Goal: Task Accomplishment & Management: Manage account settings

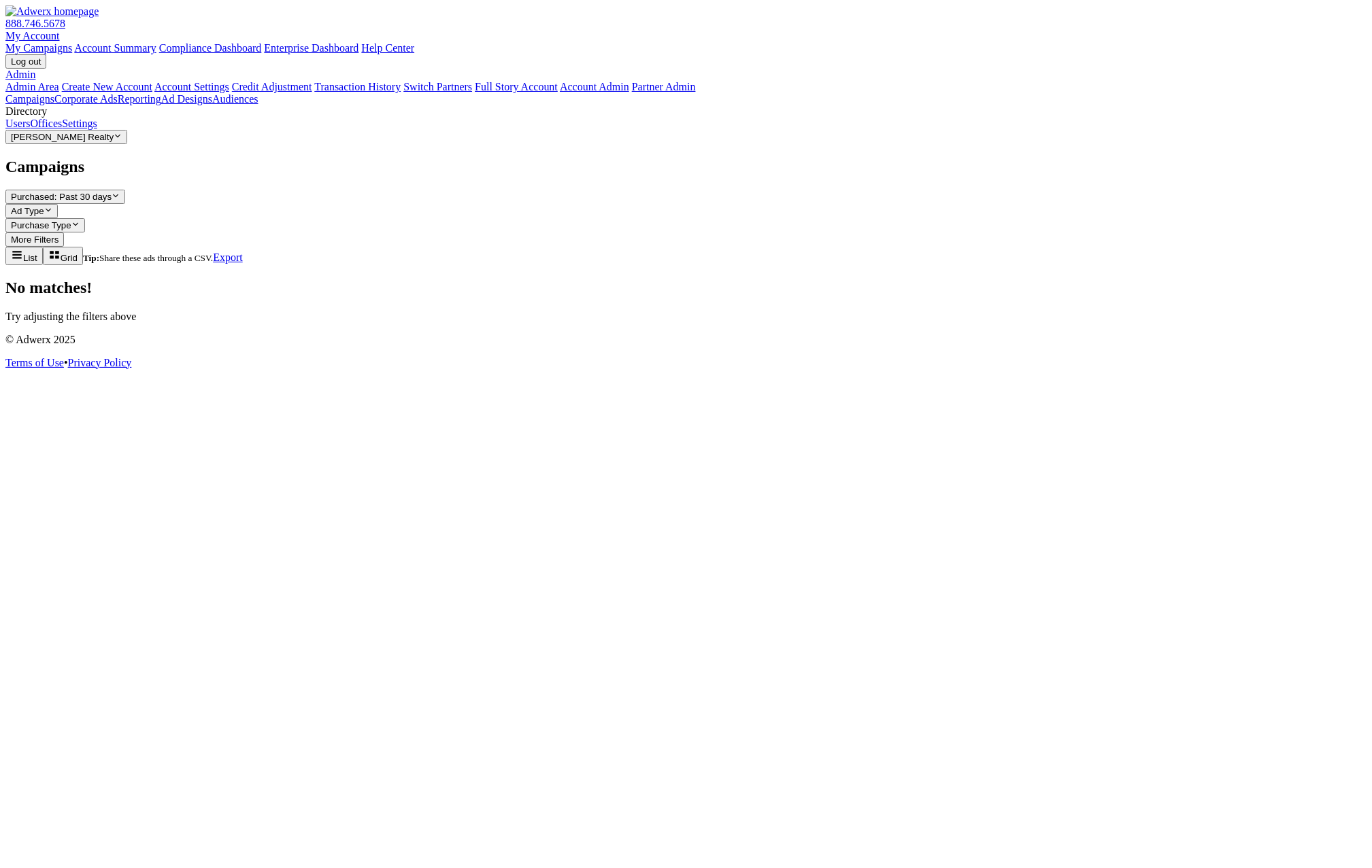
click at [83, 144] on button "Smith Realty Reveal list of Smith Realty" at bounding box center [66, 136] width 122 height 14
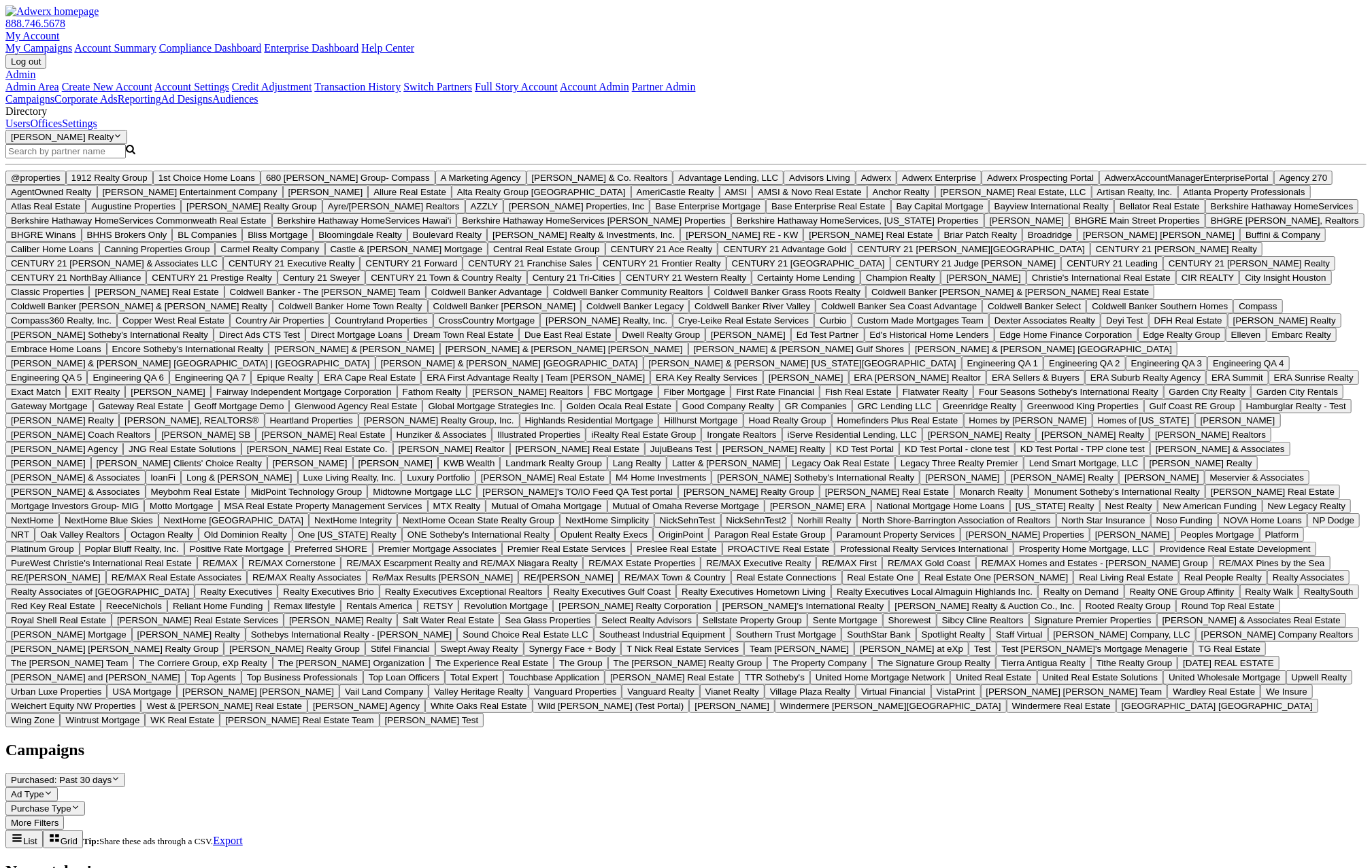
click at [46, 158] on input "Search Magnifying Glass" at bounding box center [65, 151] width 121 height 14
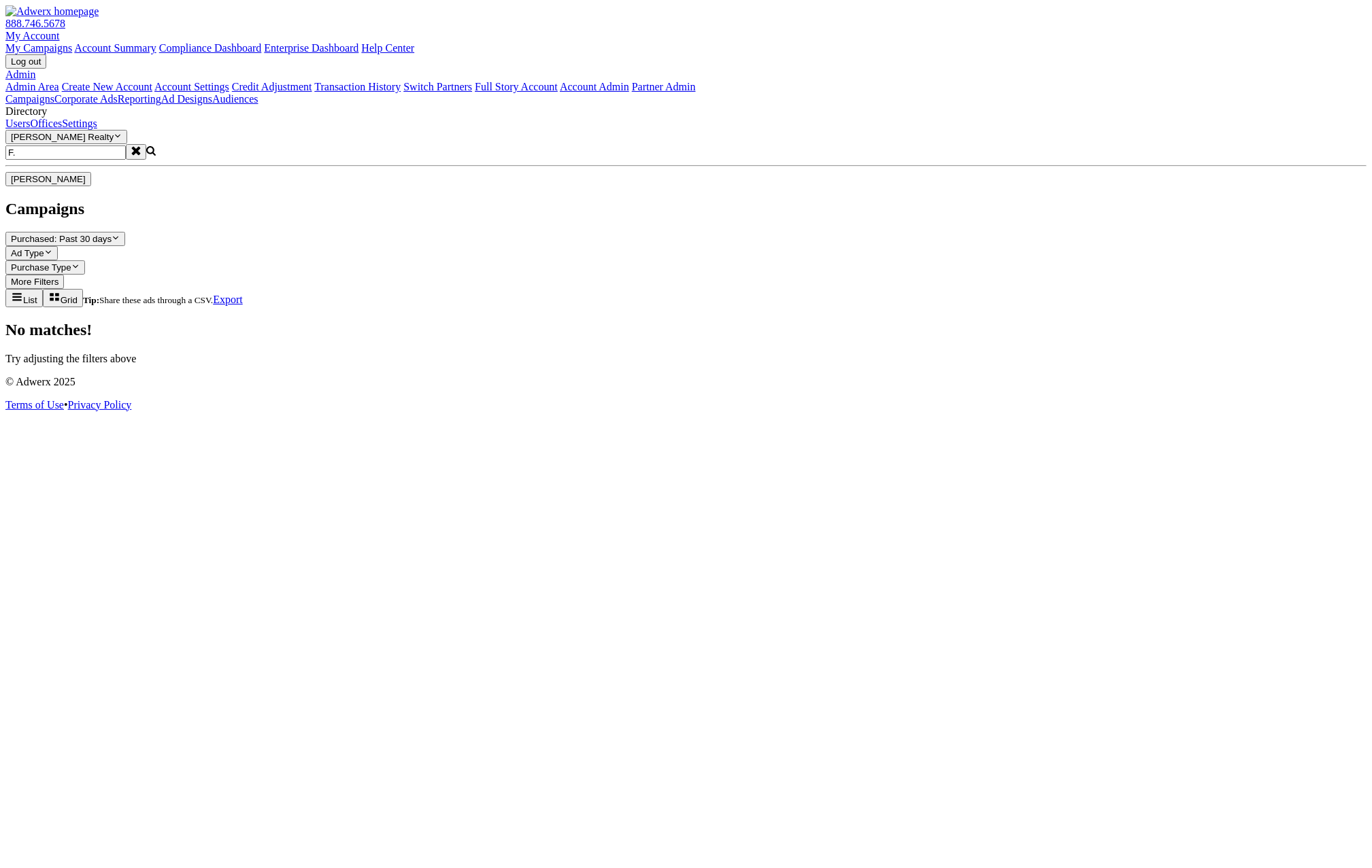
type input "F."
click at [67, 184] on span "[PERSON_NAME]" at bounding box center [49, 179] width 75 height 10
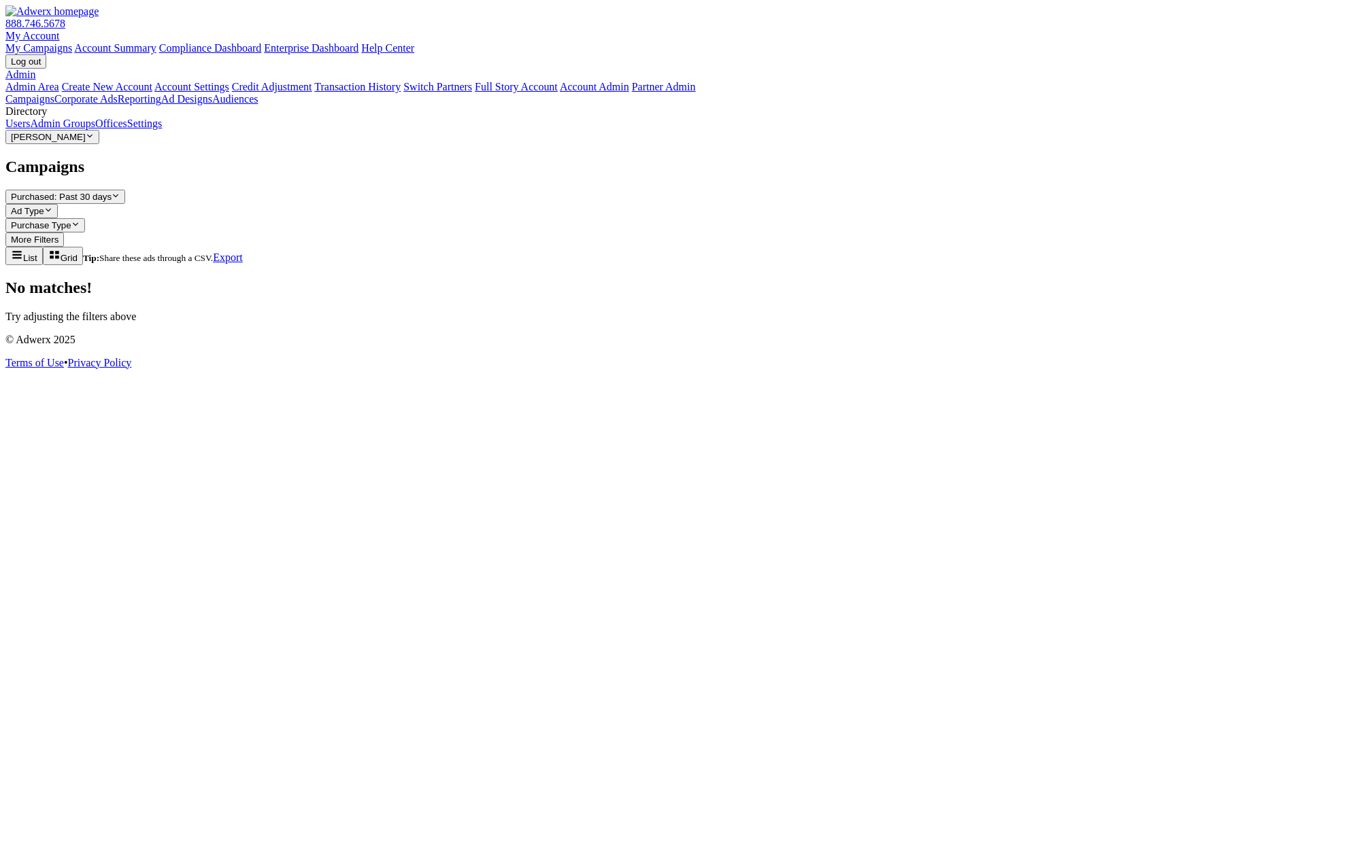
click at [96, 129] on link "Admin Groups" at bounding box center [62, 123] width 65 height 11
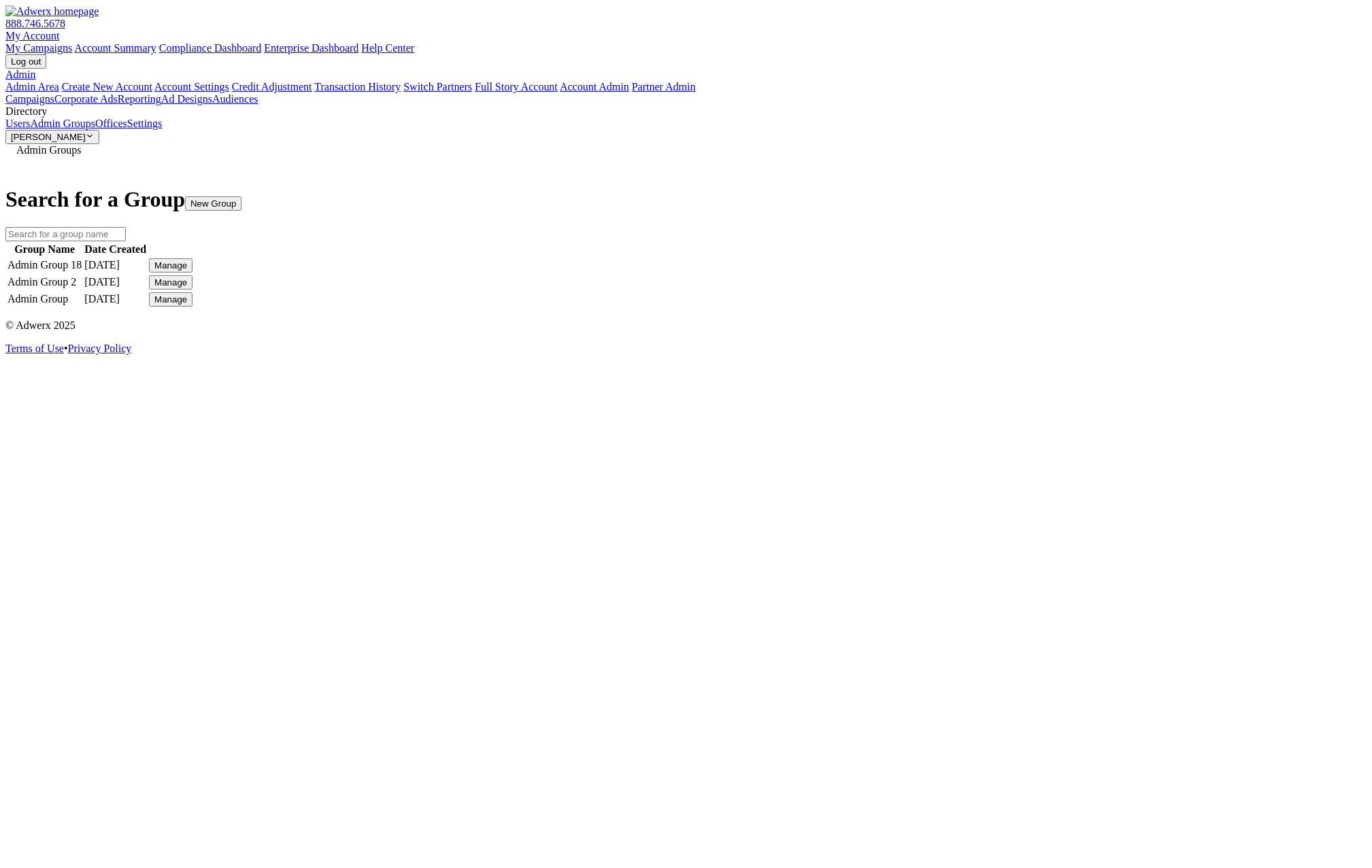
click at [187, 264] on div "Manage" at bounding box center [171, 266] width 33 height 10
click at [1018, 283] on link "Edit Group" at bounding box center [1000, 276] width 49 height 11
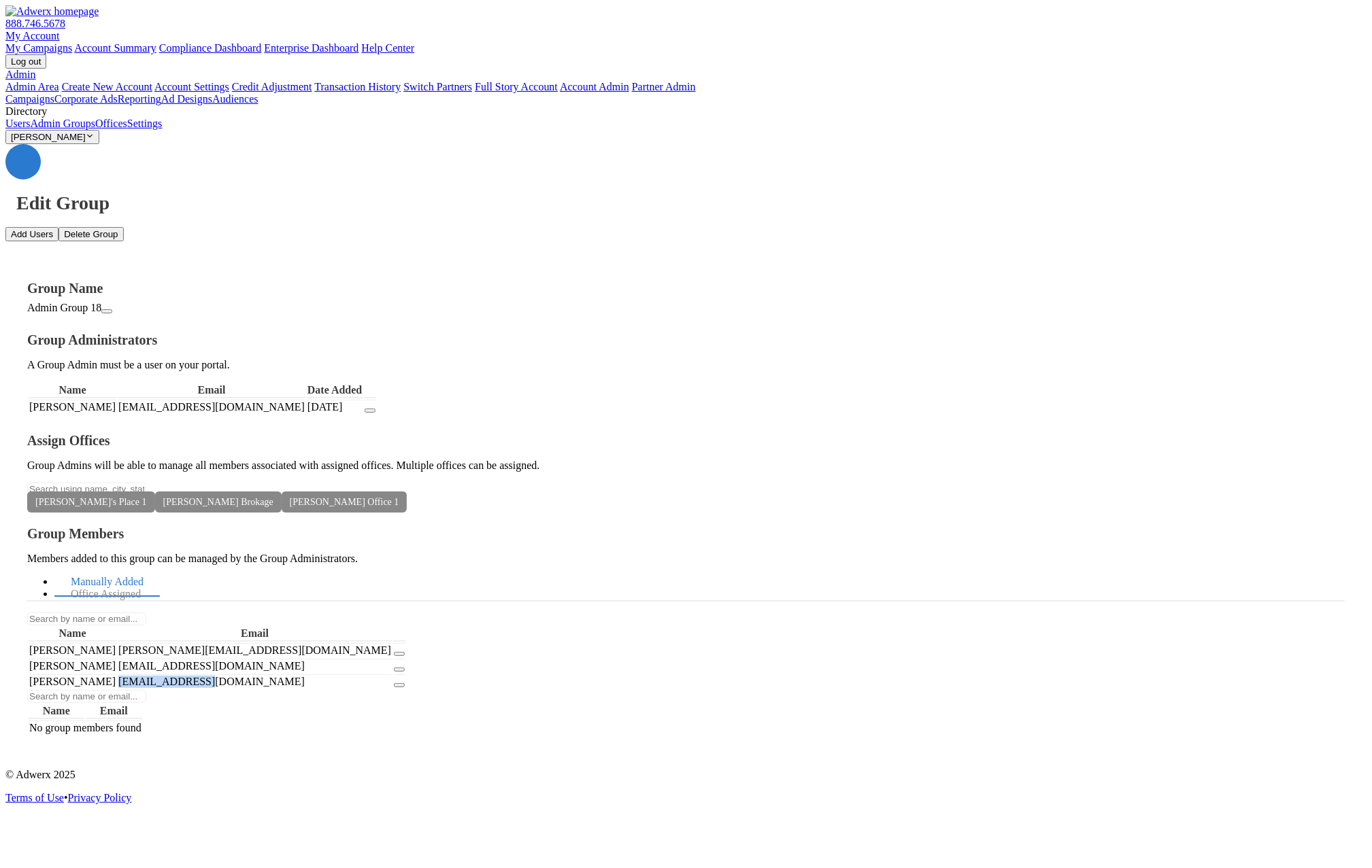
drag, startPoint x: 1018, startPoint y: 412, endPoint x: 994, endPoint y: 413, distance: 24.0
click at [392, 674] on td "[EMAIL_ADDRESS][DOMAIN_NAME]" at bounding box center [254, 681] width 274 height 14
copy td "[EMAIL_ADDRESS][DOMAIN_NAME]"
click at [1109, 553] on div "Edit Group Add Users Delete Group Group Name Admin Group 18 Group Administrator…" at bounding box center [686, 451] width 1361 height 614
click at [55, 93] on link "Campaigns" at bounding box center [30, 98] width 49 height 11
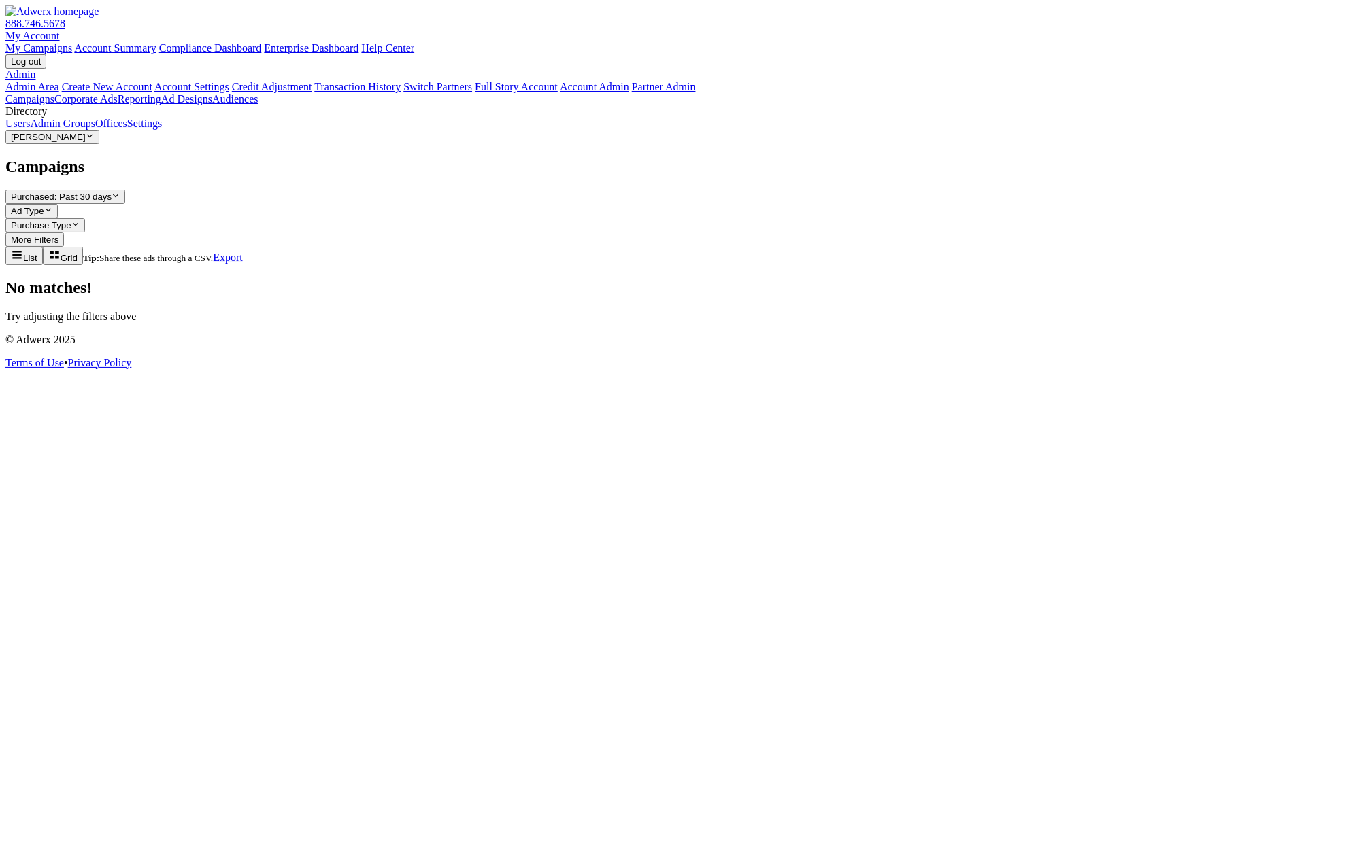
click at [111, 192] on span "Purchased: Past 30 days" at bounding box center [62, 197] width 101 height 10
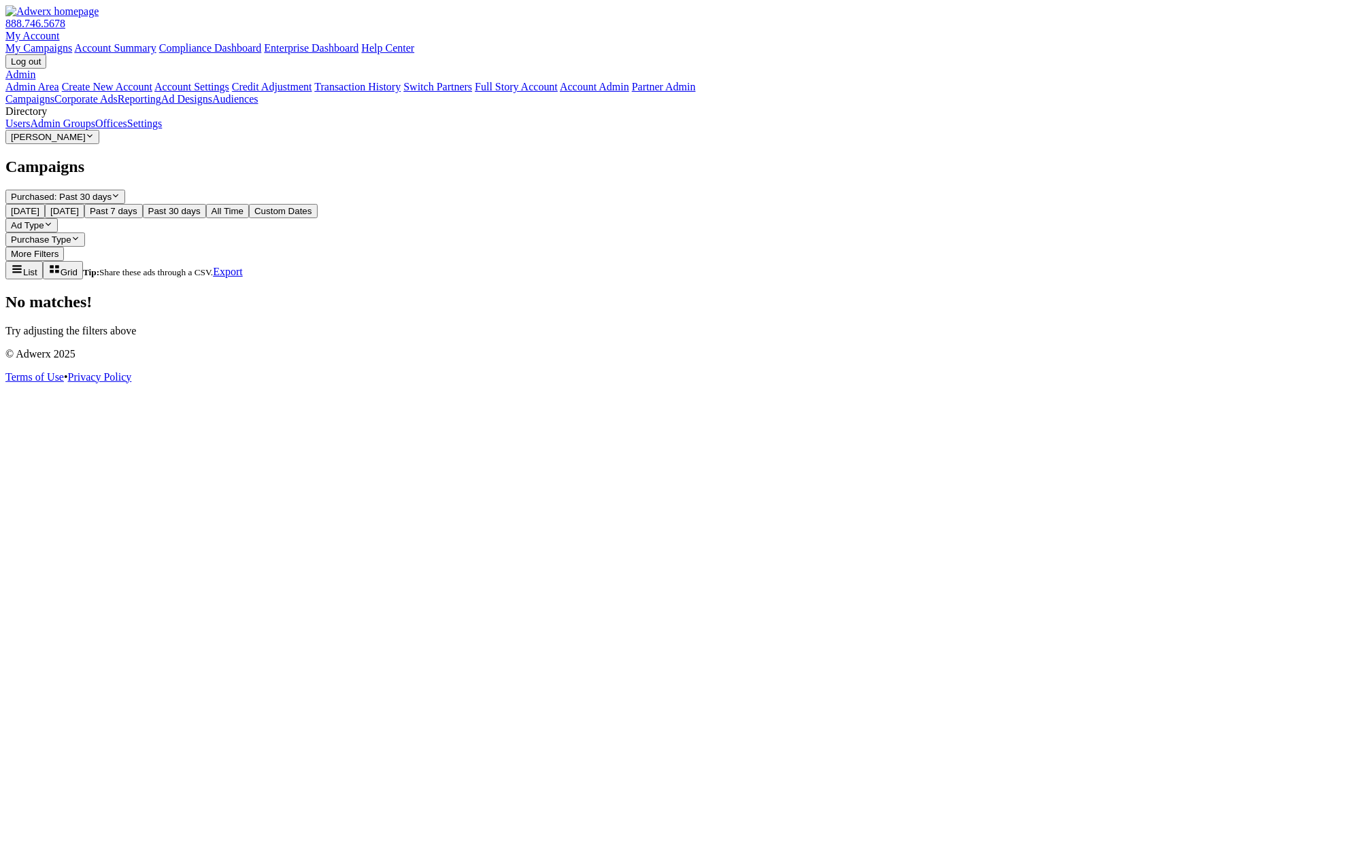
click at [39, 206] on span "Today" at bounding box center [25, 211] width 29 height 10
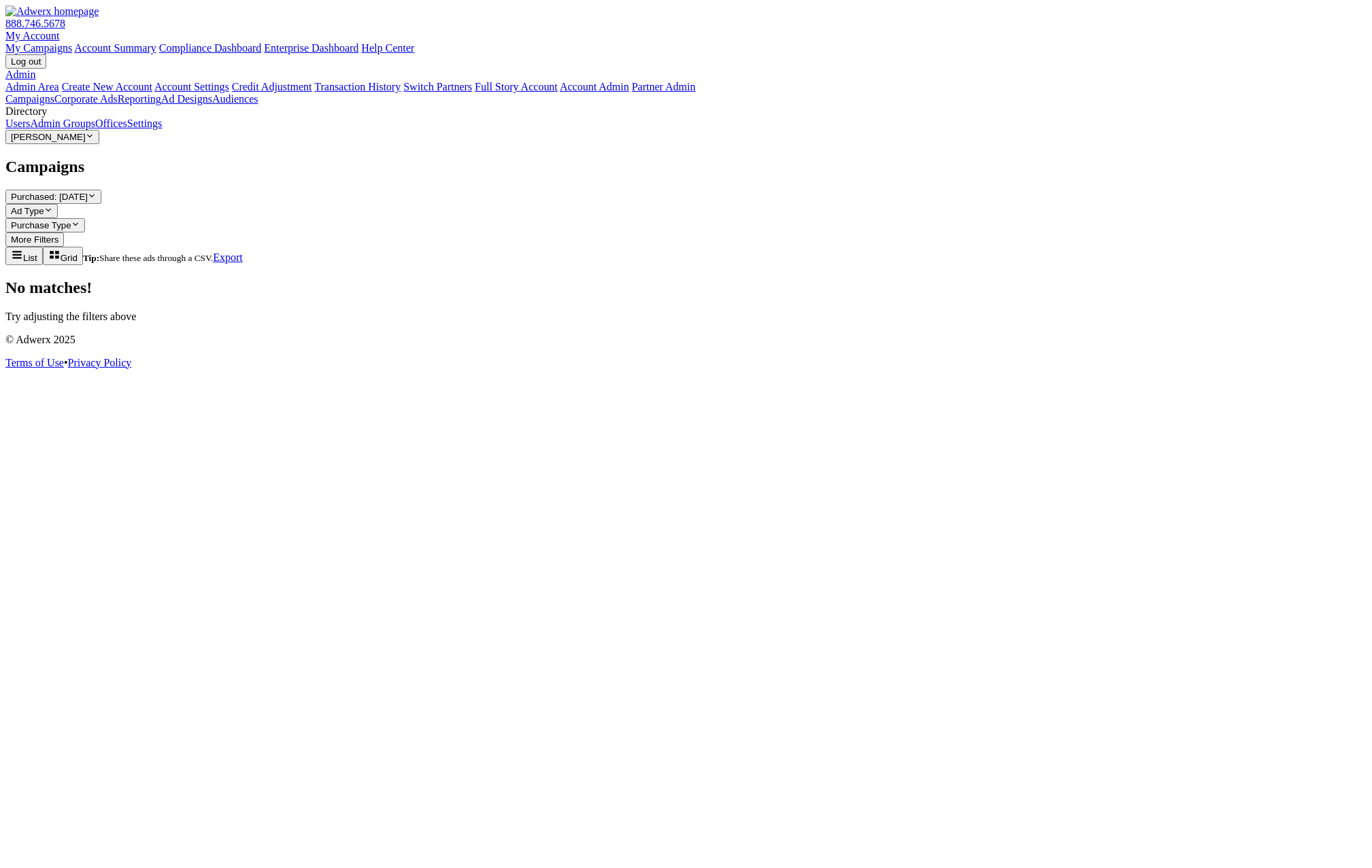
click at [58, 204] on button "Ad Type Reveal list of Ad Type" at bounding box center [31, 211] width 52 height 14
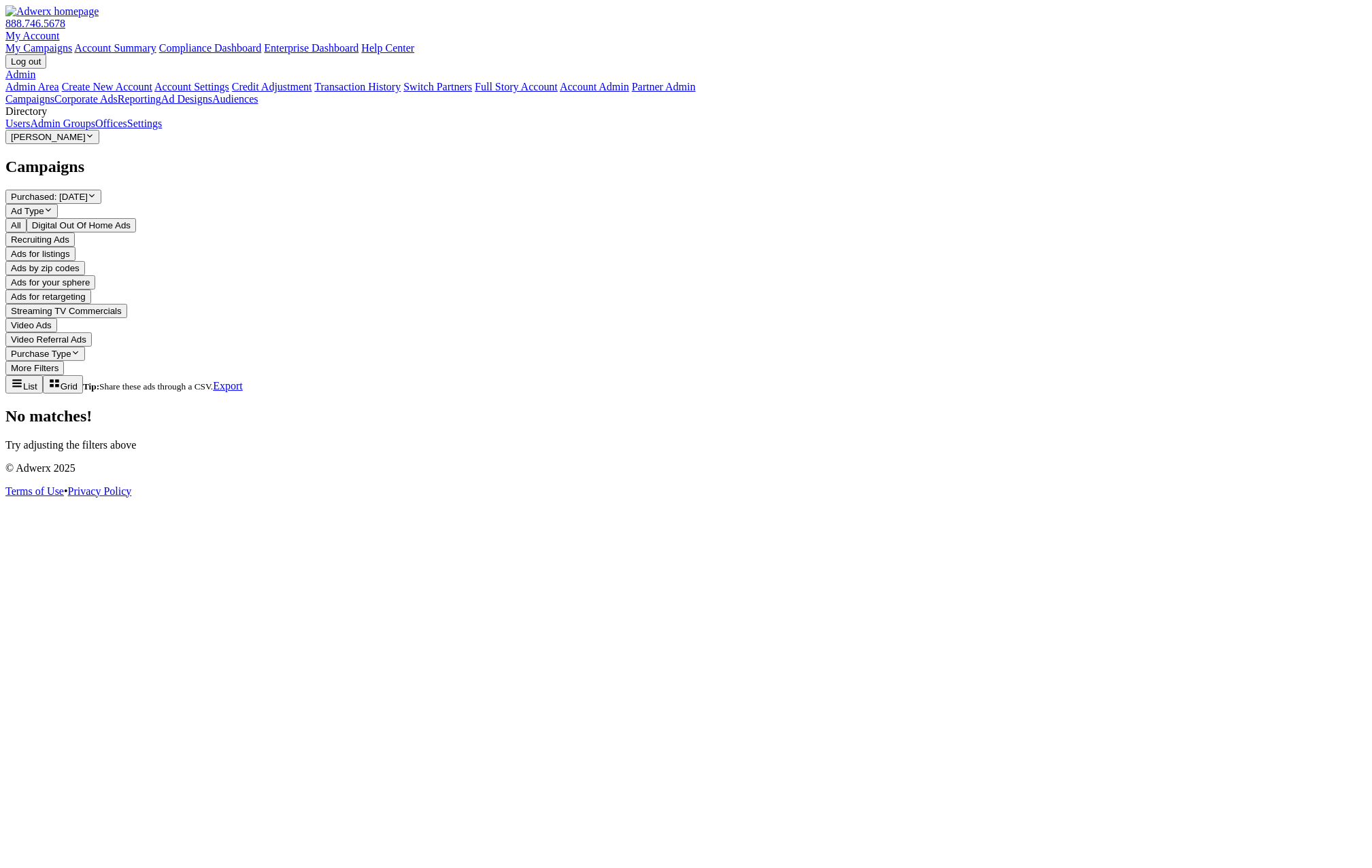
click at [71, 349] on span "Purchase Type" at bounding box center [42, 354] width 61 height 10
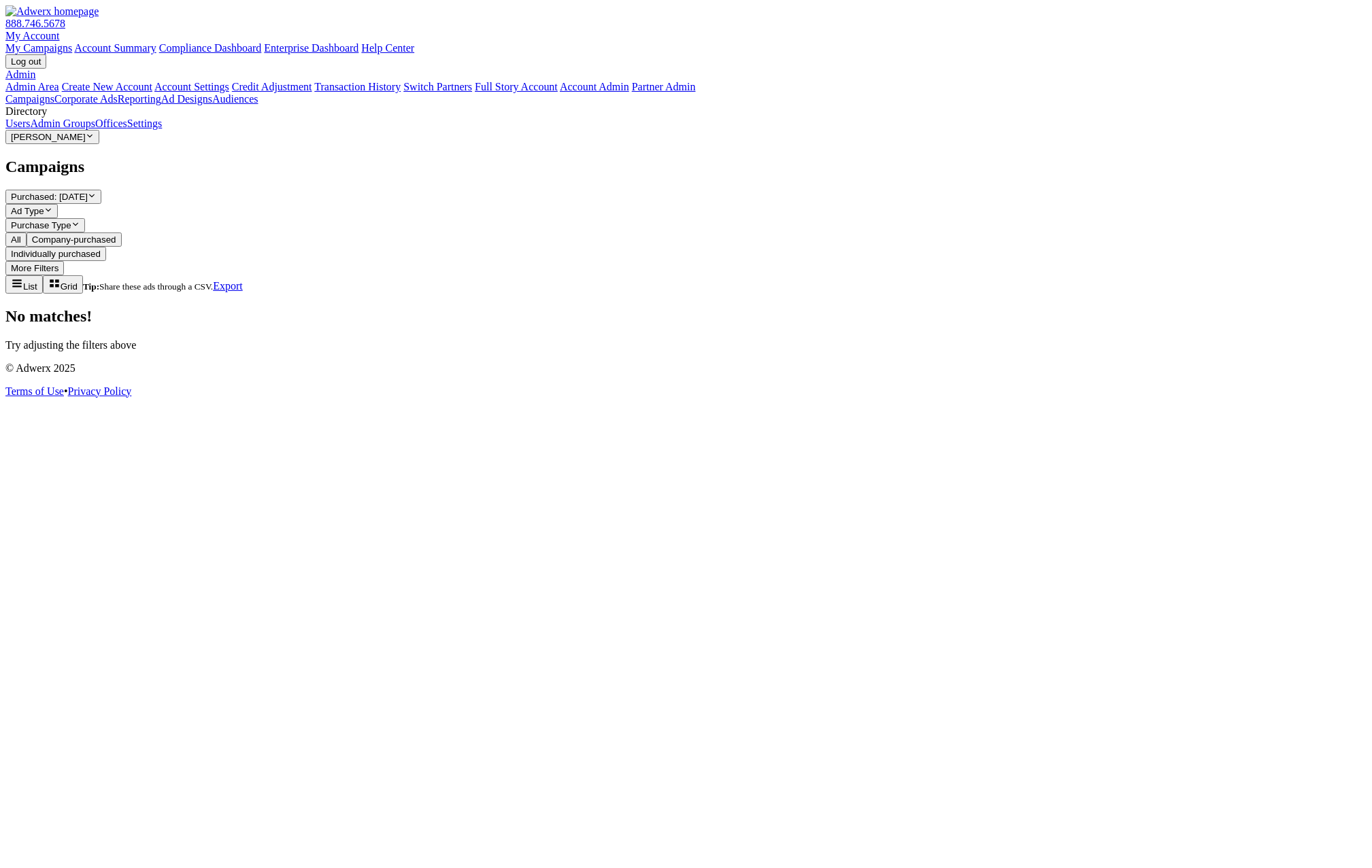
click at [64, 262] on button "More Filters" at bounding box center [34, 268] width 58 height 14
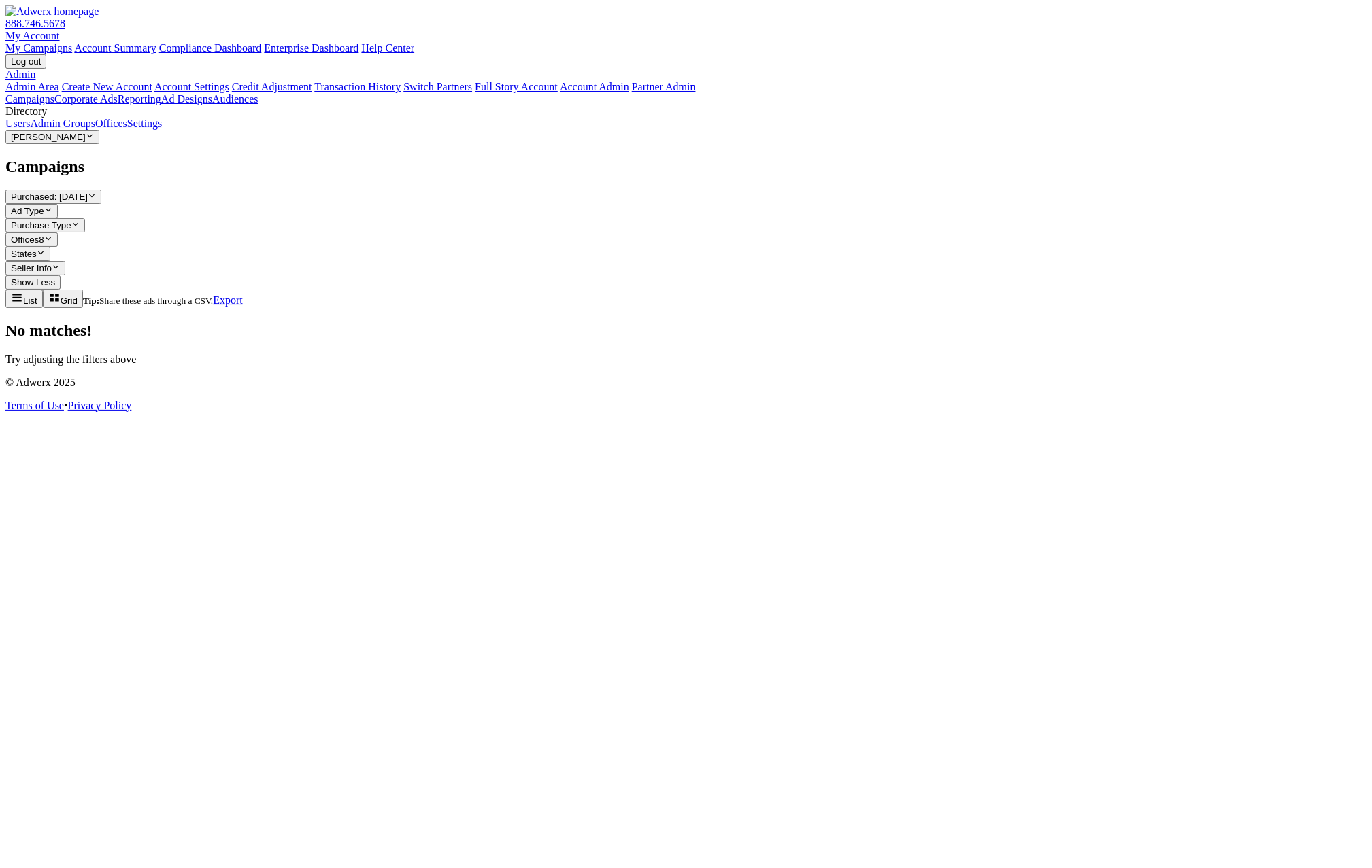
click at [44, 206] on span "Ad Type" at bounding box center [28, 211] width 33 height 10
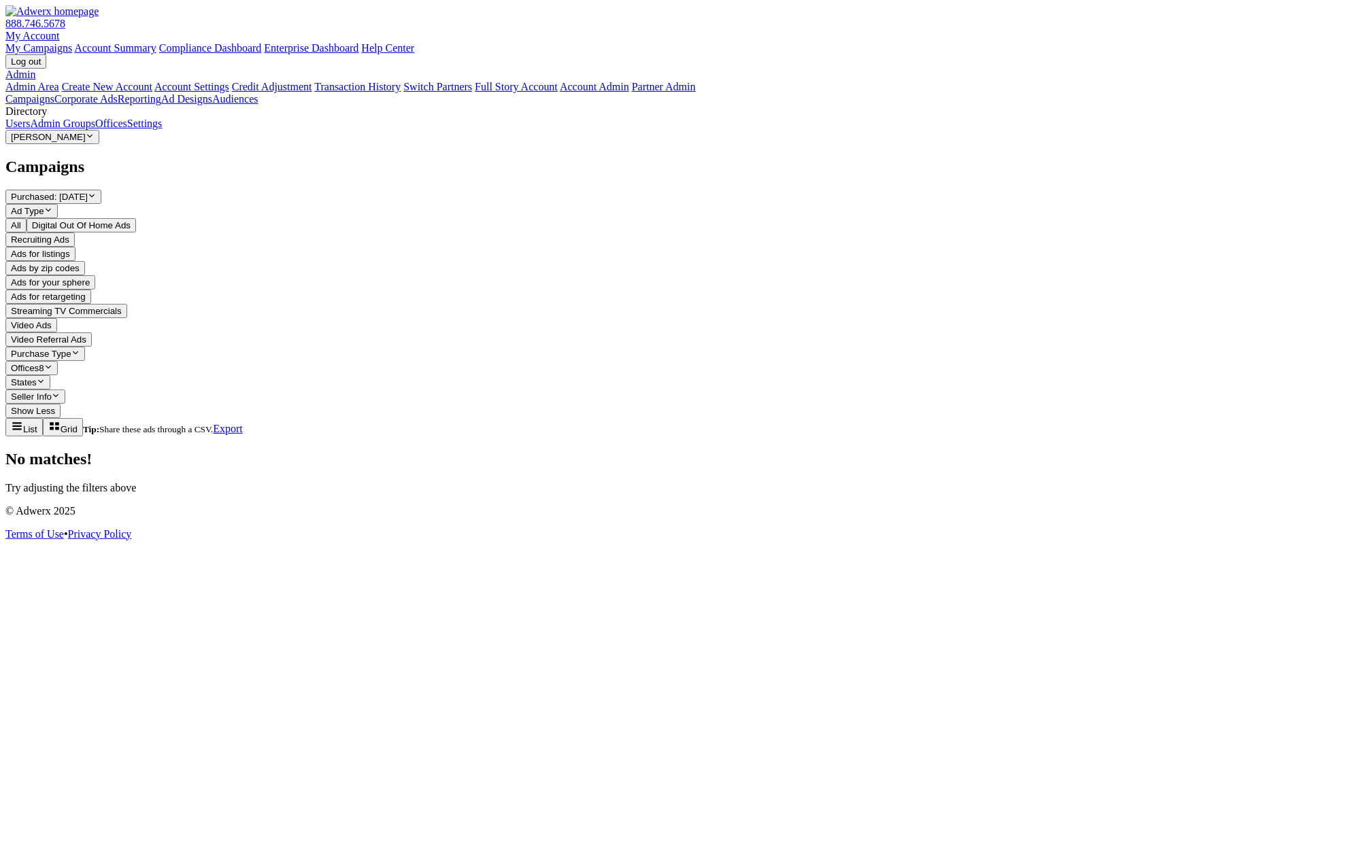
drag, startPoint x: 684, startPoint y: 335, endPoint x: 678, endPoint y: 330, distance: 7.8
click at [680, 332] on div "Campaigns Purchased: Today Reveal list of Purchased: Today Ad Type Reveal list …" at bounding box center [686, 326] width 1361 height 336
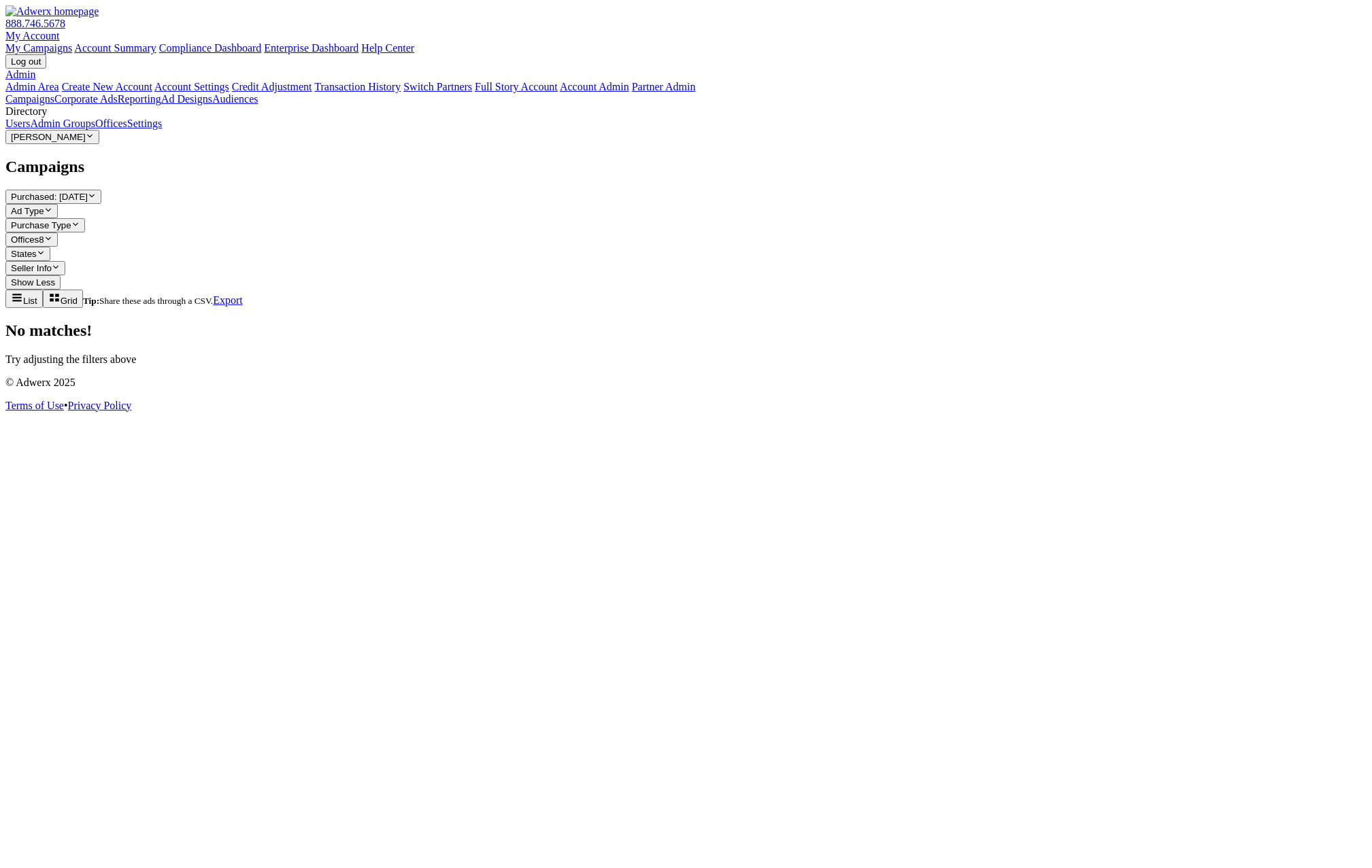
click at [77, 295] on span "Grid" at bounding box center [70, 301] width 17 height 10
click at [37, 295] on span "List" at bounding box center [30, 301] width 14 height 10
click at [39, 235] on span "Offices" at bounding box center [25, 240] width 28 height 10
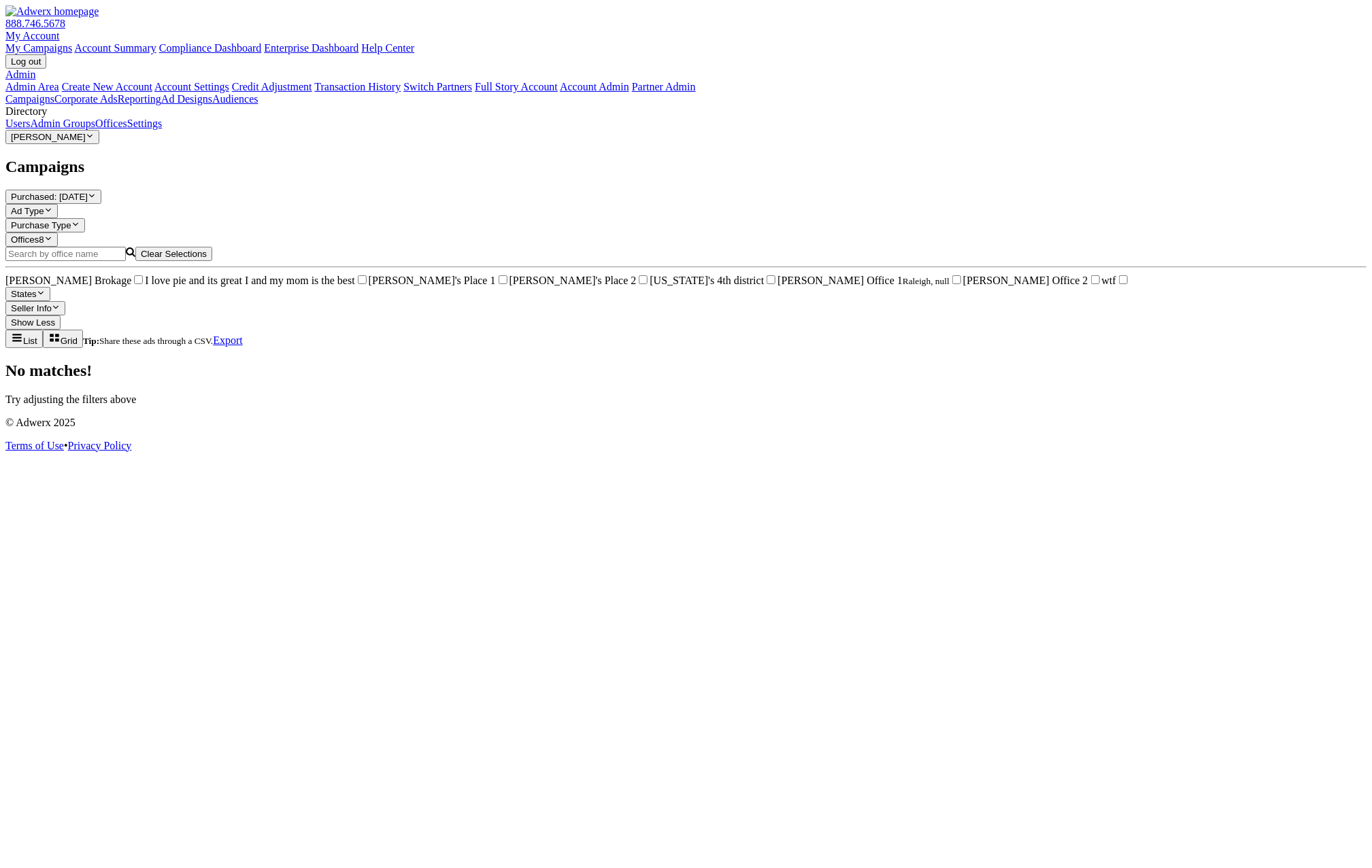
click at [212, 247] on button "Clear Selections" at bounding box center [174, 254] width 76 height 14
click at [383, 296] on div "Campaigns Purchased: Today Reveal list of Purchased: Today Ad Type Reveal list …" at bounding box center [686, 282] width 1361 height 248
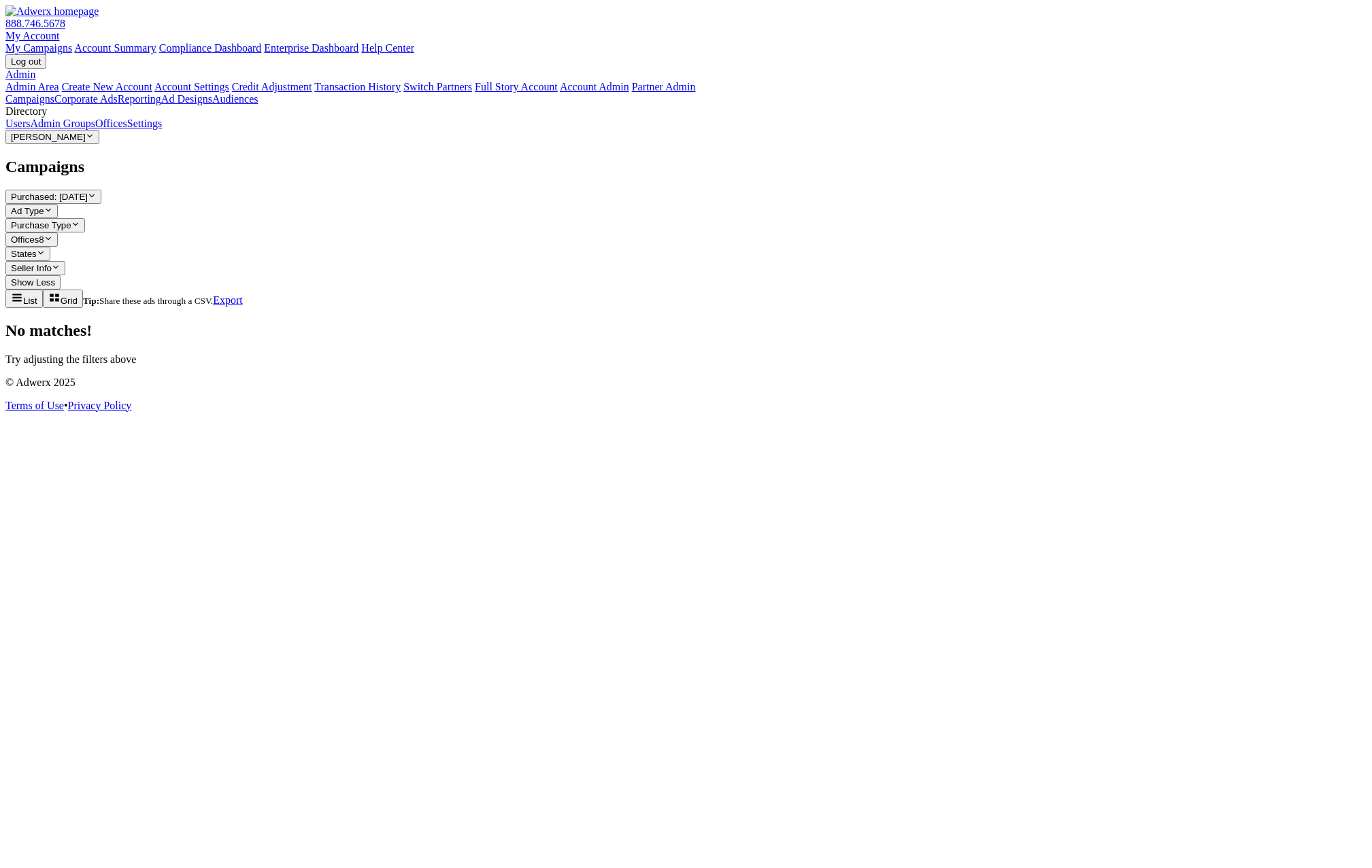
click at [102, 189] on button "Purchased: Today Reveal list of Purchased: Today" at bounding box center [53, 196] width 96 height 14
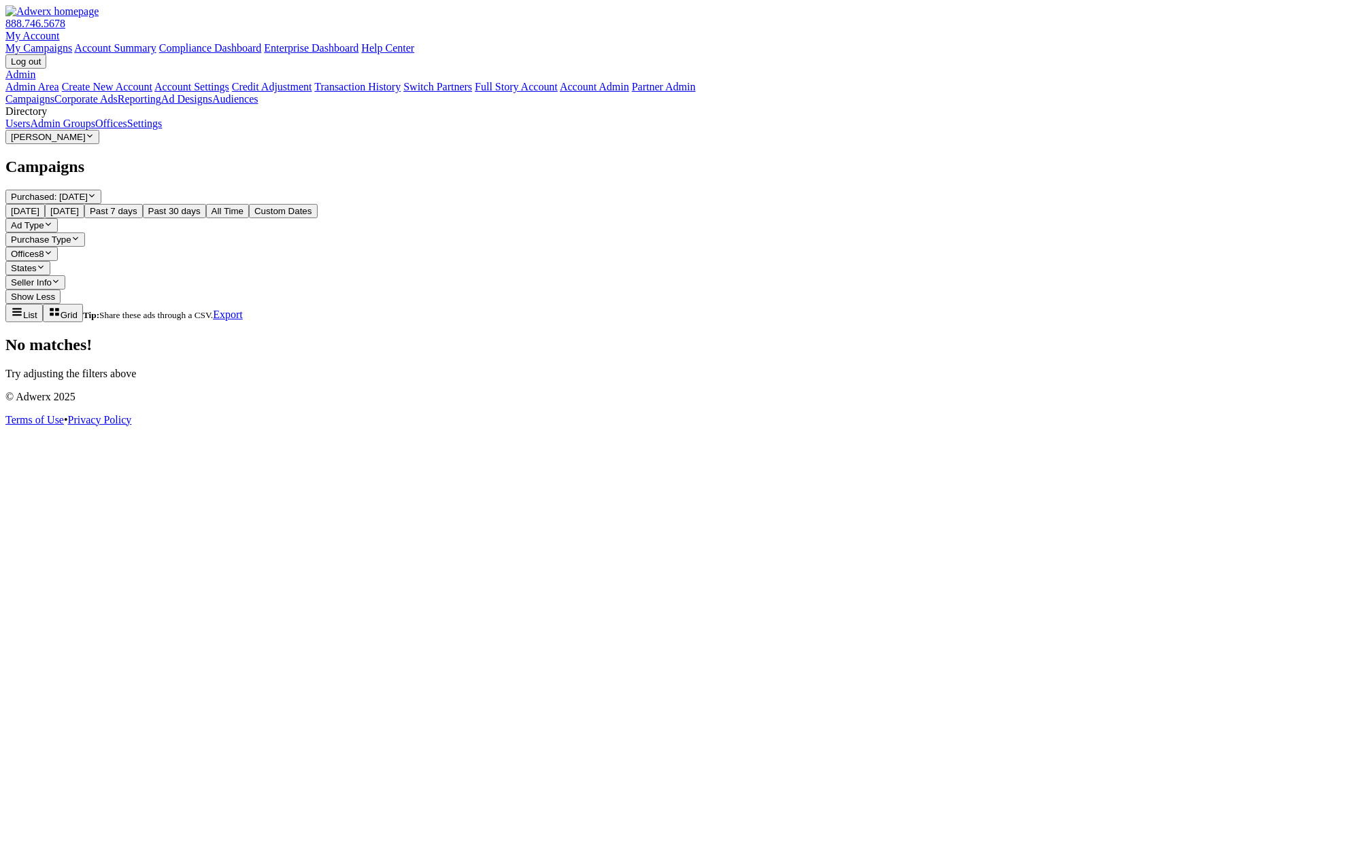
click at [509, 336] on div "No matches! Try adjusting the filters above" at bounding box center [686, 358] width 1361 height 44
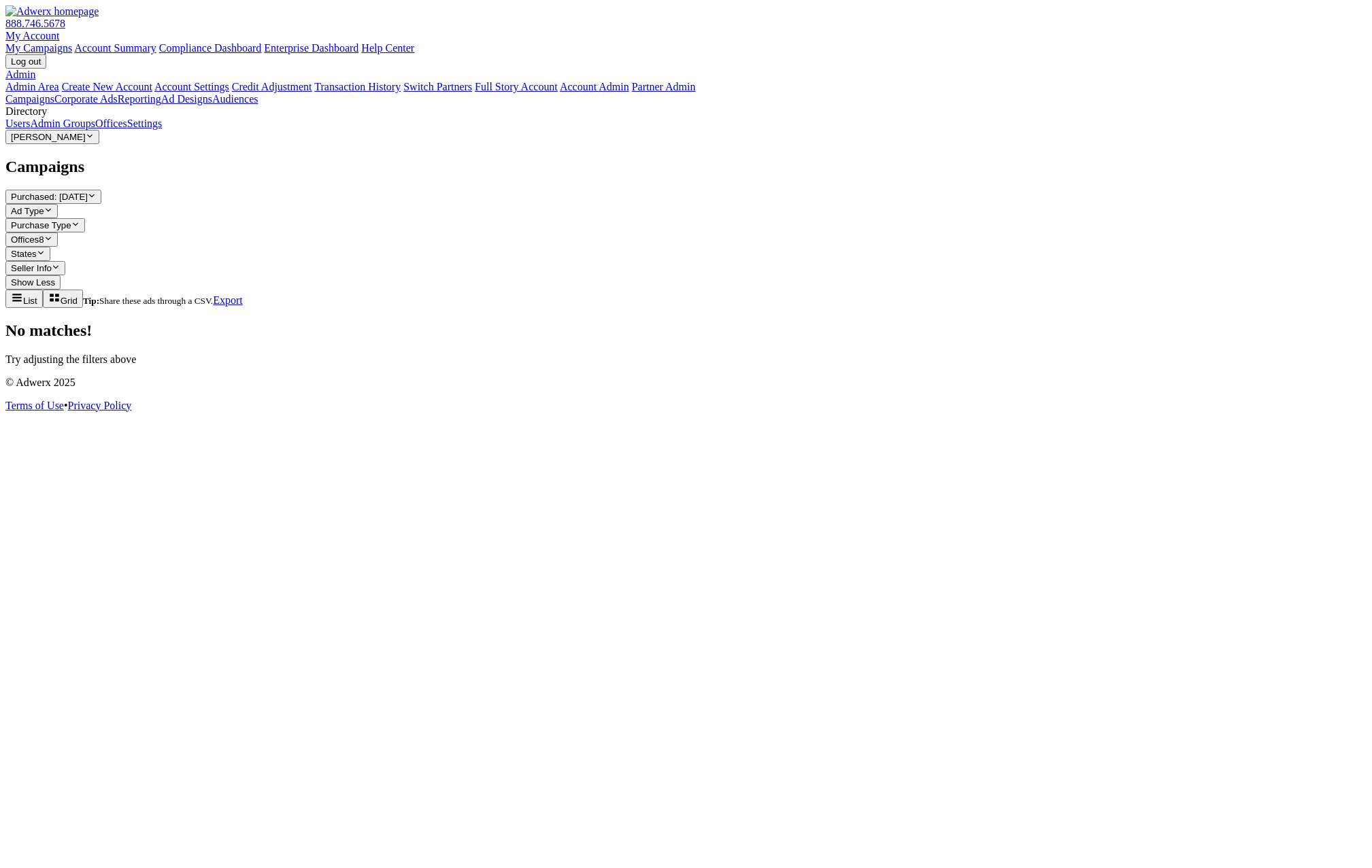
click at [96, 129] on link "Admin Groups" at bounding box center [62, 123] width 65 height 11
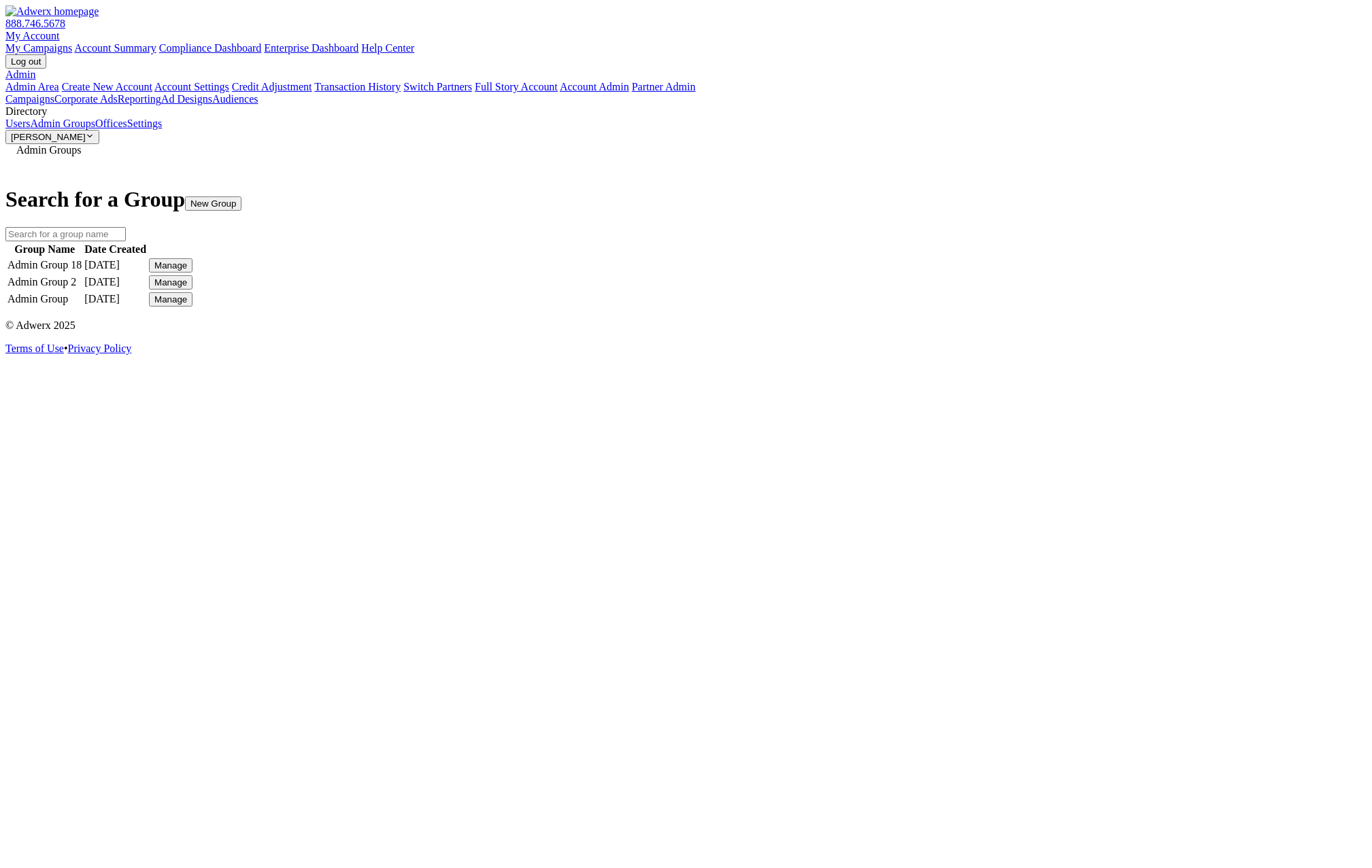
click at [187, 261] on div "Manage" at bounding box center [171, 266] width 33 height 10
click at [1011, 283] on link "Edit Group" at bounding box center [1000, 276] width 49 height 11
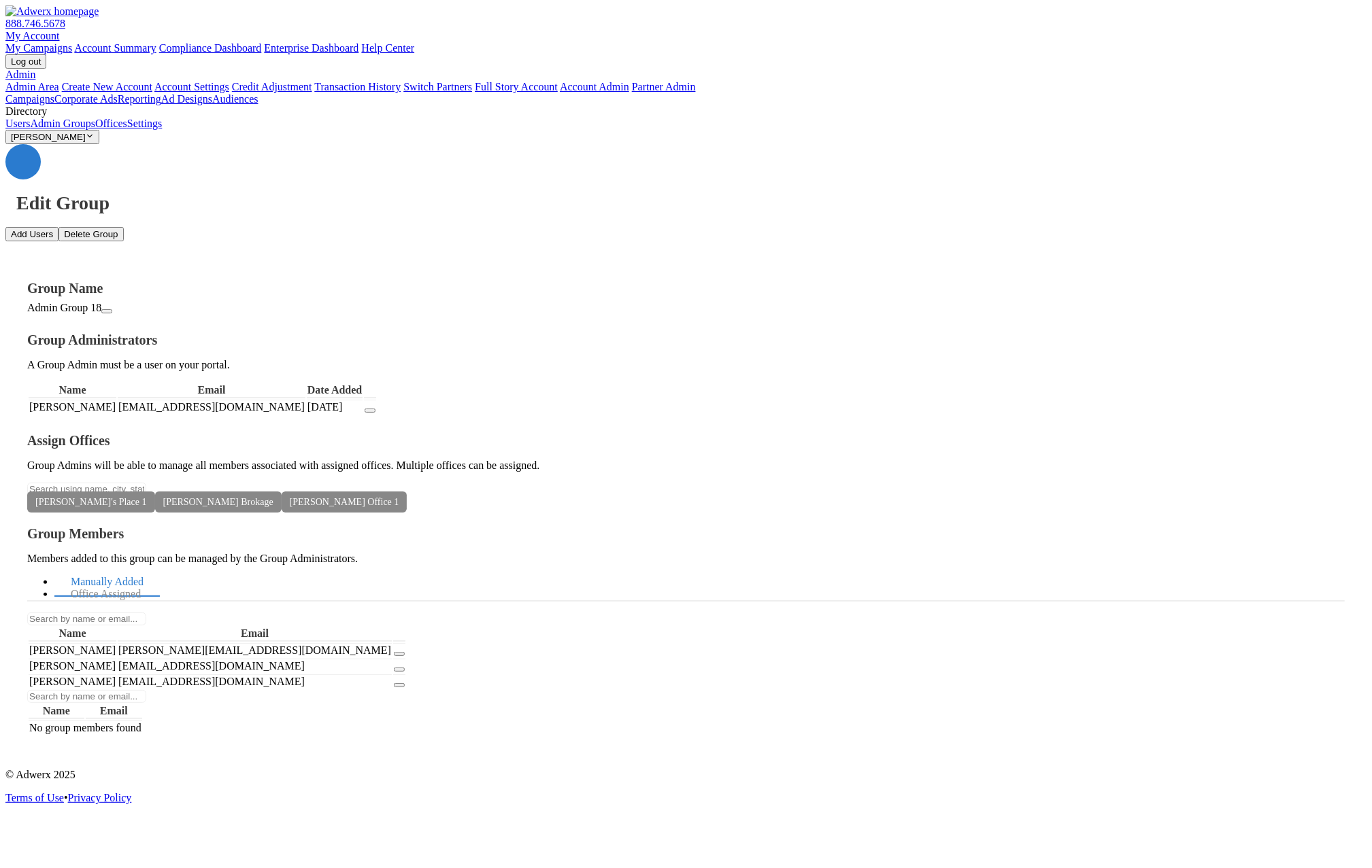
click at [55, 93] on link "Campaigns" at bounding box center [30, 98] width 49 height 11
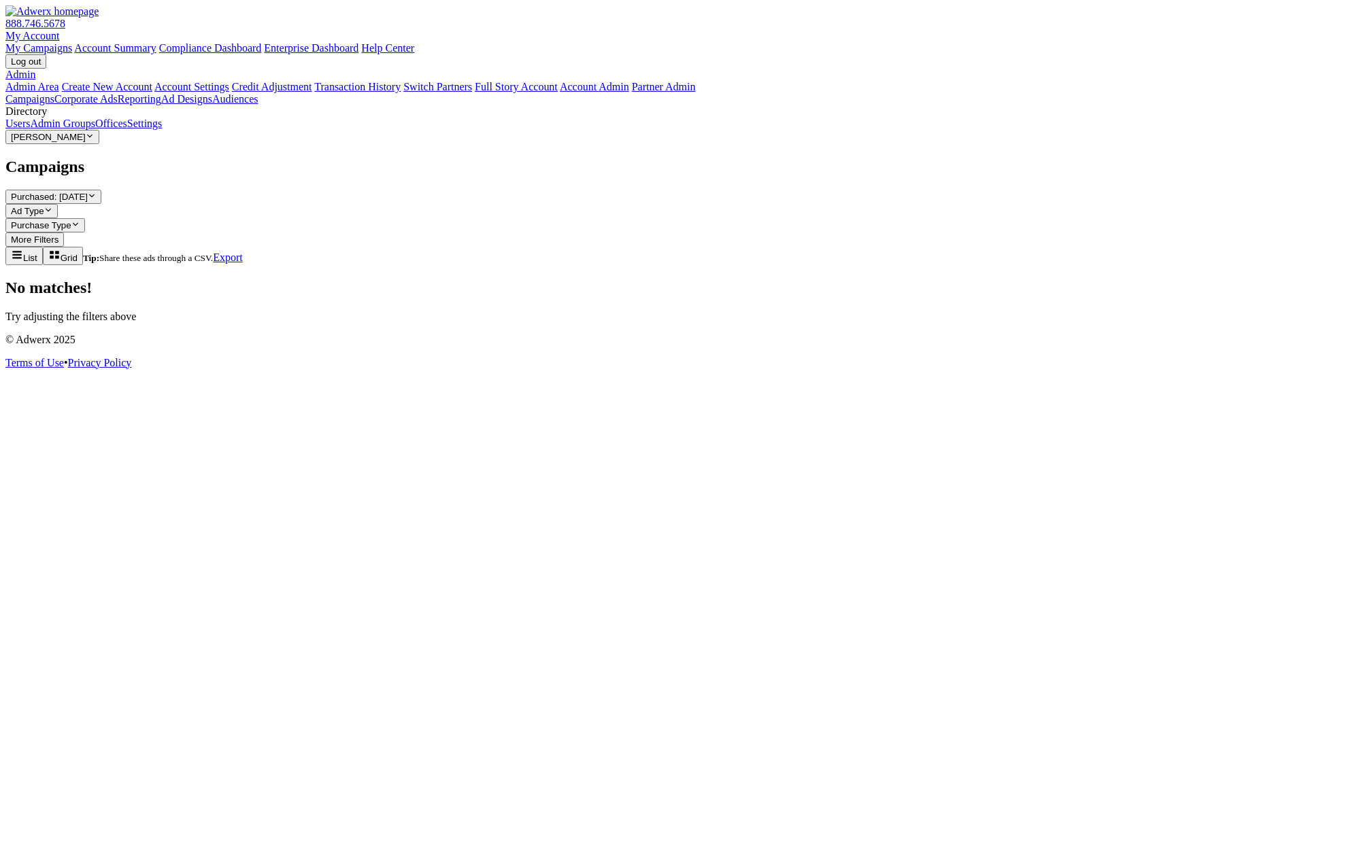
click at [102, 189] on button "Purchased: Today Reveal list of Purchased: Today" at bounding box center [53, 196] width 96 height 14
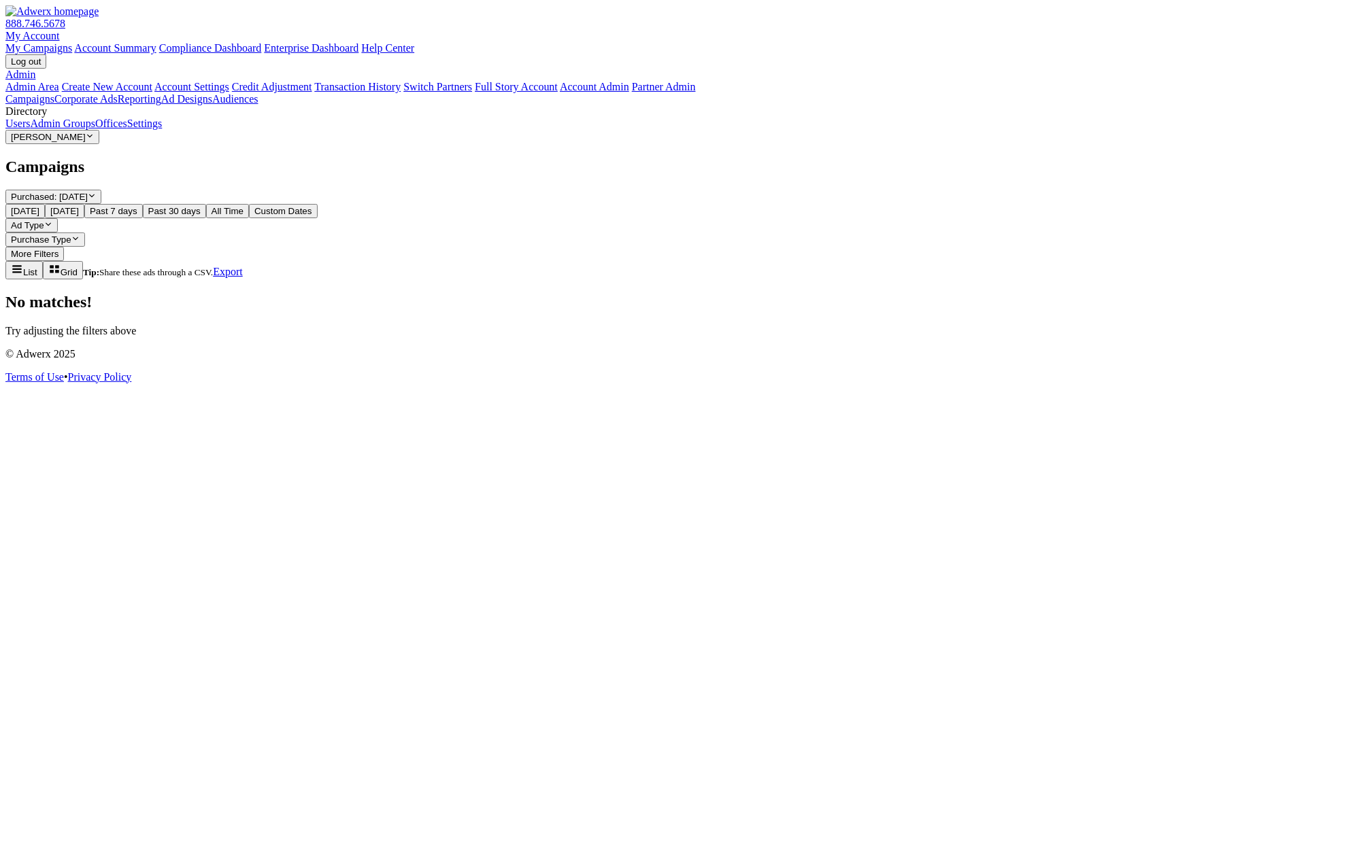
click at [221, 216] on span "All Time" at bounding box center [227, 211] width 32 height 10
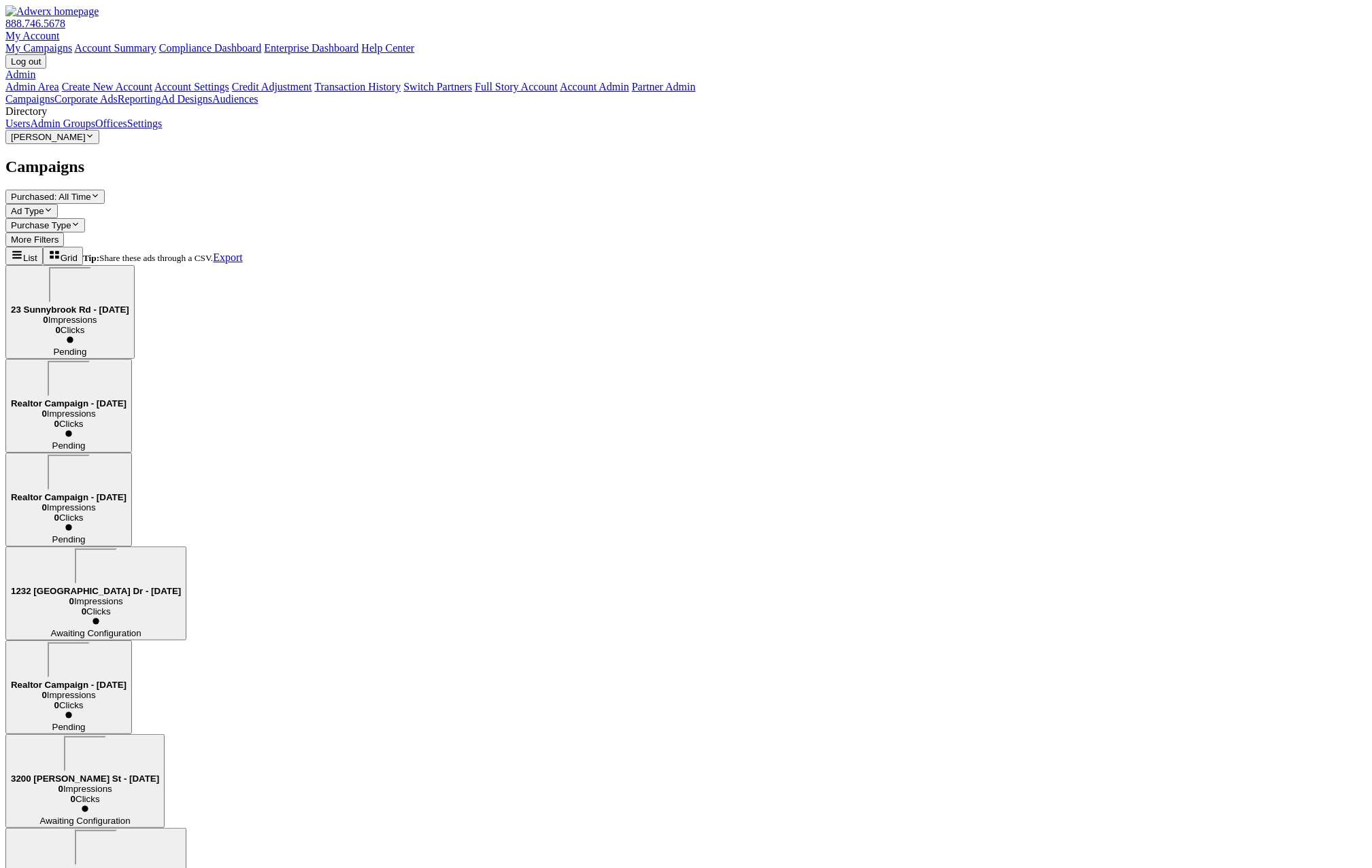
click at [129, 268] on div "23 Sunnybrook Rd - 2025-06-02" at bounding box center [70, 291] width 118 height 48
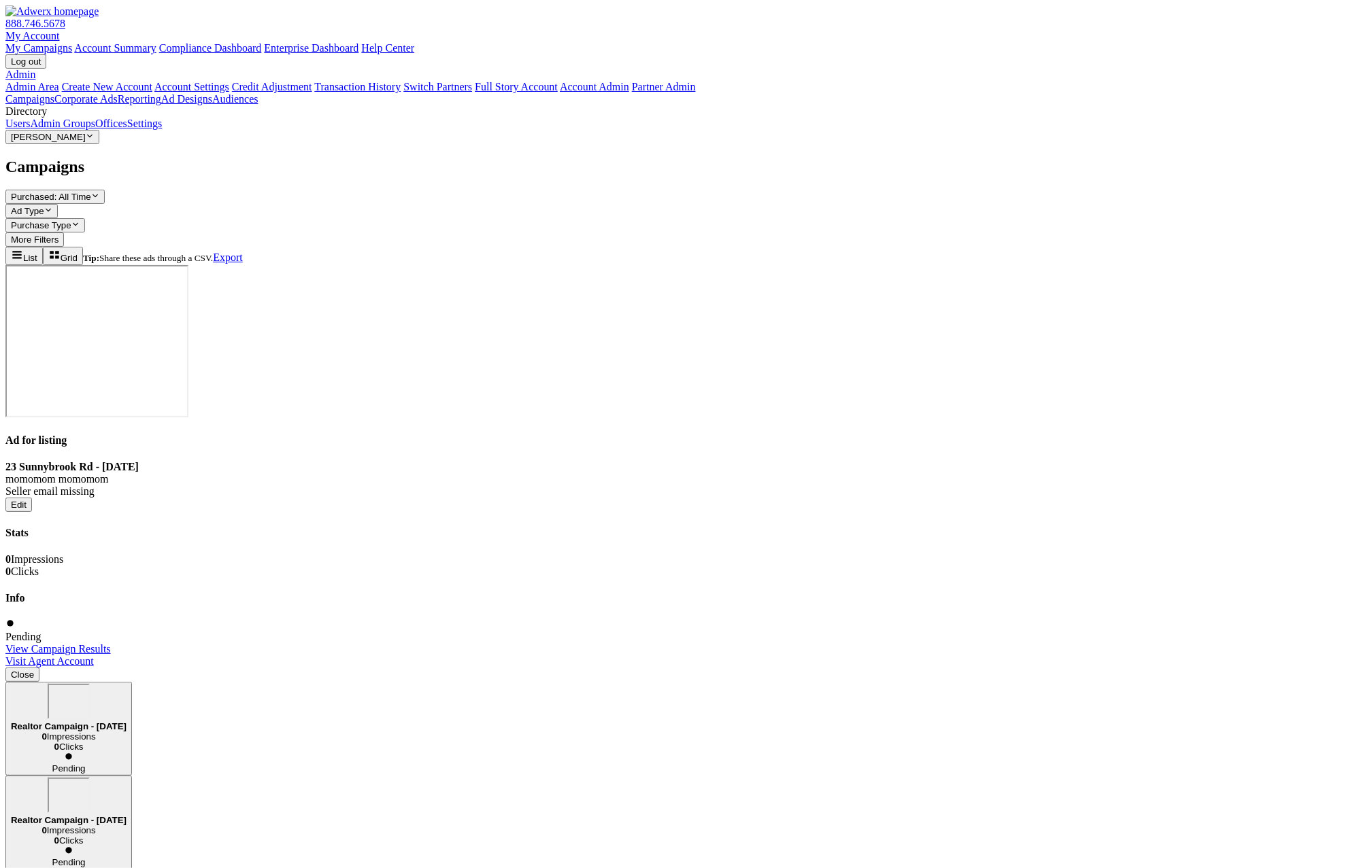
click at [127, 684] on div "Realtor Campaign - 2025-06-02" at bounding box center [69, 707] width 116 height 48
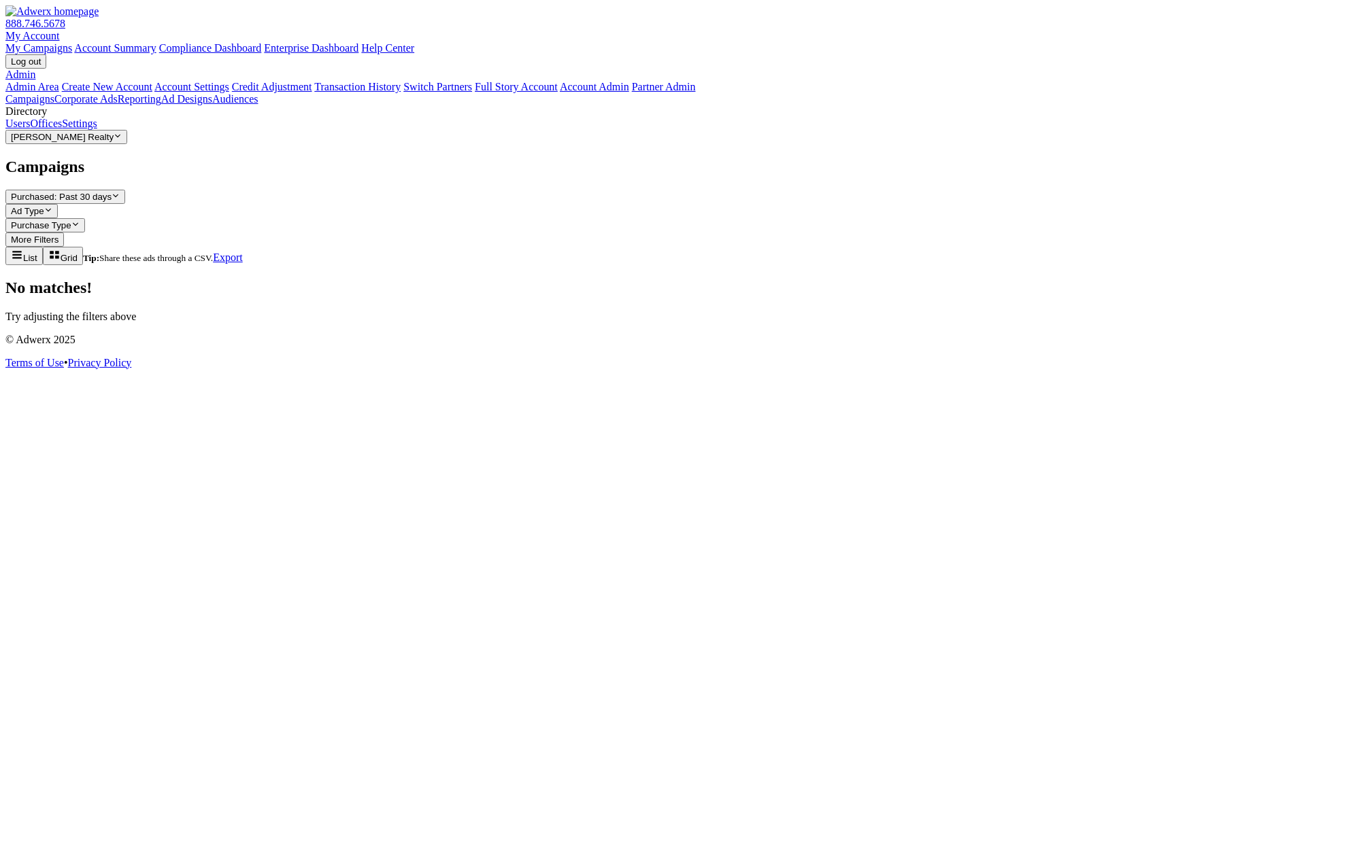
click at [111, 192] on span "Purchased: Past 30 days" at bounding box center [62, 197] width 101 height 10
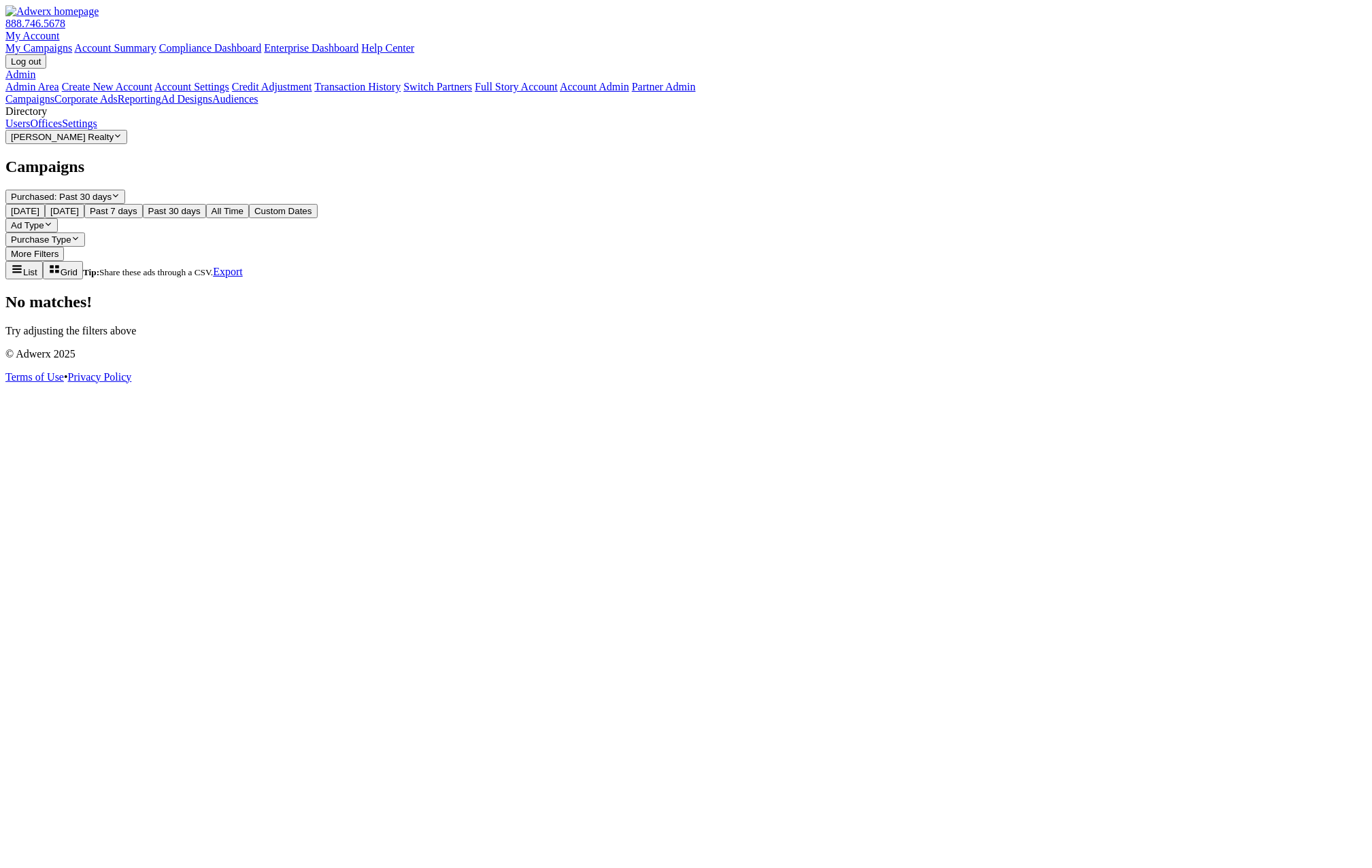
click at [575, 293] on div "No matches! Try adjusting the filters above" at bounding box center [686, 315] width 1361 height 44
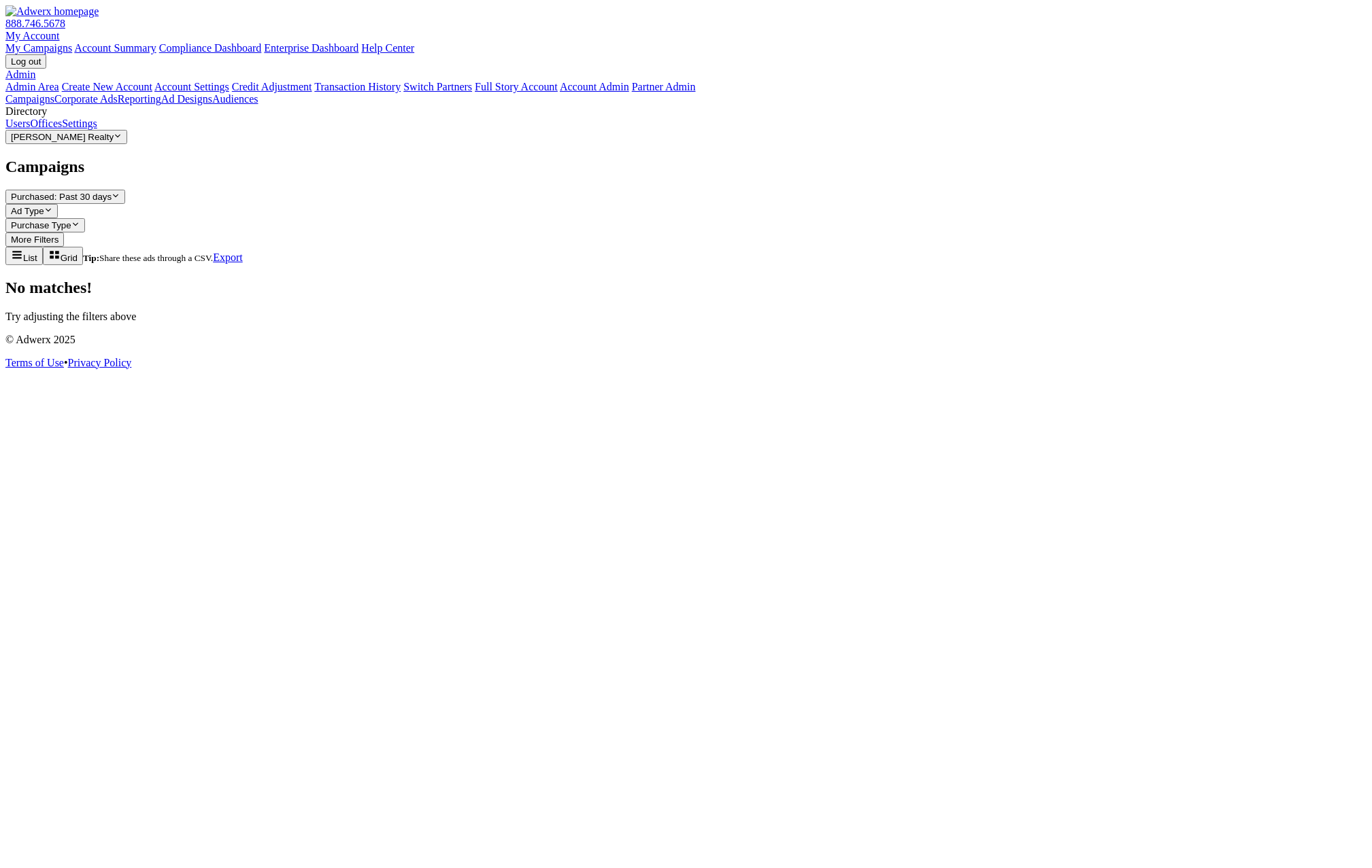
click at [44, 206] on span "Ad Type" at bounding box center [28, 211] width 33 height 10
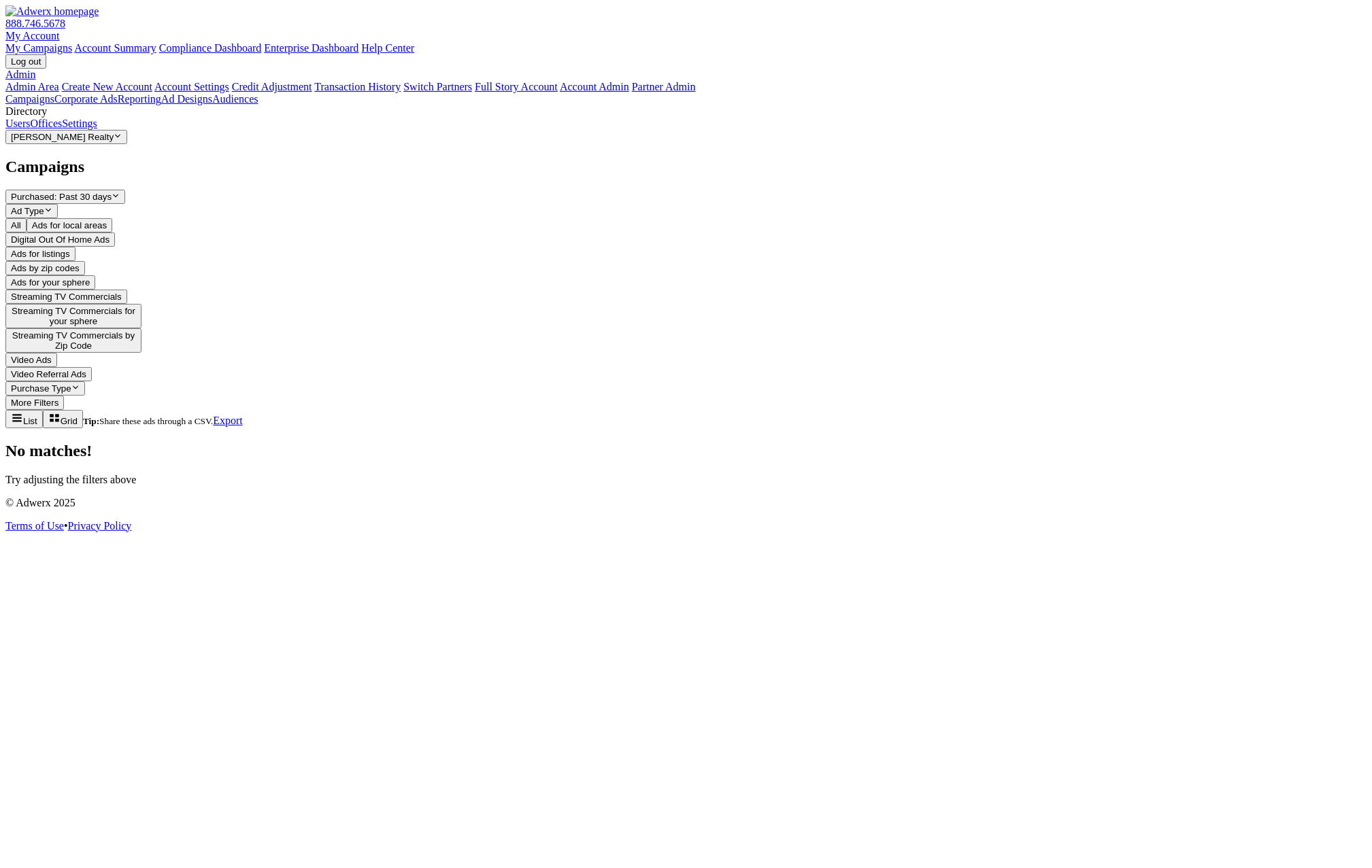
click at [70, 248] on span "Ads for listings" at bounding box center [41, 254] width 59 height 10
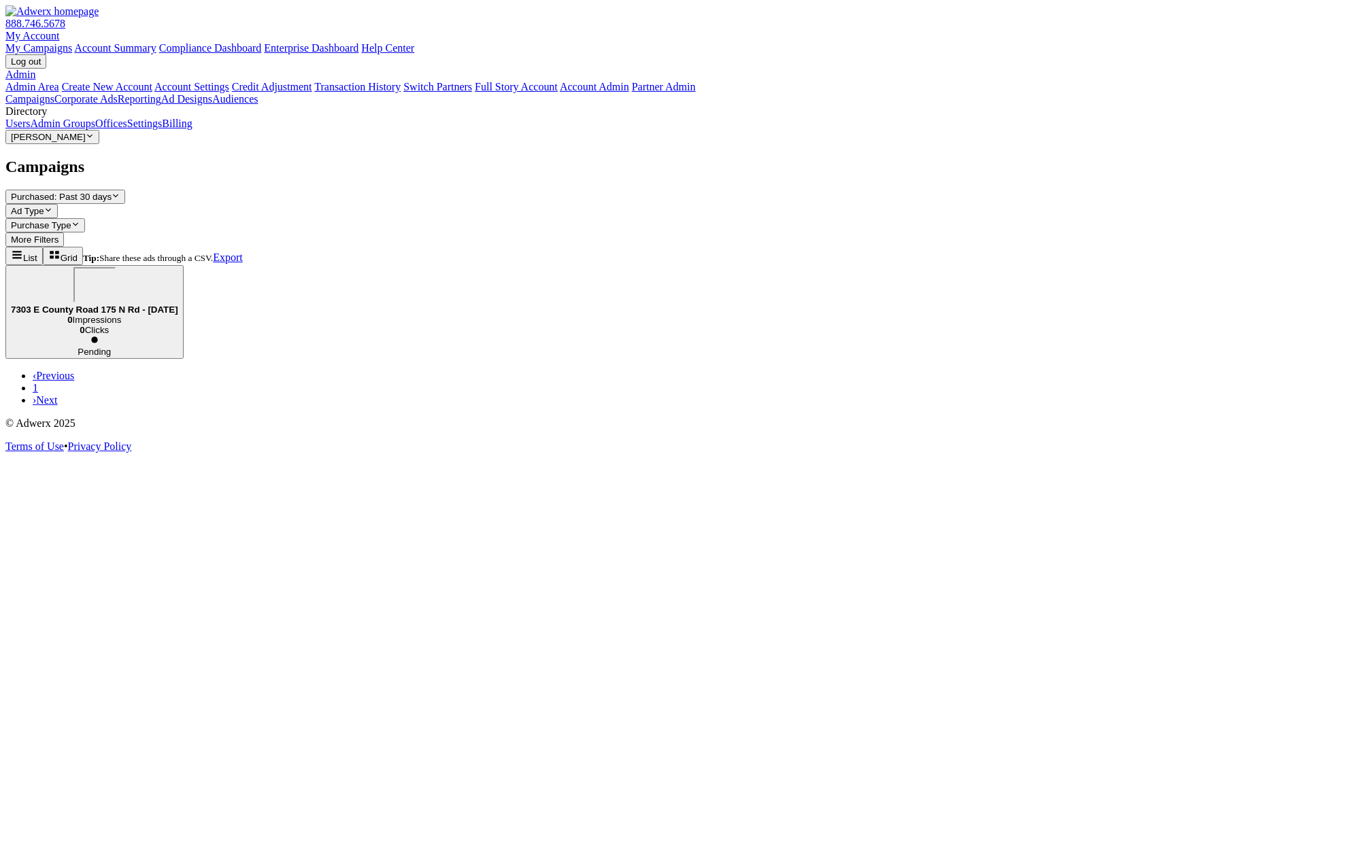
click at [178, 268] on div "7303 E County Road 175 N Rd - [DATE]" at bounding box center [95, 291] width 168 height 48
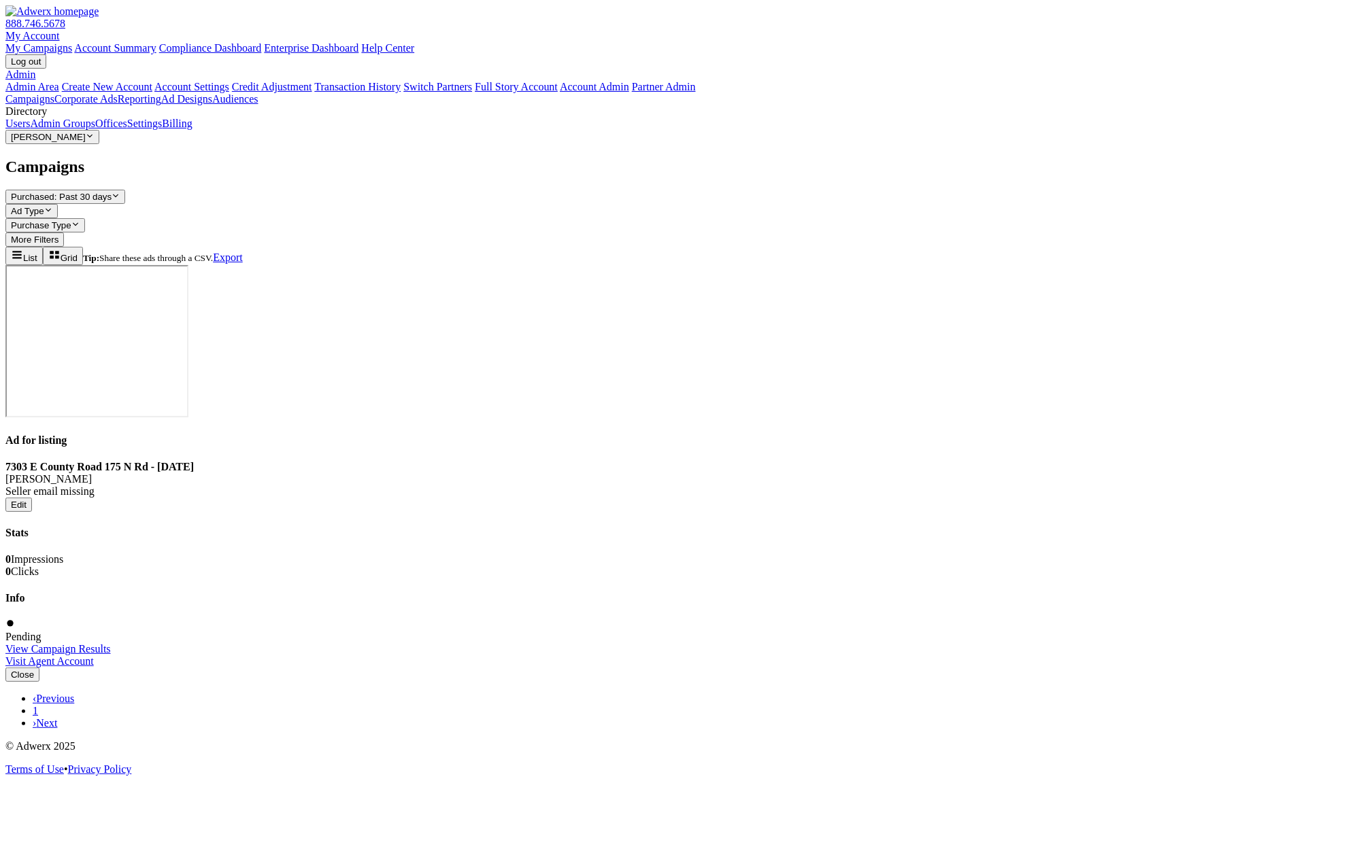
click at [111, 643] on link "View Campaign Results" at bounding box center [57, 648] width 105 height 11
click at [702, 158] on h1 "Campaigns" at bounding box center [686, 167] width 1361 height 18
click at [58, 129] on link "Admin Groups" at bounding box center [62, 123] width 65 height 11
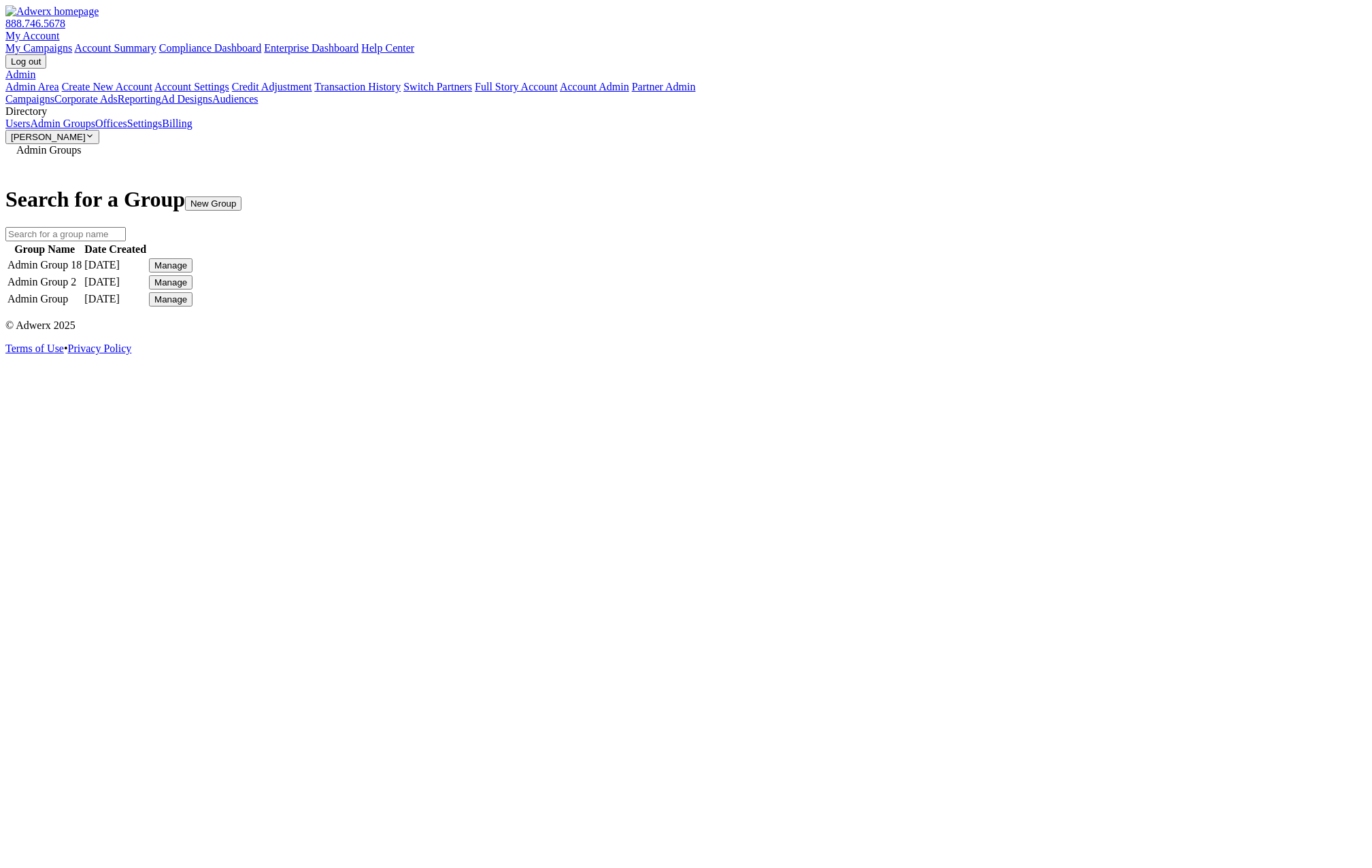
click at [30, 129] on link "Users" at bounding box center [17, 123] width 24 height 11
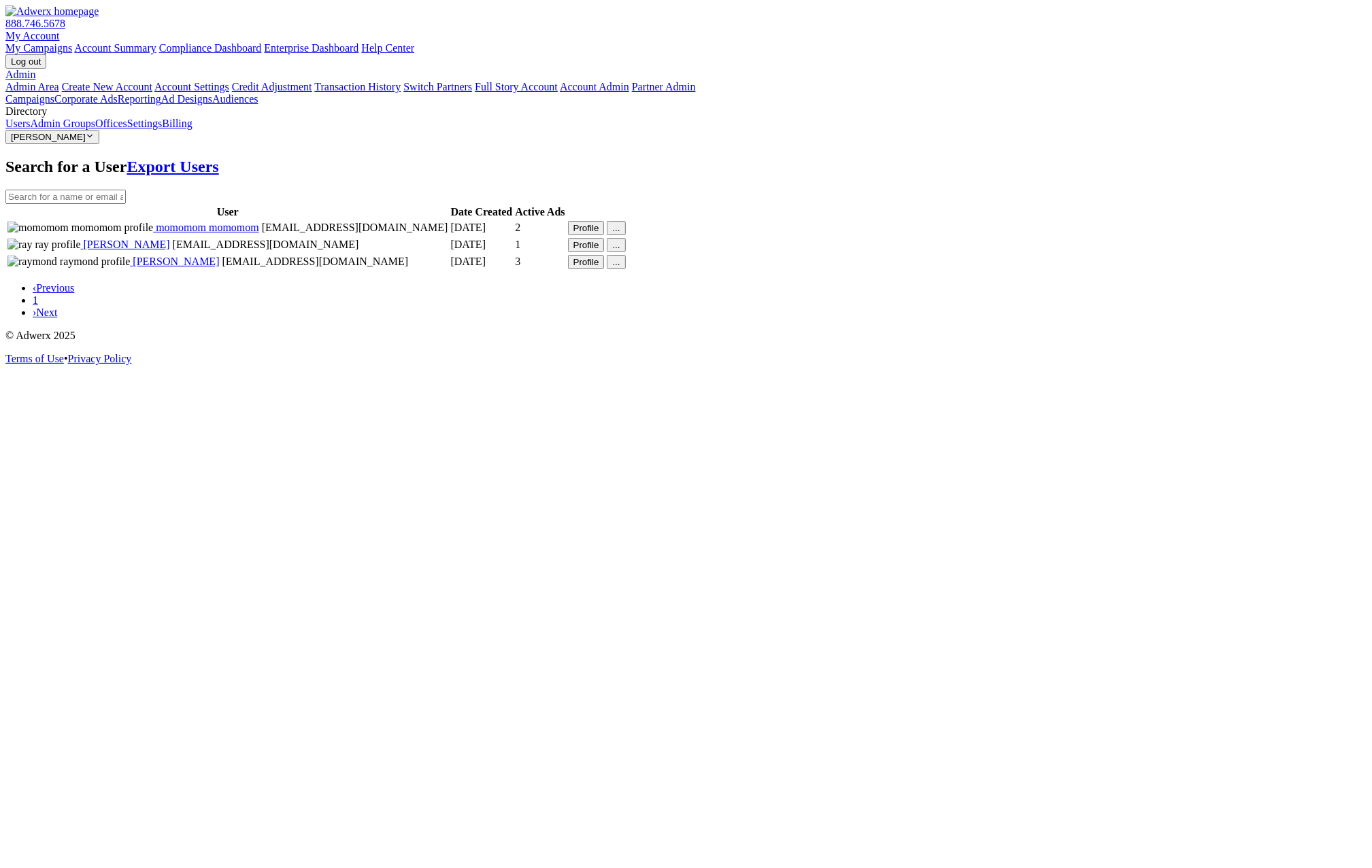
click at [90, 129] on link "Admin Groups" at bounding box center [62, 123] width 65 height 11
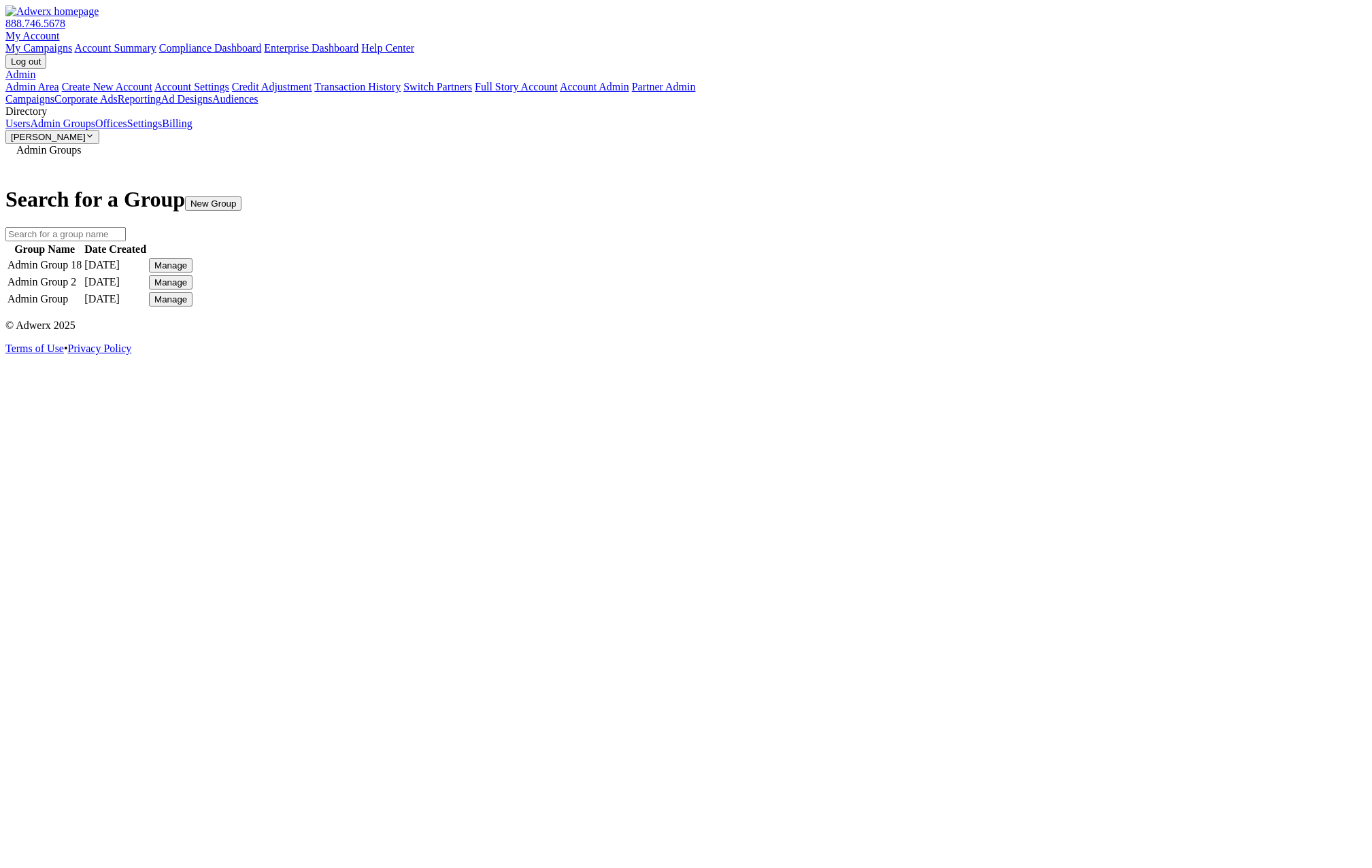
click at [96, 129] on link "Offices" at bounding box center [111, 123] width 32 height 11
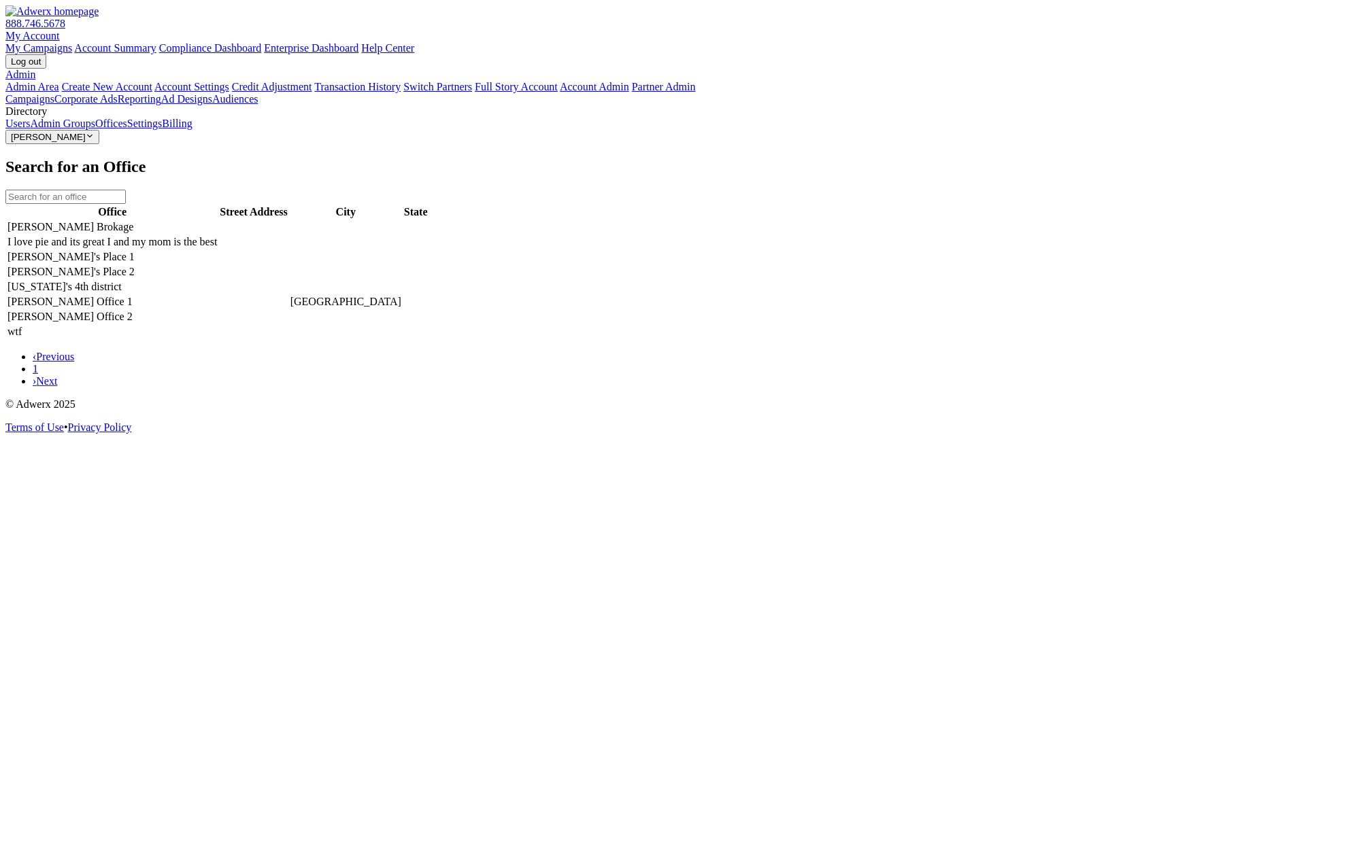
click at [96, 129] on link "Admin Groups" at bounding box center [62, 123] width 65 height 11
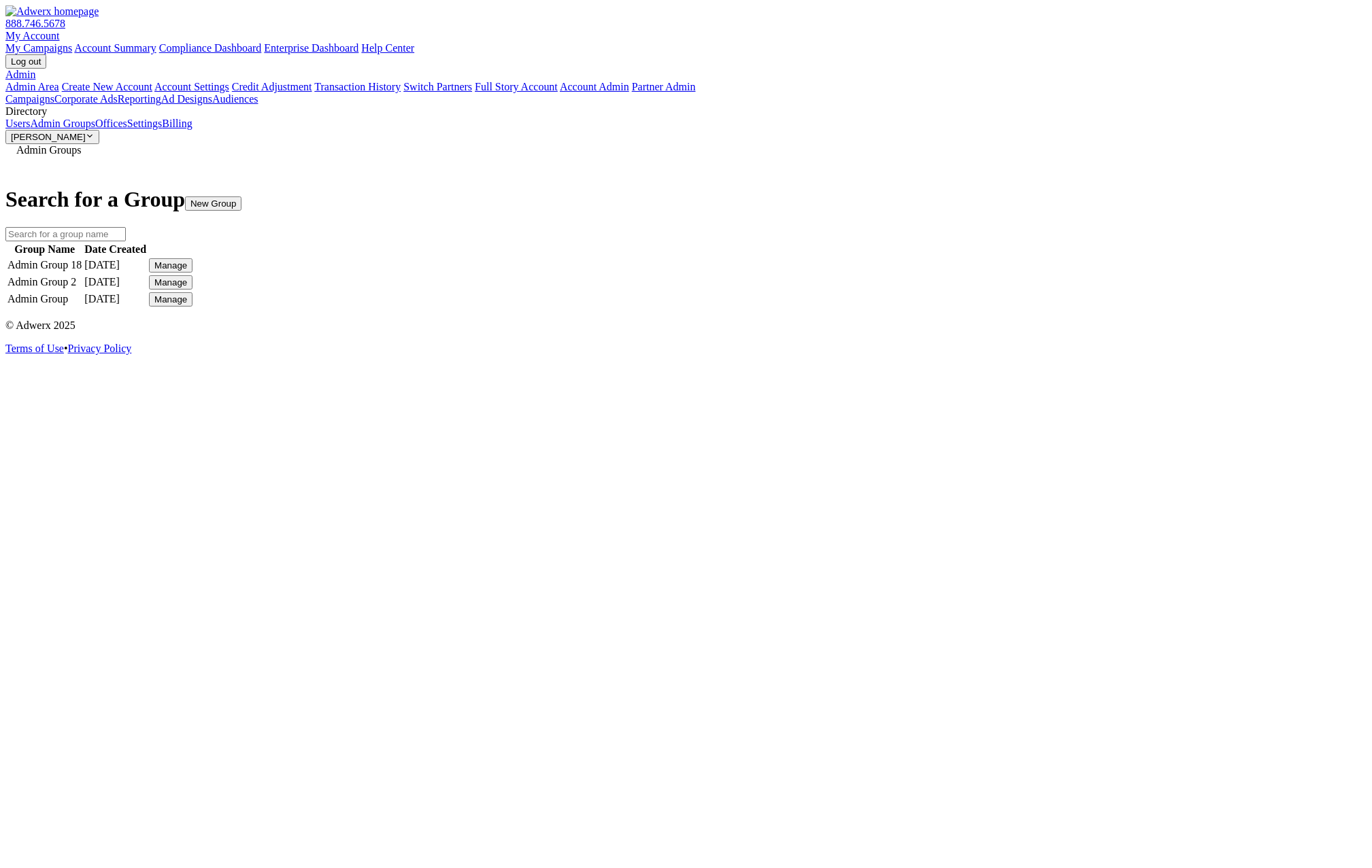
click at [30, 129] on link "Users" at bounding box center [17, 123] width 24 height 11
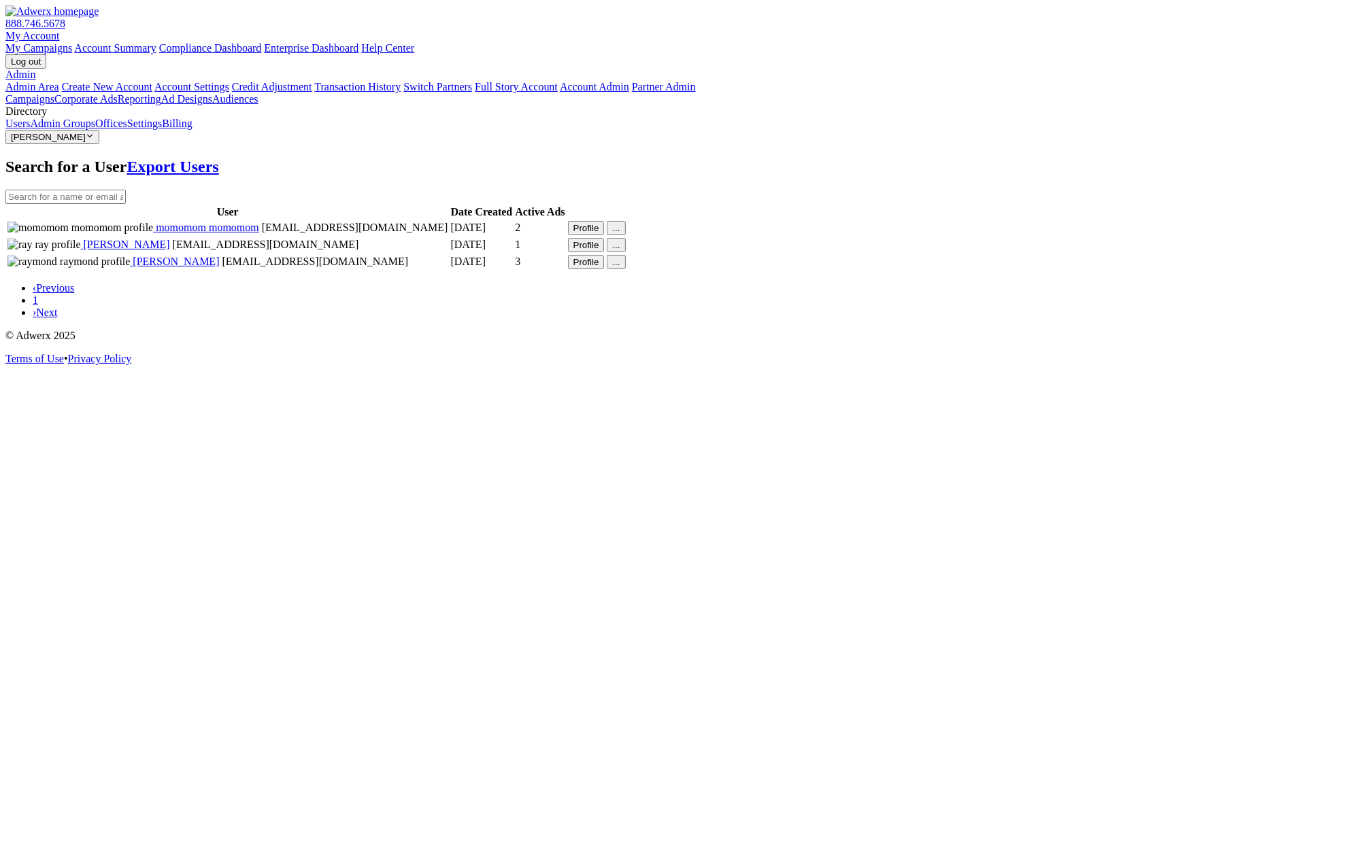
click at [95, 129] on link "Admin Groups" at bounding box center [62, 123] width 65 height 11
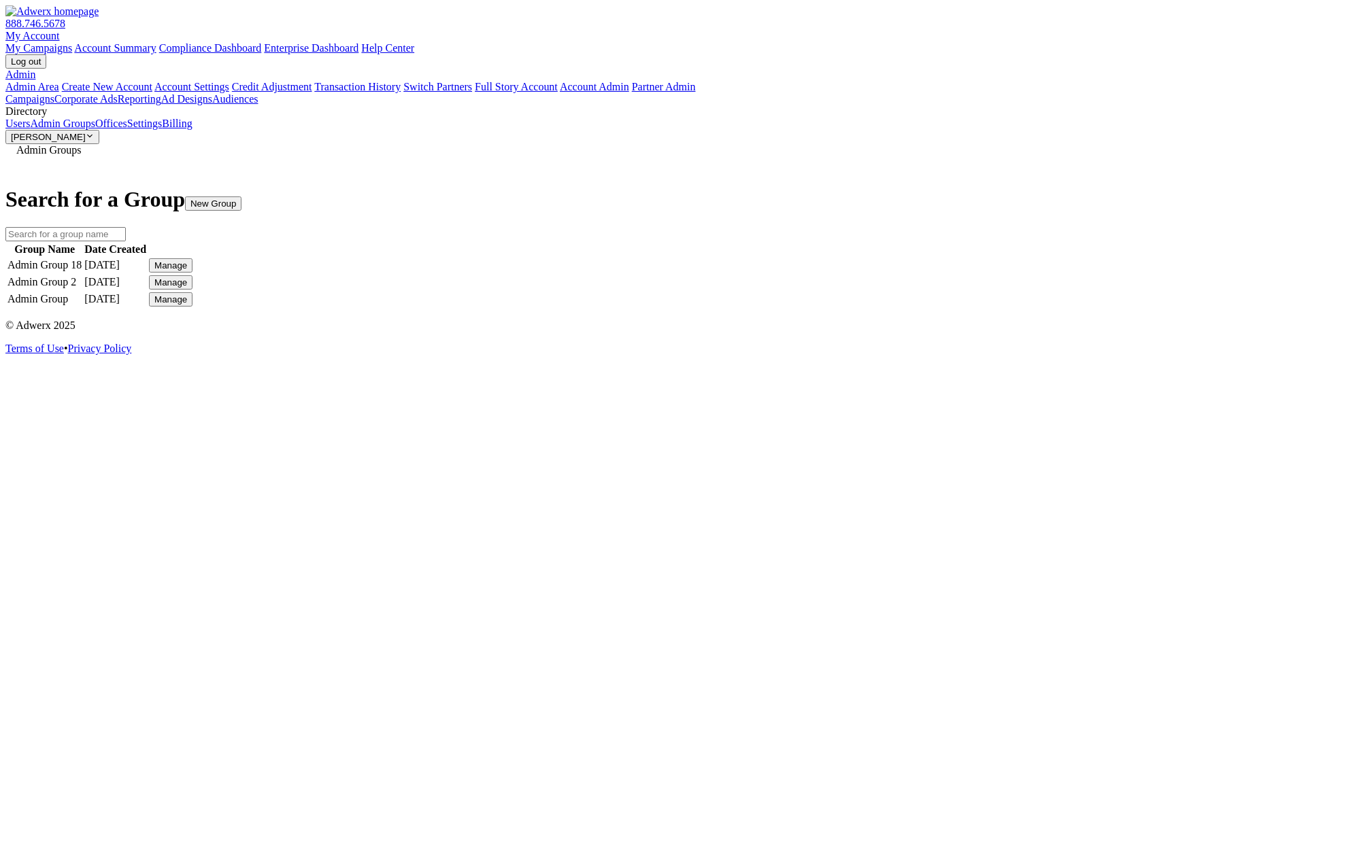
click at [187, 262] on div "Manage" at bounding box center [171, 266] width 33 height 10
click at [1018, 283] on link "Edit Group" at bounding box center [1000, 276] width 49 height 11
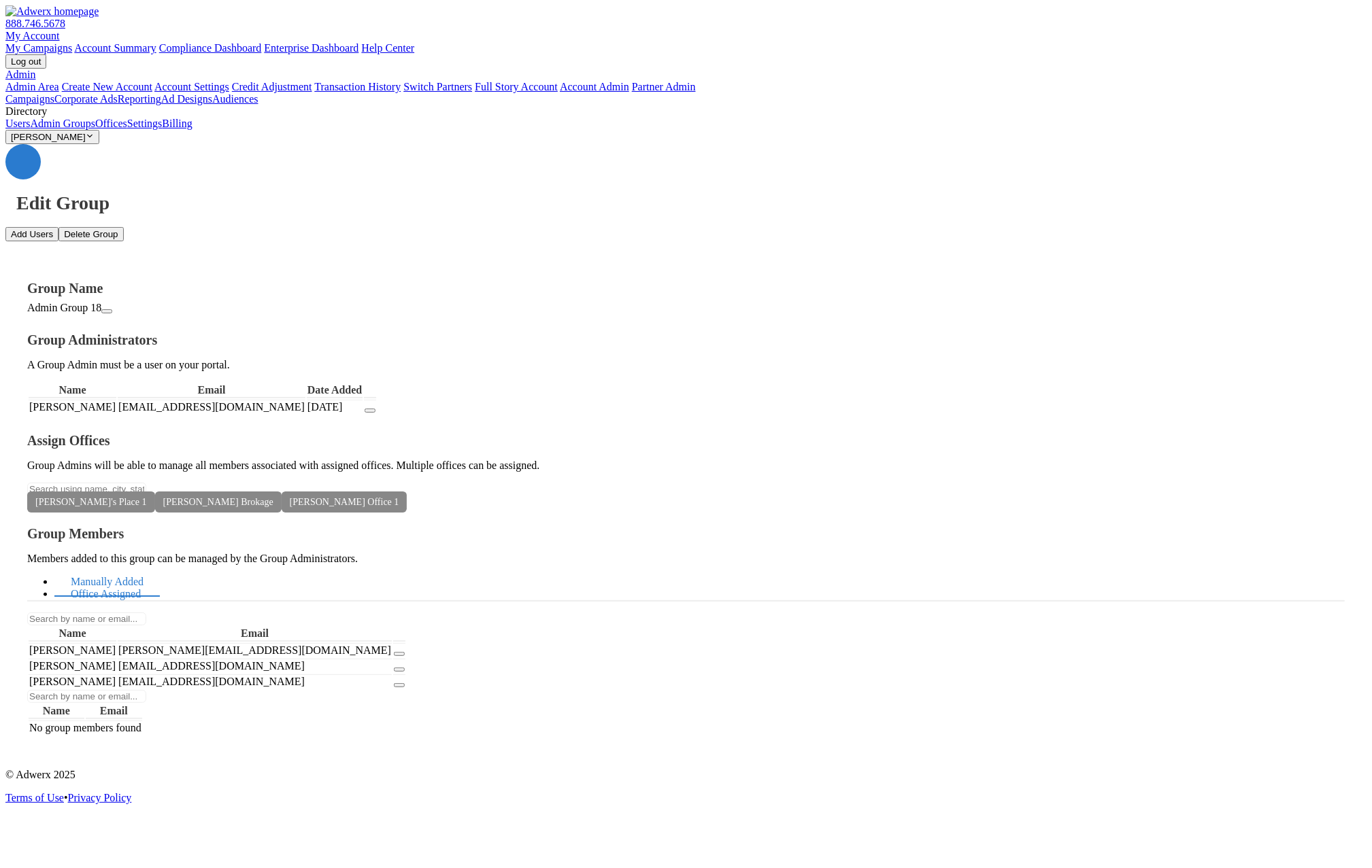
click at [157, 580] on link "Office Assigned" at bounding box center [106, 595] width 103 height 30
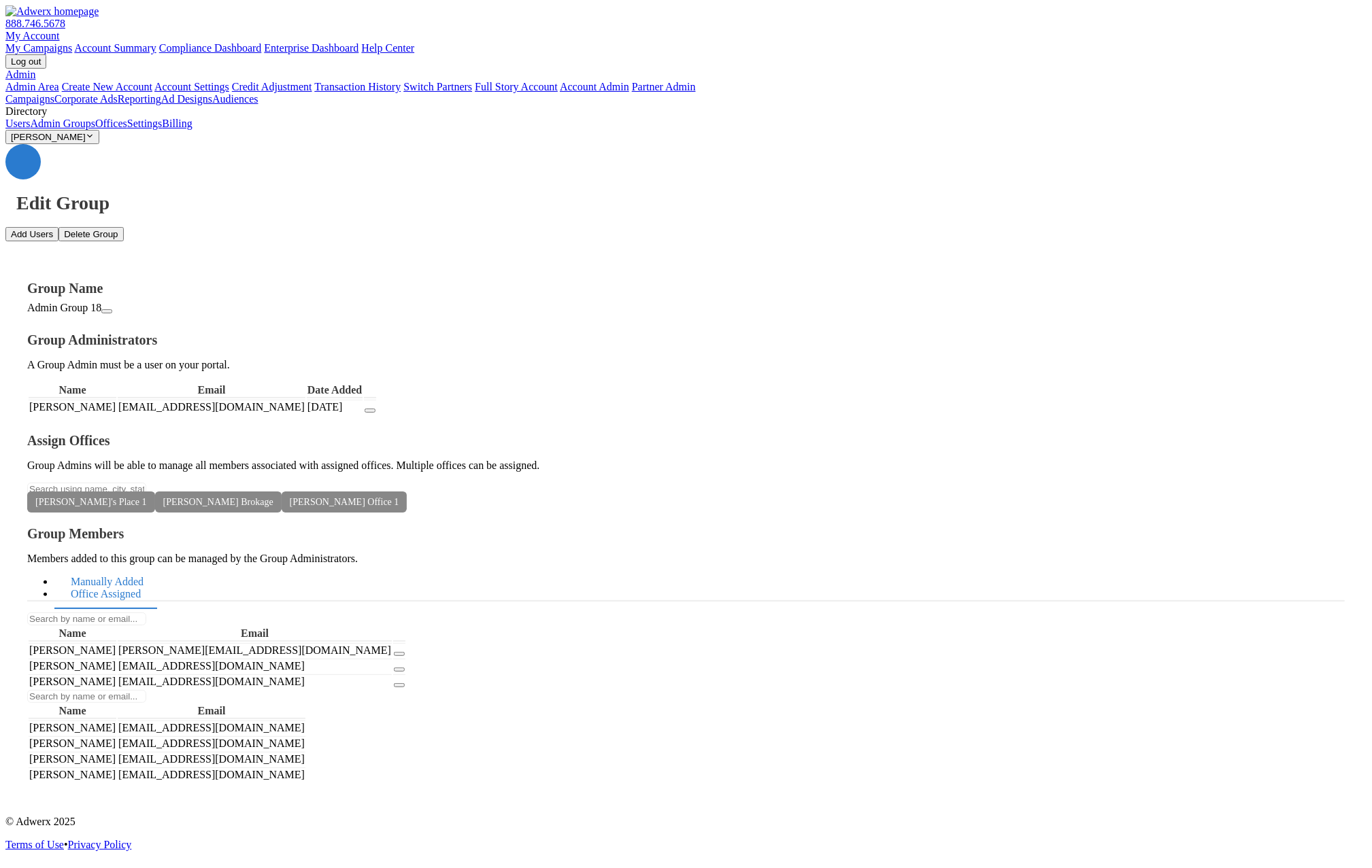
click at [160, 568] on link "Manually Added" at bounding box center [107, 583] width 105 height 30
click at [157, 580] on link "Office Assigned" at bounding box center [106, 595] width 103 height 30
click at [160, 568] on link "Manually Added" at bounding box center [107, 583] width 105 height 30
click at [399, 670] on icon "button" at bounding box center [399, 670] width 0 height 0
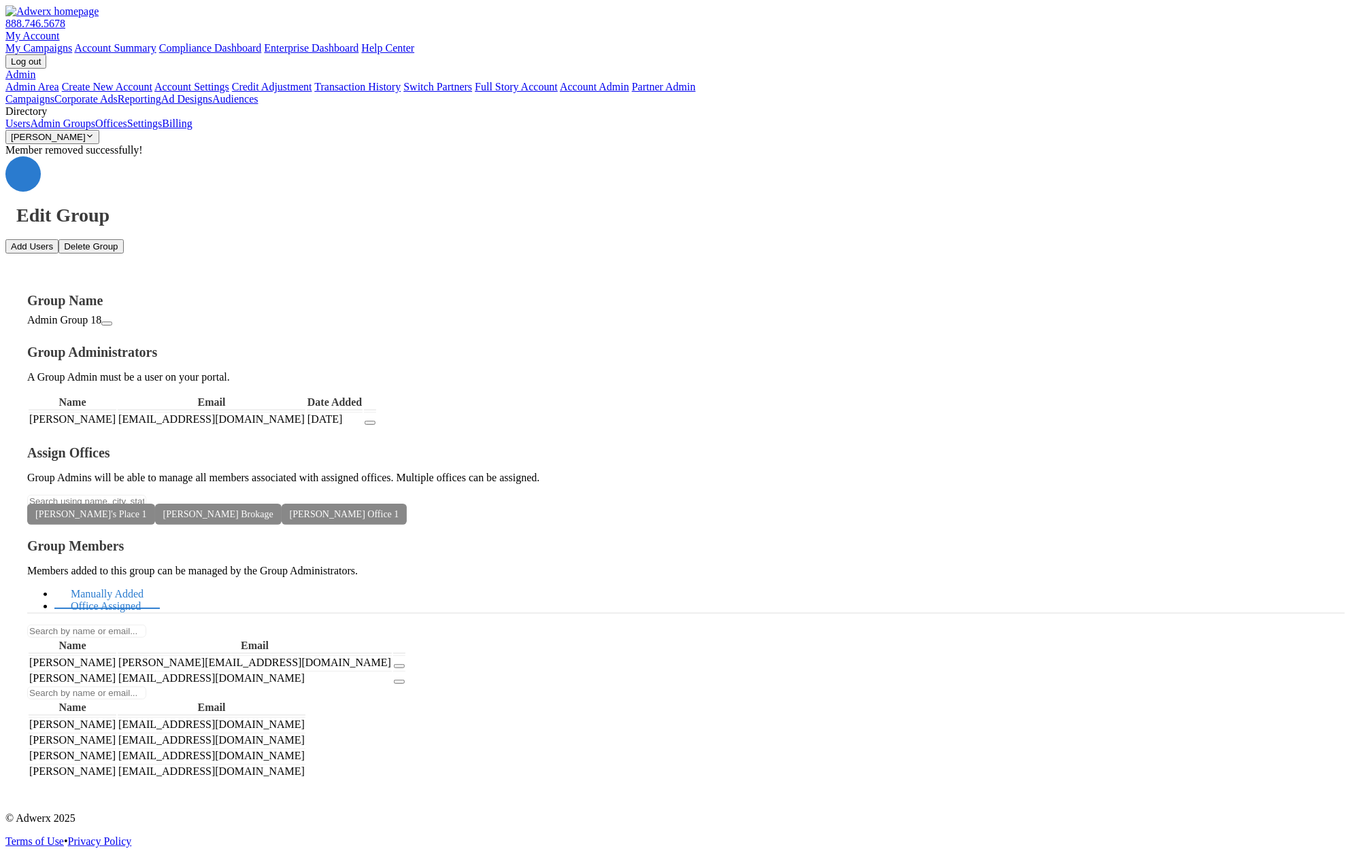
click at [157, 593] on link "Office Assigned" at bounding box center [106, 607] width 103 height 30
click at [30, 129] on link "Users" at bounding box center [17, 123] width 24 height 11
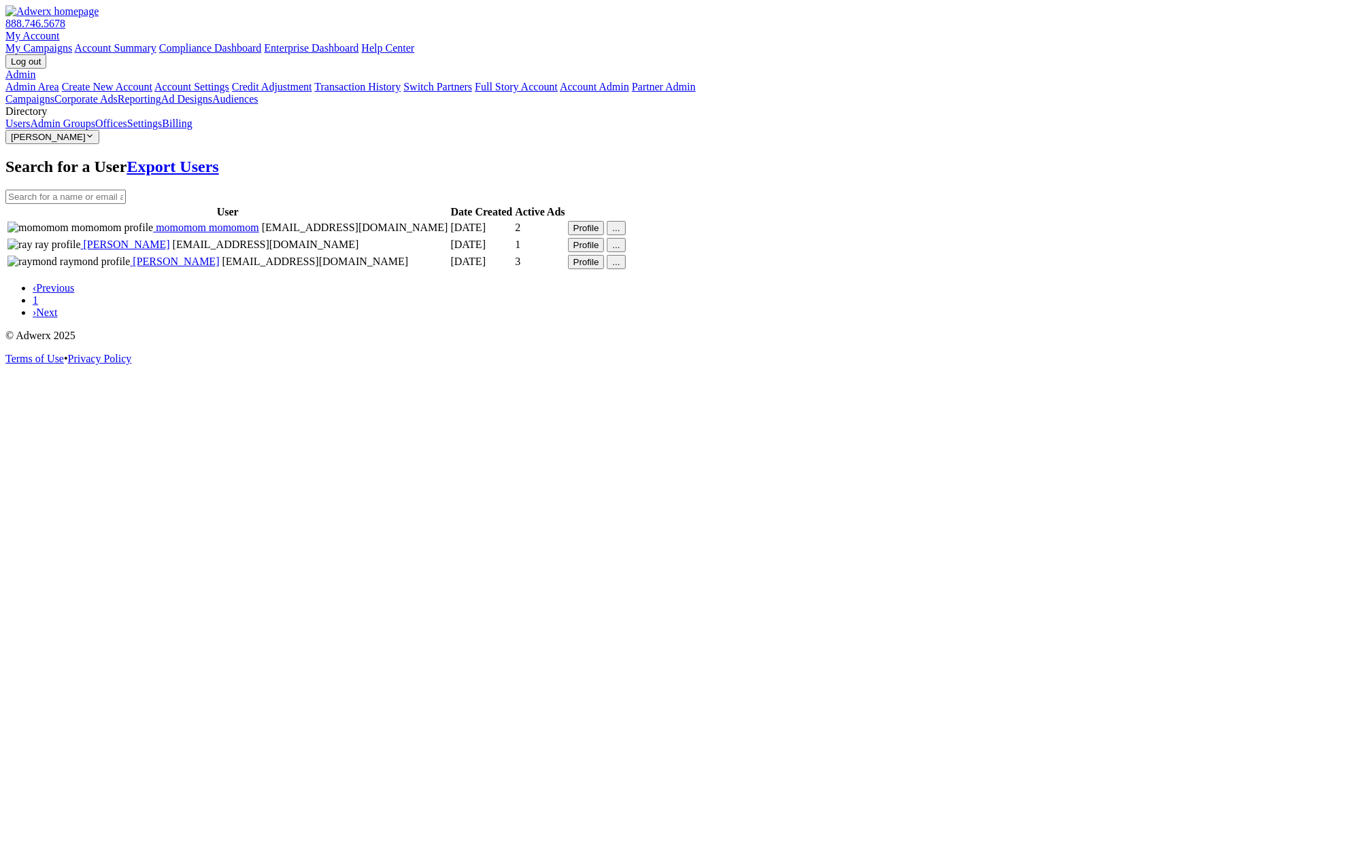
click at [73, 129] on link "Admin Groups" at bounding box center [62, 123] width 65 height 11
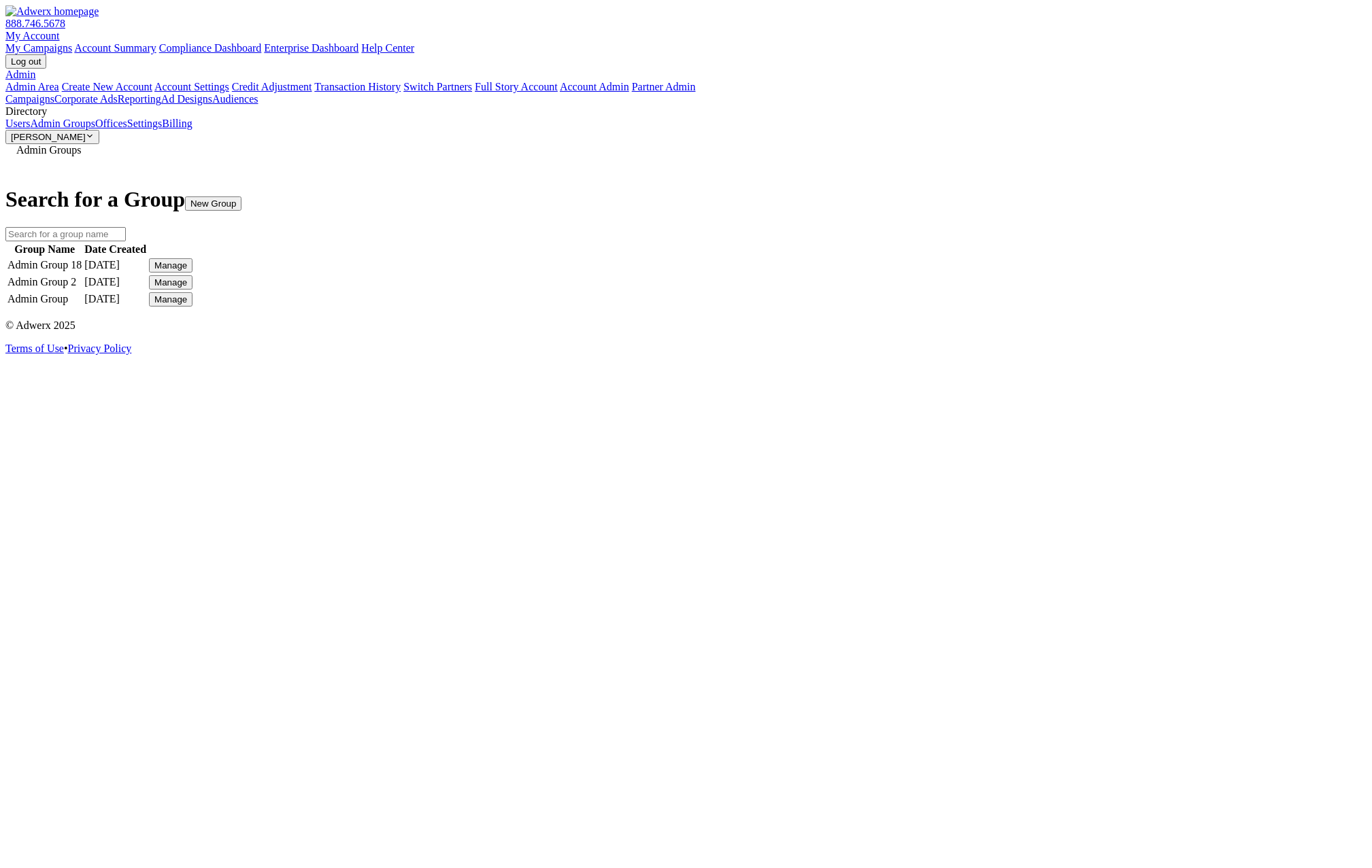
click at [192, 261] on button "Manage" at bounding box center [170, 265] width 43 height 14
click at [1024, 283] on link "Edit Group" at bounding box center [1000, 276] width 49 height 11
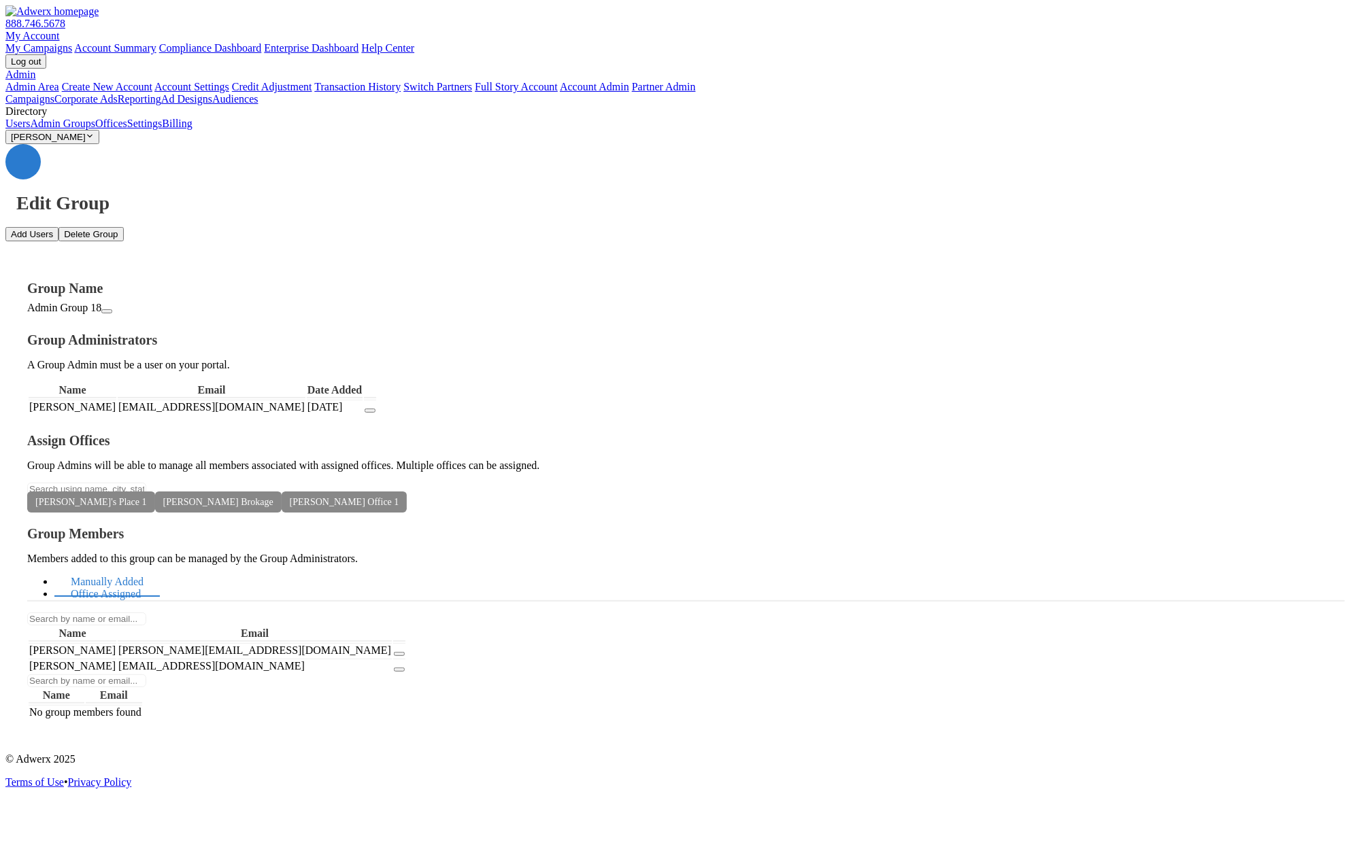
click at [157, 580] on link "Office Assigned" at bounding box center [106, 595] width 103 height 30
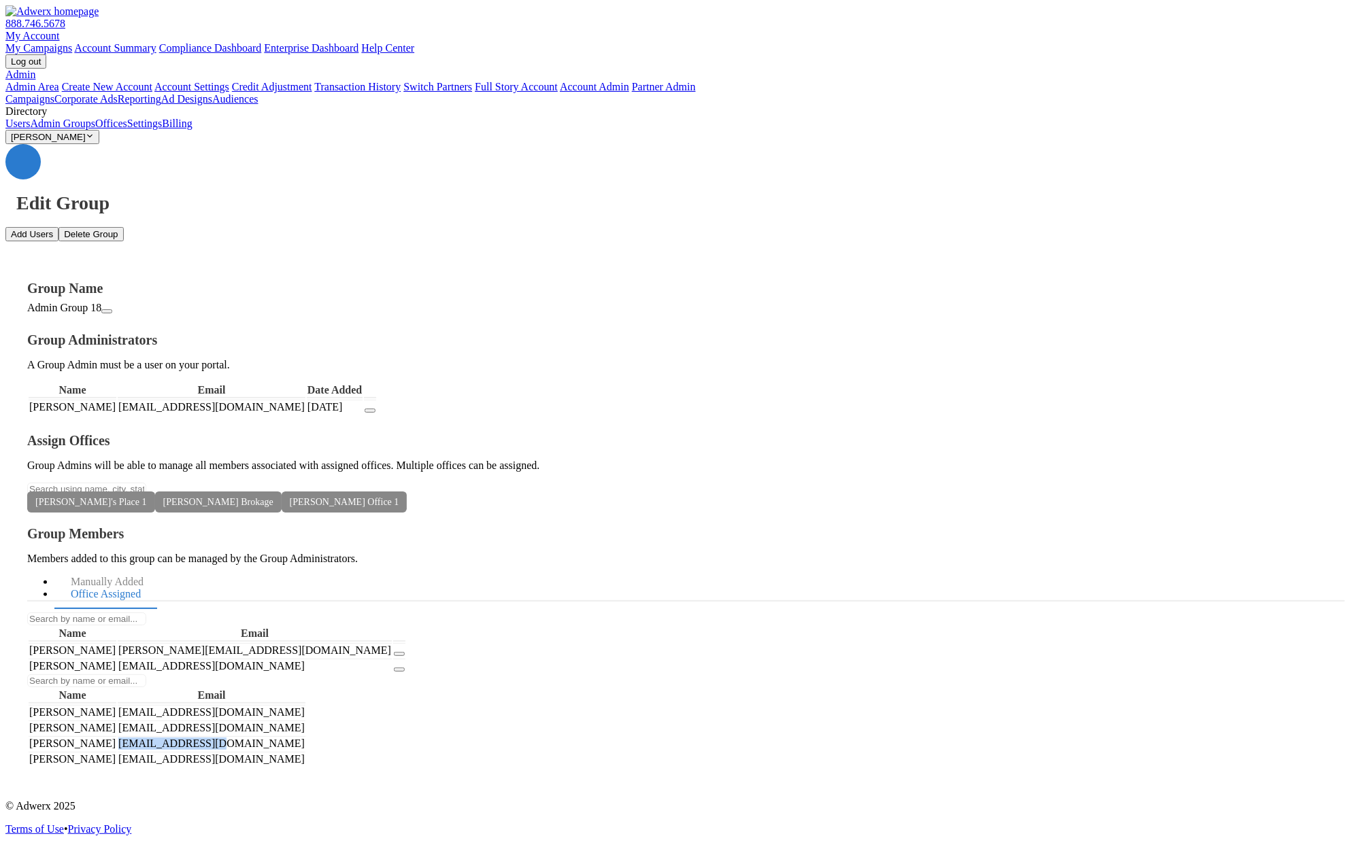
drag, startPoint x: 1103, startPoint y: 407, endPoint x: 1028, endPoint y: 407, distance: 75.0
click at [305, 737] on td "[EMAIL_ADDRESS][DOMAIN_NAME]" at bounding box center [211, 744] width 188 height 14
copy td "[EMAIL_ADDRESS][DOMAIN_NAME]"
click at [30, 129] on link "Users" at bounding box center [17, 123] width 24 height 11
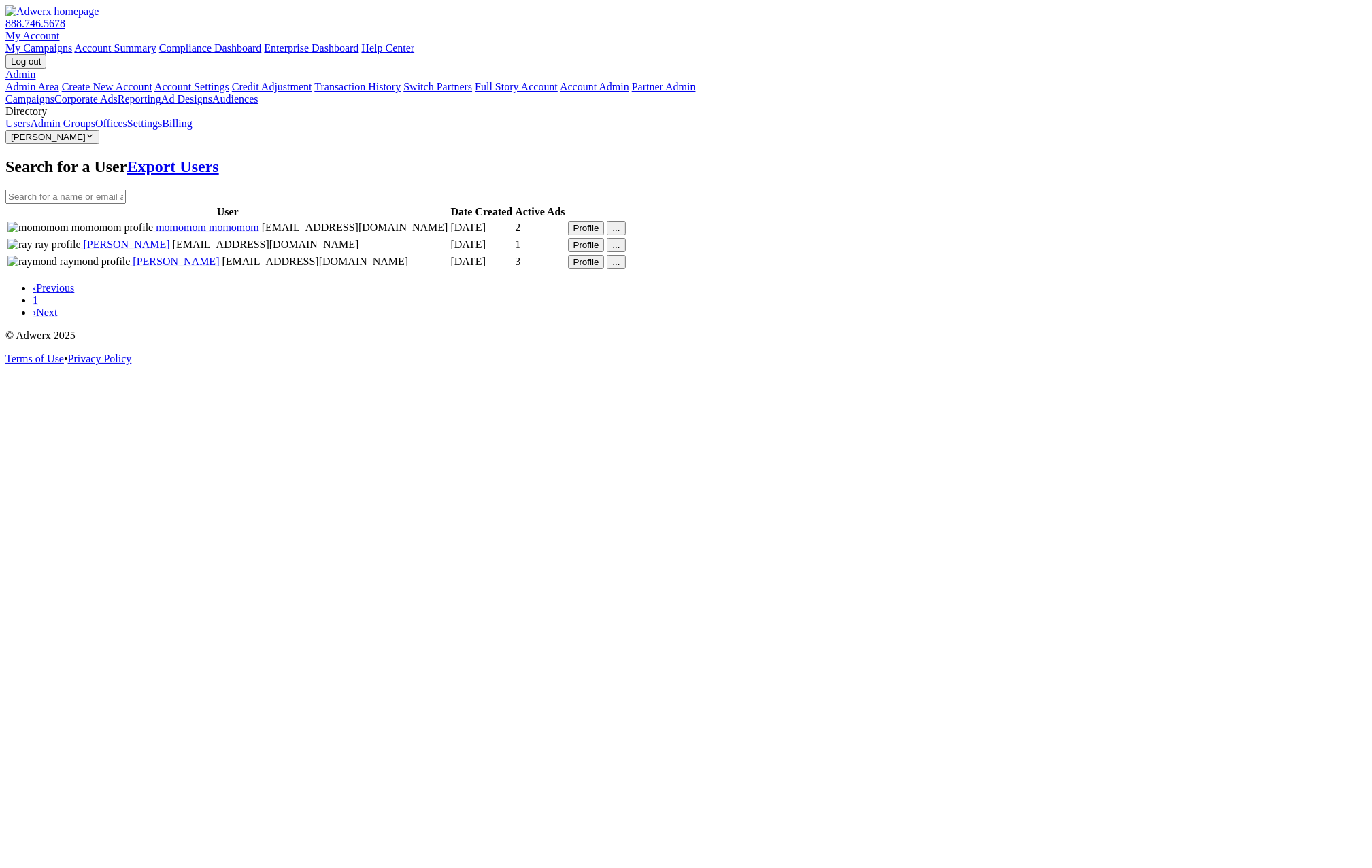
click at [126, 189] on input "text" at bounding box center [65, 196] width 121 height 14
paste input "[EMAIL_ADDRESS][DOMAIN_NAME]"
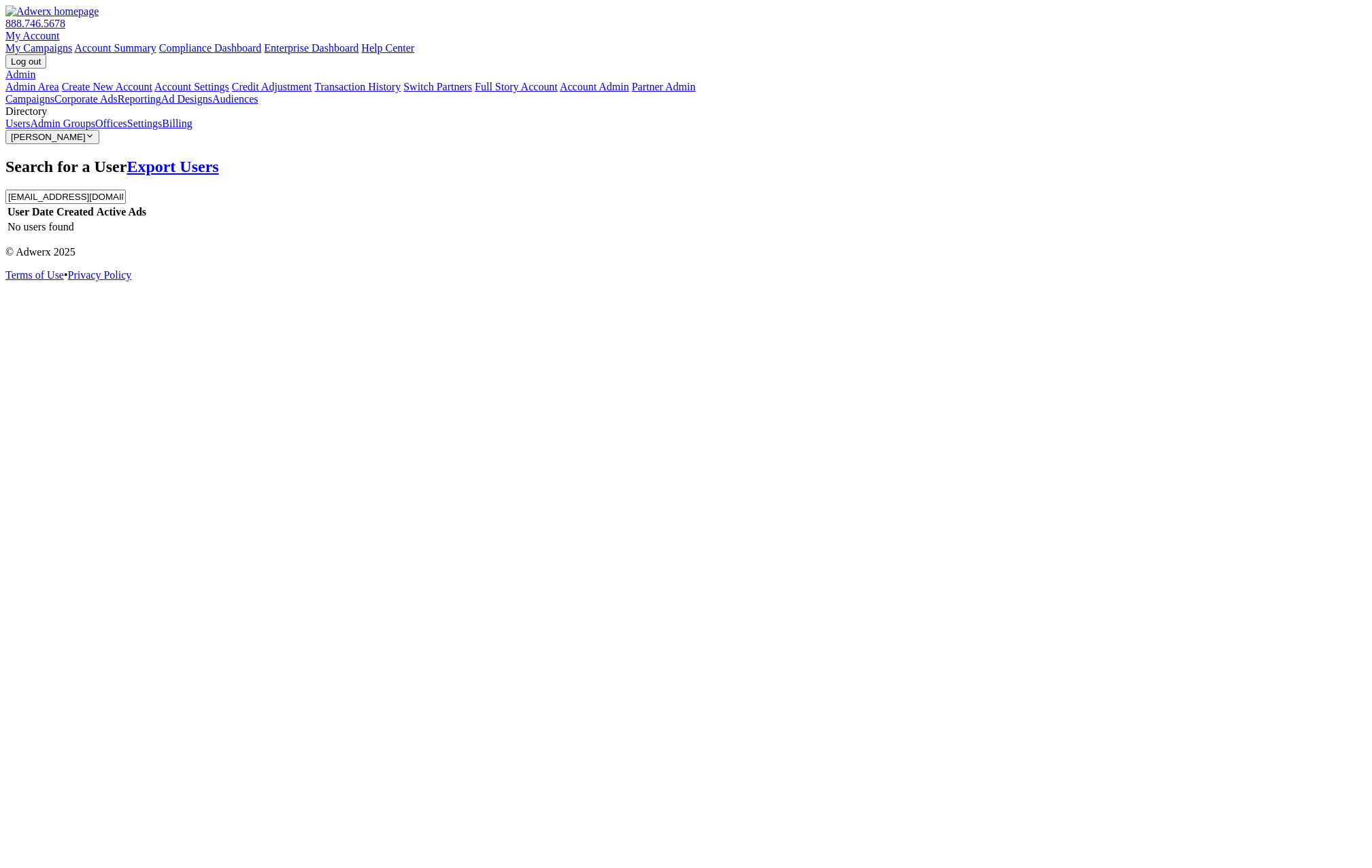
click at [126, 189] on input "[EMAIL_ADDRESS][DOMAIN_NAME]" at bounding box center [65, 196] width 121 height 14
type input "[EMAIL_ADDRESS][DOMAIN_NAME]"
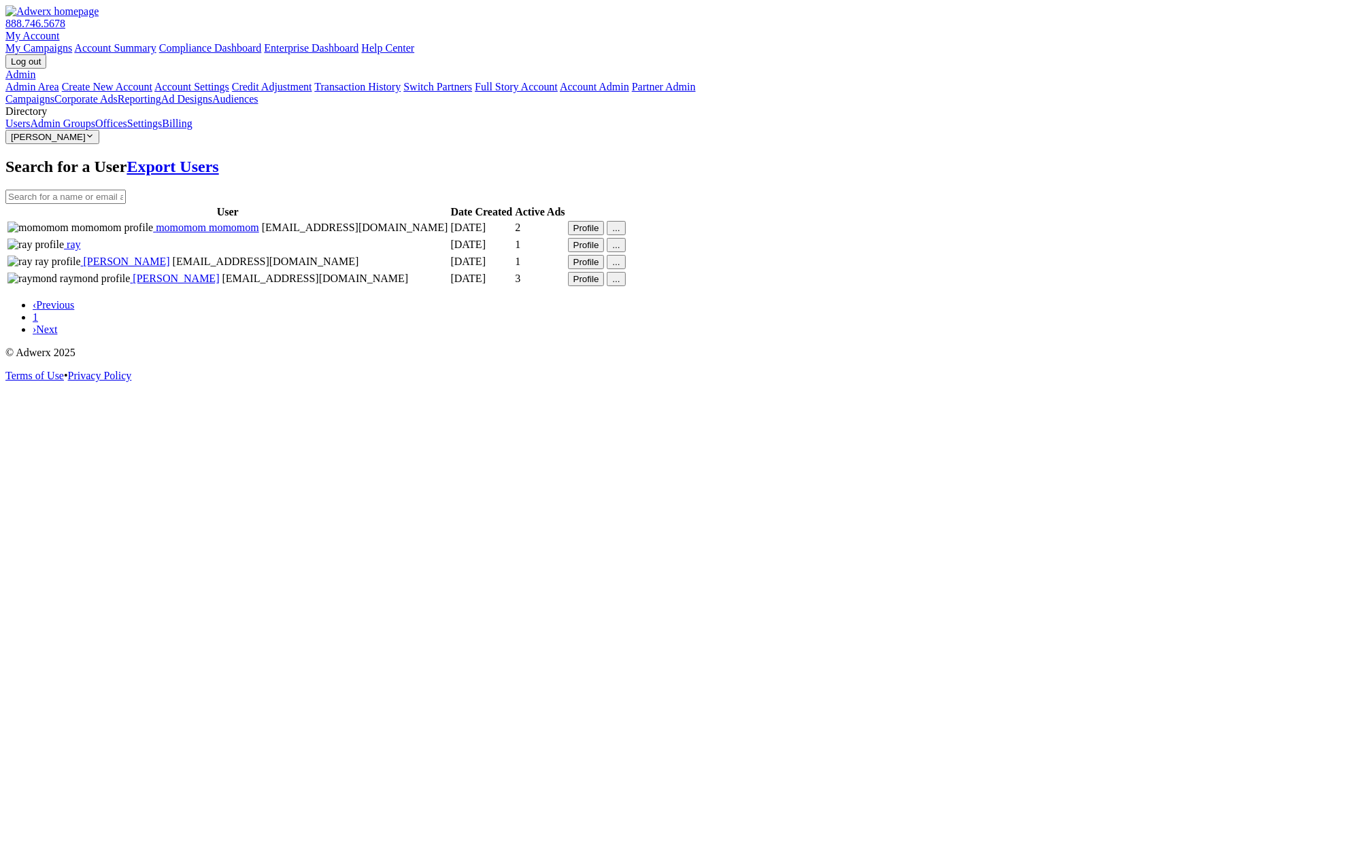
click at [80, 250] on span "ray" at bounding box center [72, 244] width 17 height 11
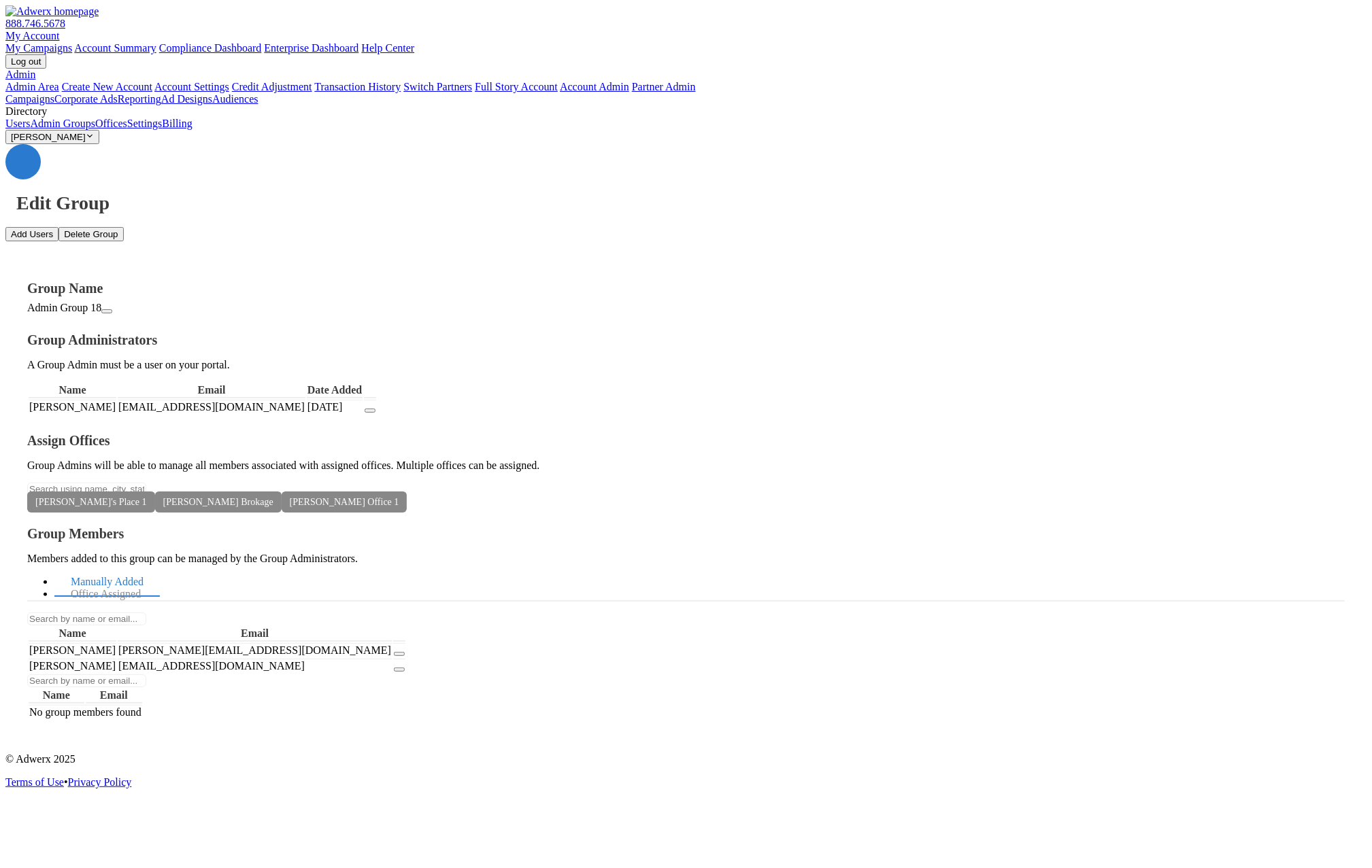
click at [30, 129] on link "Users" at bounding box center [17, 123] width 24 height 11
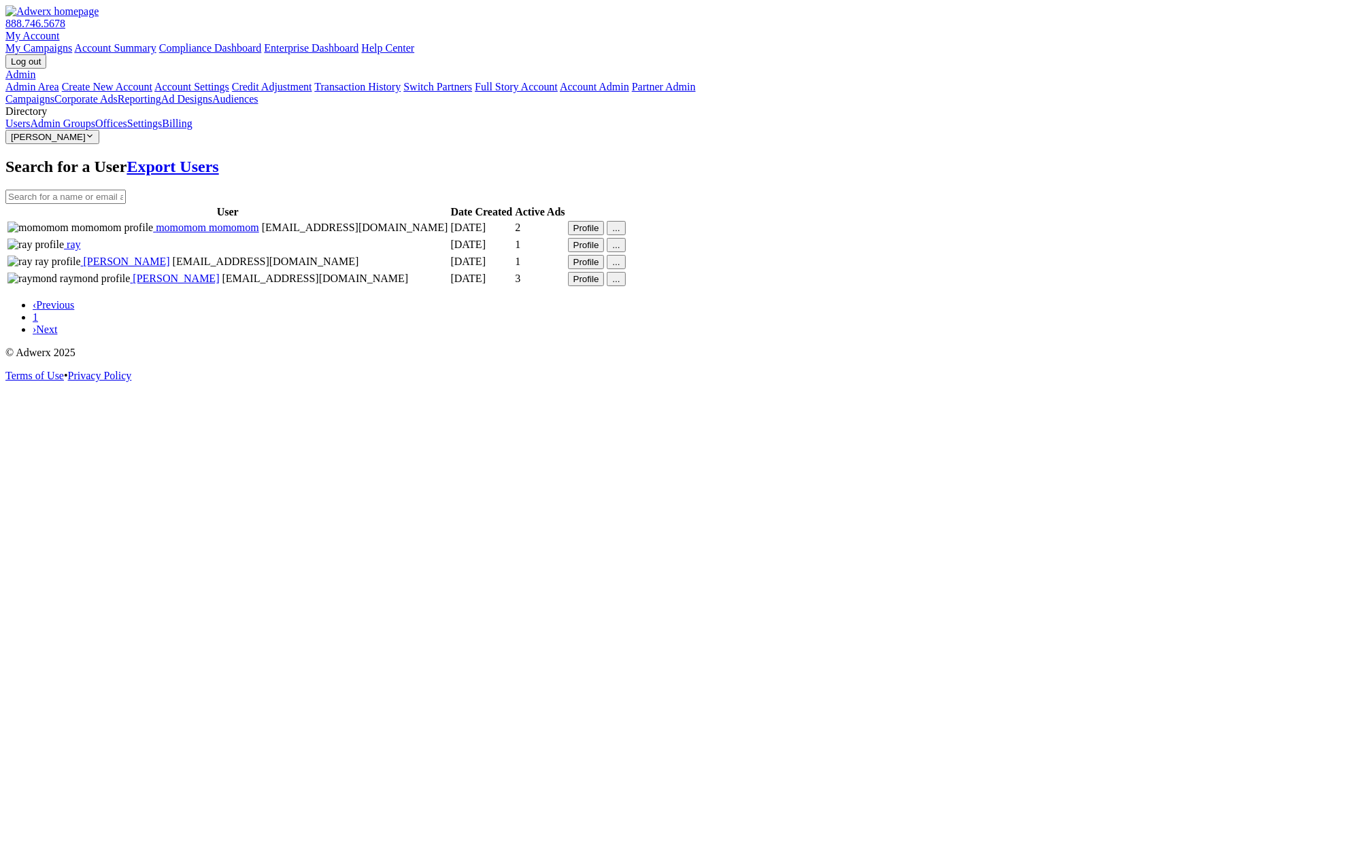
click at [82, 129] on link "Admin Groups" at bounding box center [62, 123] width 65 height 11
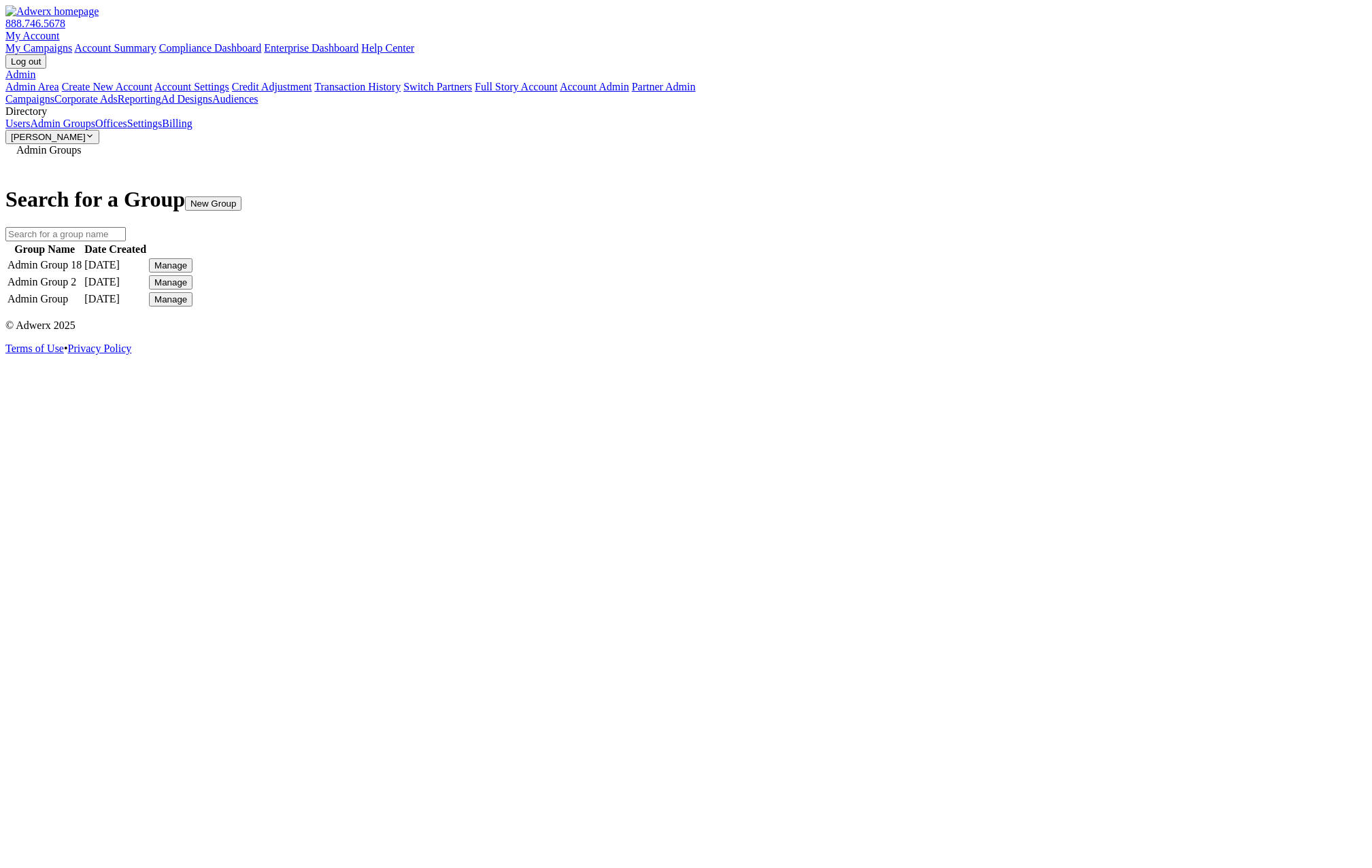
click at [187, 261] on div "Manage" at bounding box center [171, 266] width 33 height 10
click at [1021, 283] on link "Edit Group" at bounding box center [1000, 276] width 49 height 11
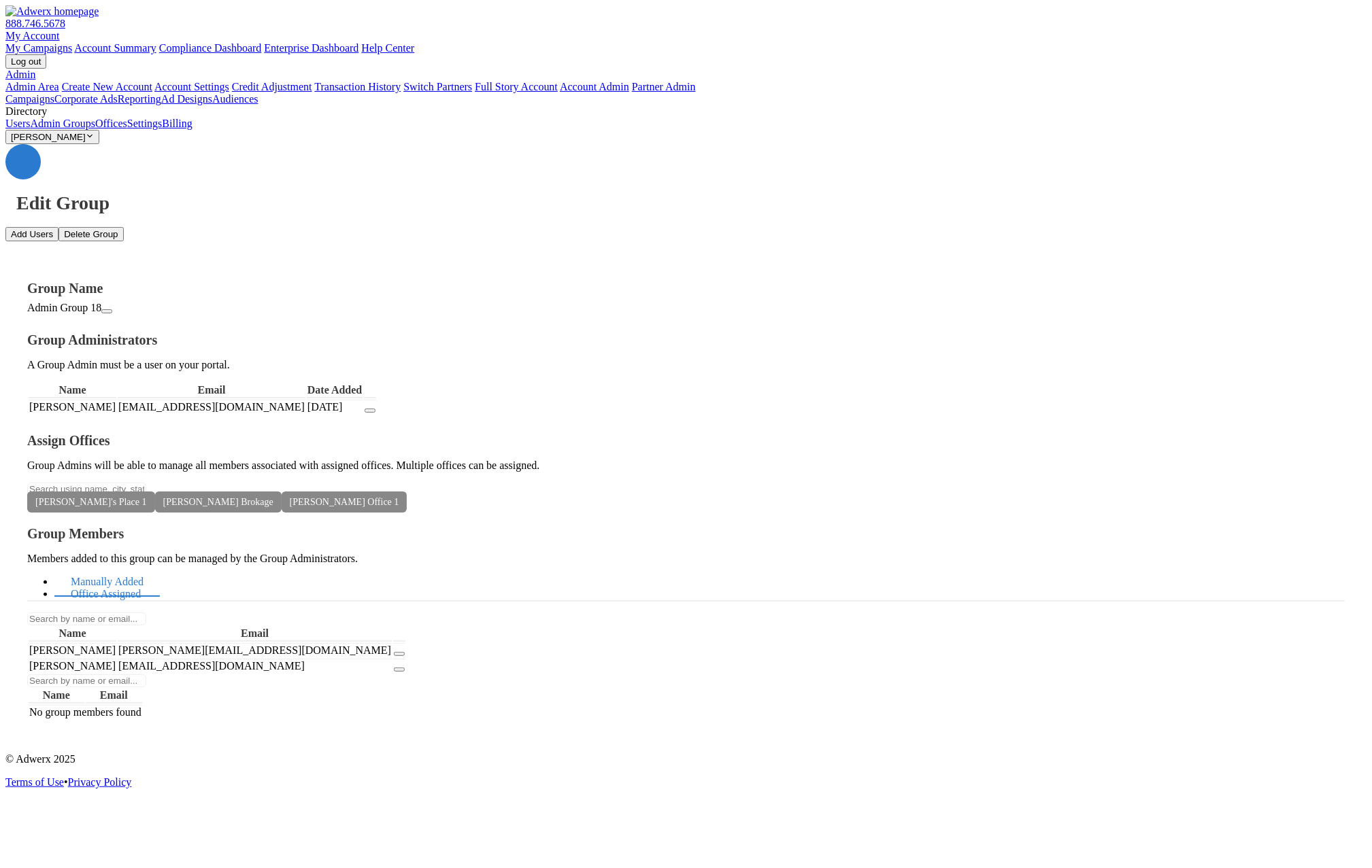
click at [157, 580] on link "Office Assigned" at bounding box center [106, 595] width 103 height 30
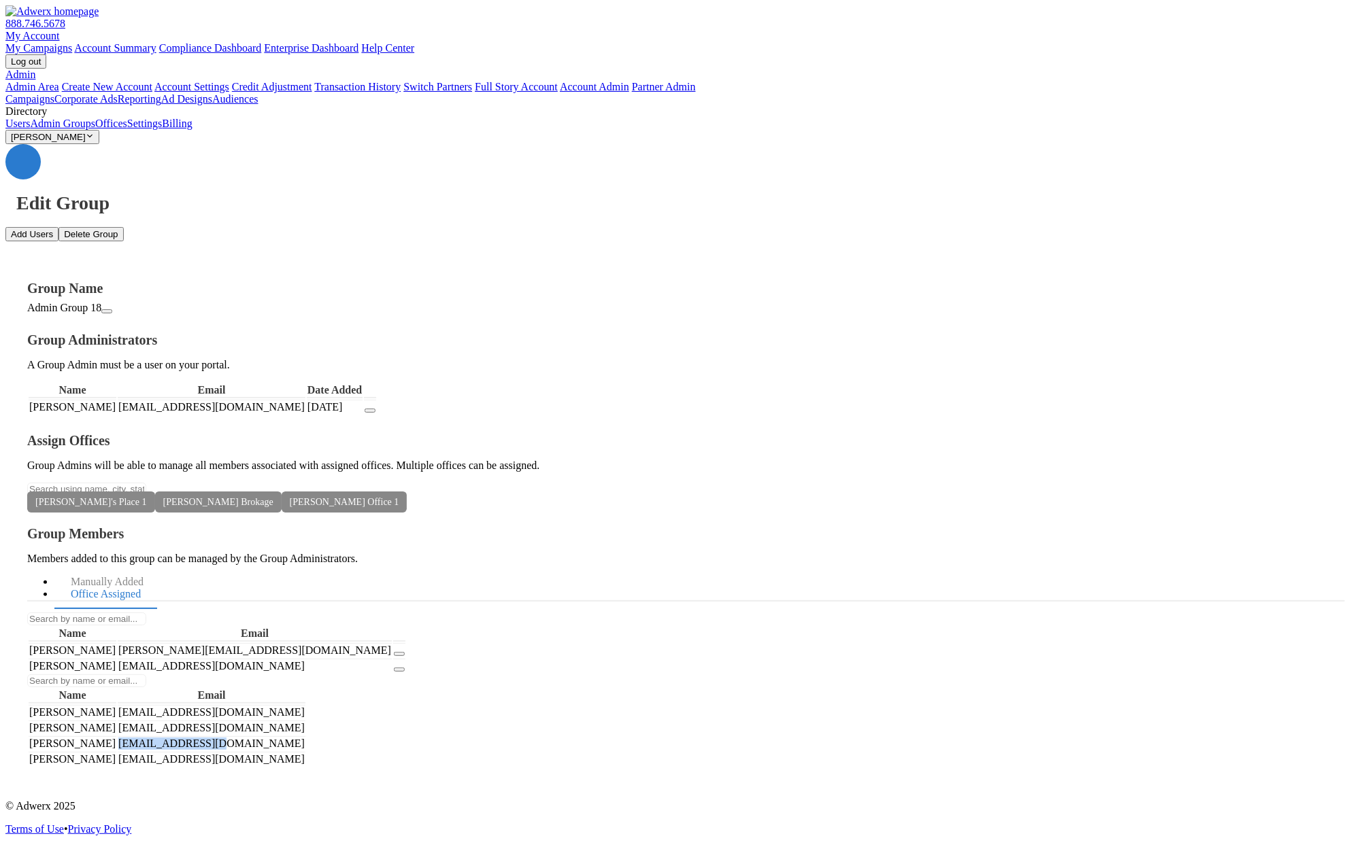
drag, startPoint x: 1112, startPoint y: 405, endPoint x: 997, endPoint y: 400, distance: 115.1
click at [305, 737] on td "[EMAIL_ADDRESS][DOMAIN_NAME]" at bounding box center [211, 744] width 188 height 14
click at [745, 571] on div "Edit Group Add Users Delete Group Group Name Admin Group 18 Group Administrator…" at bounding box center [686, 467] width 1361 height 646
click at [30, 129] on link "Users" at bounding box center [17, 123] width 24 height 11
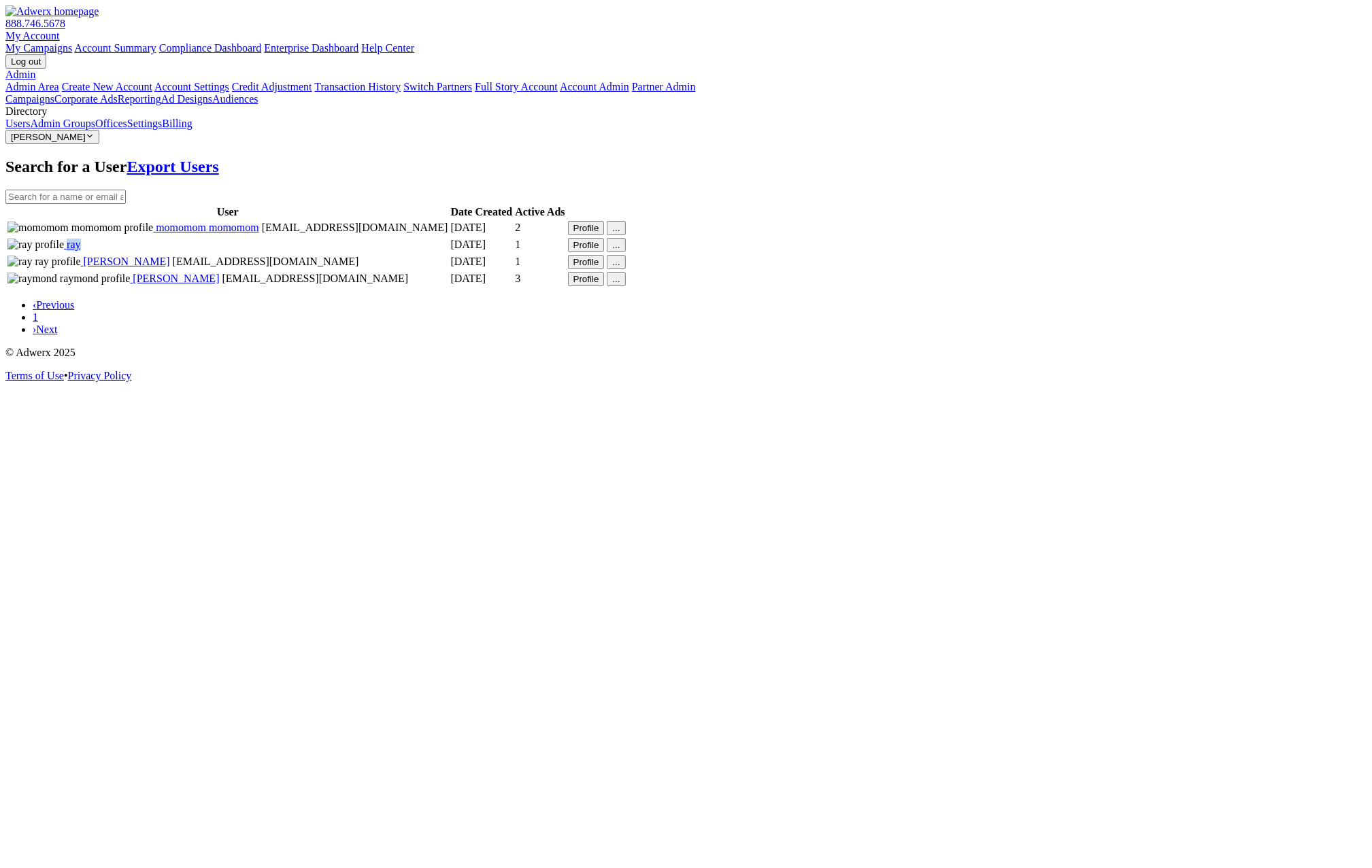
drag, startPoint x: 246, startPoint y: 274, endPoint x: 223, endPoint y: 273, distance: 23.0
click at [223, 253] on td "ray" at bounding box center [228, 245] width 442 height 16
drag, startPoint x: 268, startPoint y: 276, endPoint x: 230, endPoint y: 274, distance: 38.1
click at [230, 253] on td "ray" at bounding box center [228, 245] width 442 height 16
click at [96, 129] on link "Admin Groups" at bounding box center [62, 123] width 65 height 11
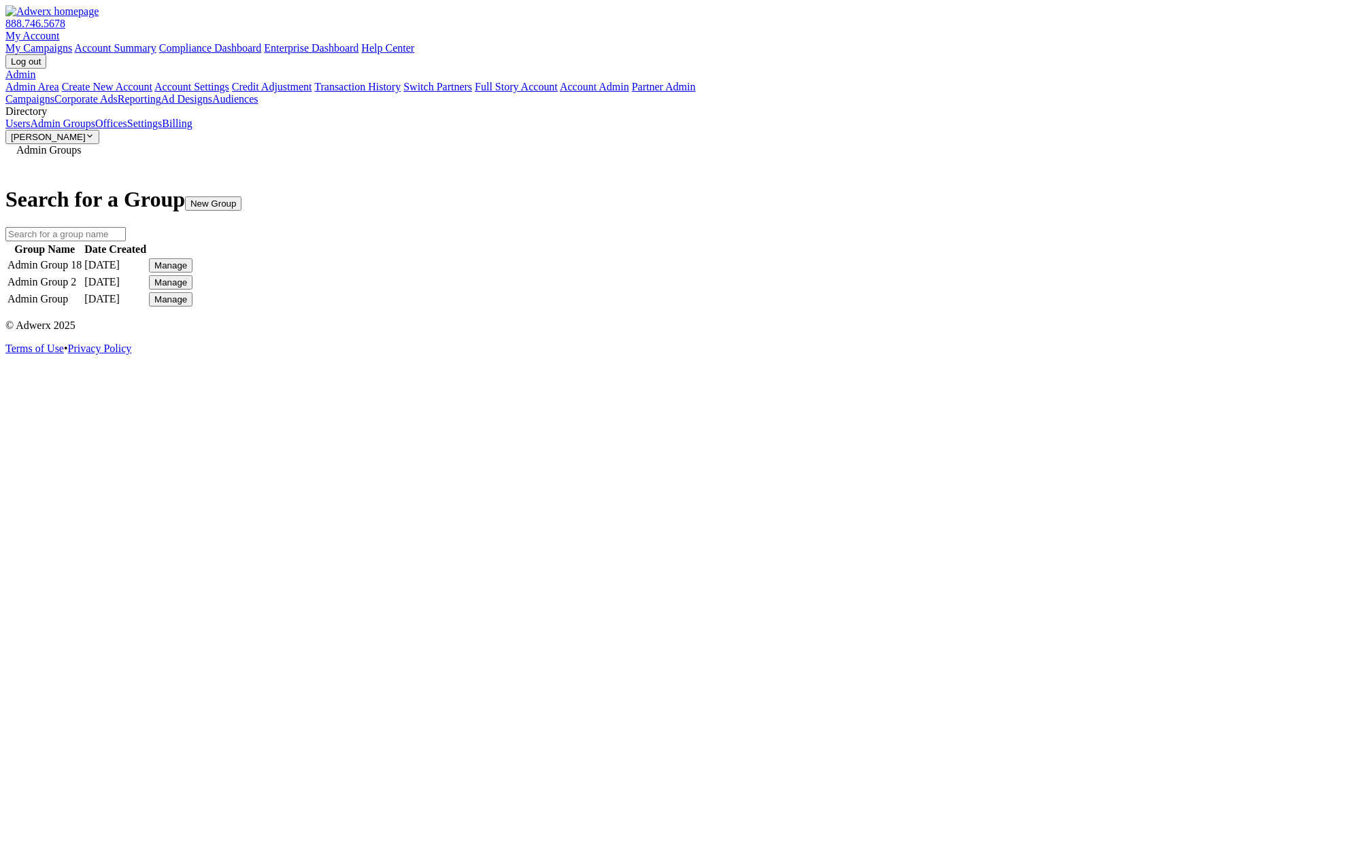
click at [192, 265] on button "Manage" at bounding box center [170, 265] width 43 height 14
click at [1009, 283] on link "Edit Group" at bounding box center [1000, 276] width 49 height 11
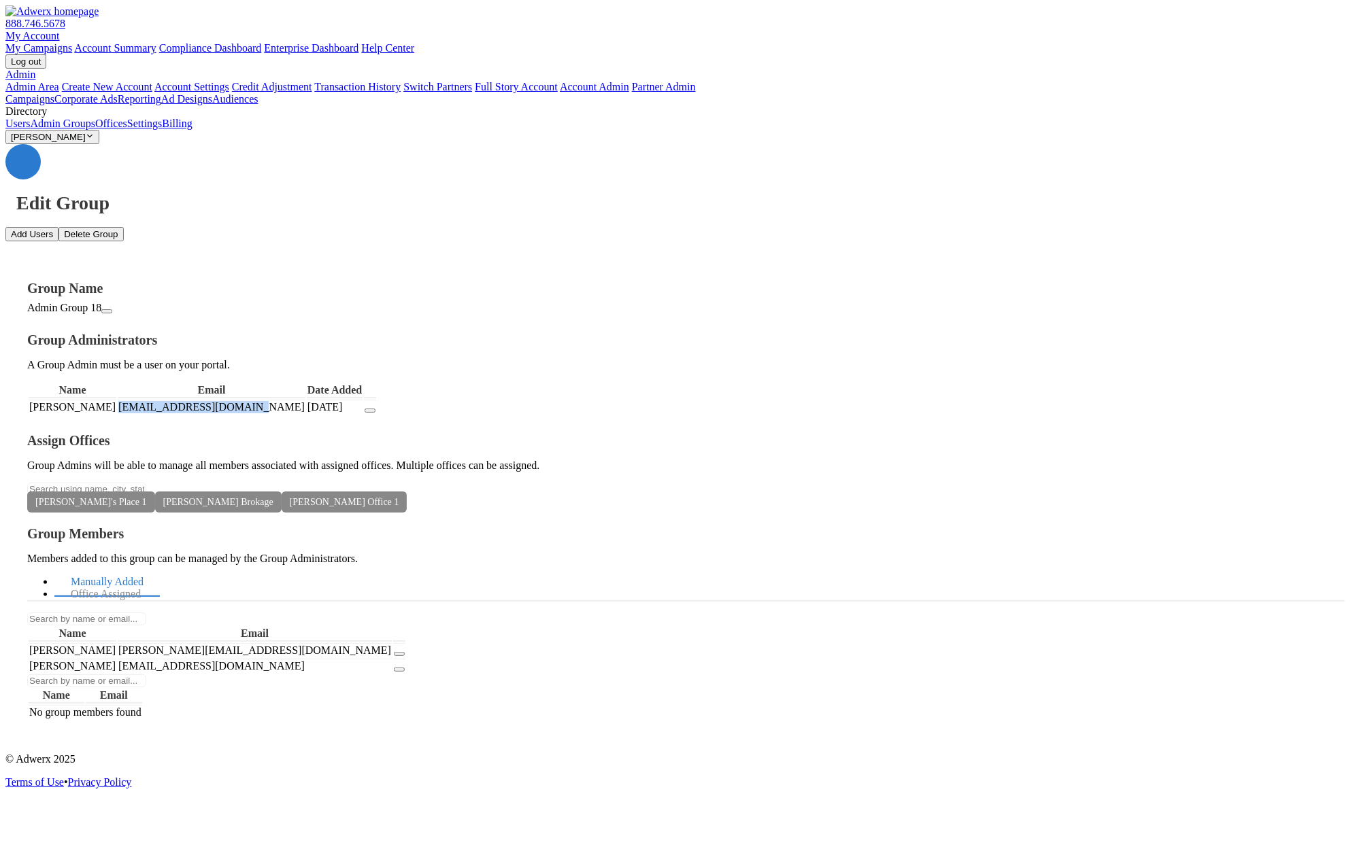
drag, startPoint x: 441, startPoint y: 311, endPoint x: 371, endPoint y: 314, distance: 70.1
click at [305, 400] on td "[EMAIL_ADDRESS][DOMAIN_NAME]" at bounding box center [211, 407] width 188 height 14
copy td "[EMAIL_ADDRESS][DOMAIN_NAME]"
click at [55, 93] on link "Campaigns" at bounding box center [30, 98] width 49 height 11
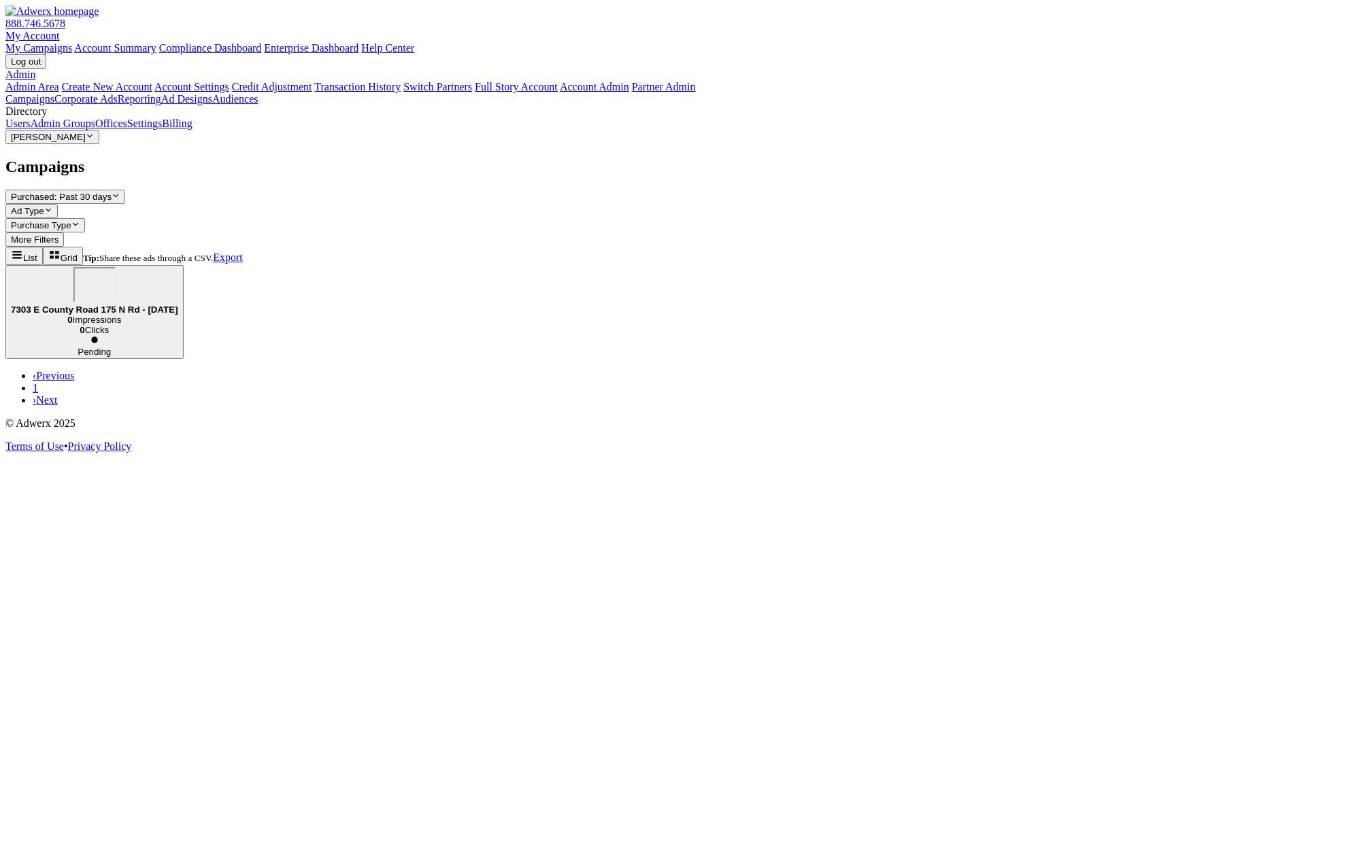
click at [30, 129] on link "Users" at bounding box center [17, 123] width 24 height 11
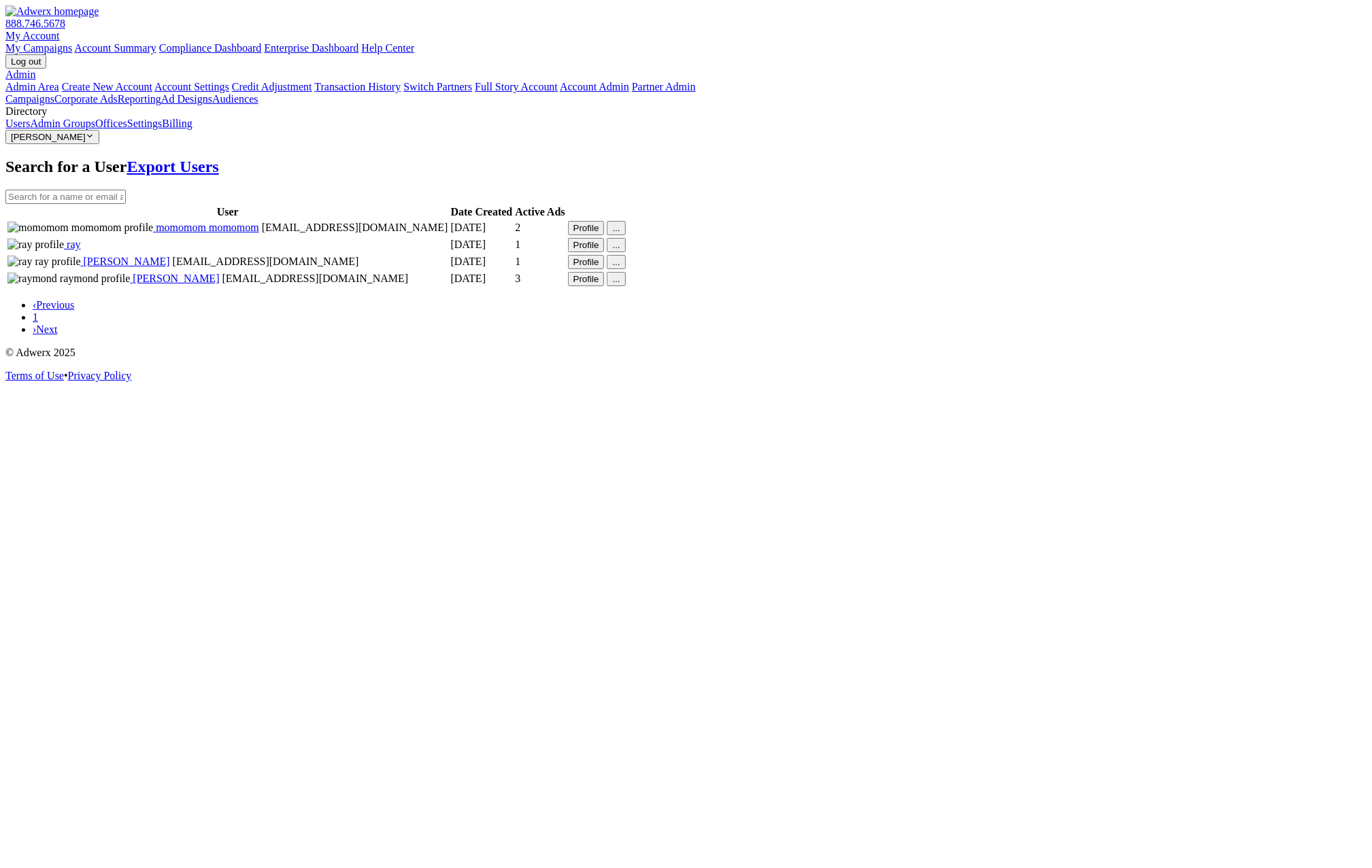
click at [81, 129] on link "Admin Groups" at bounding box center [62, 123] width 65 height 11
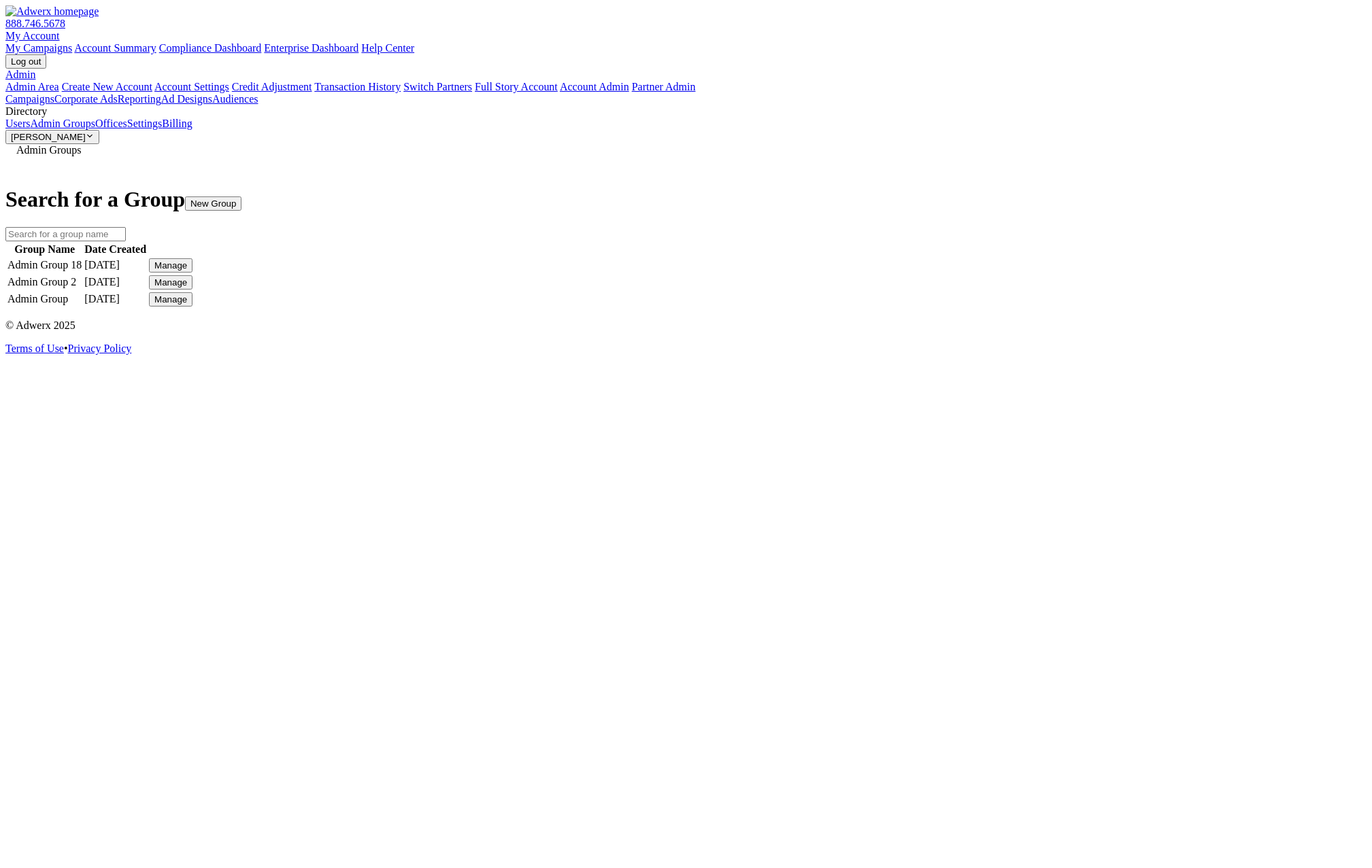
click at [187, 262] on div "Manage" at bounding box center [171, 266] width 33 height 10
click at [1024, 283] on link "Edit Group" at bounding box center [1000, 276] width 49 height 11
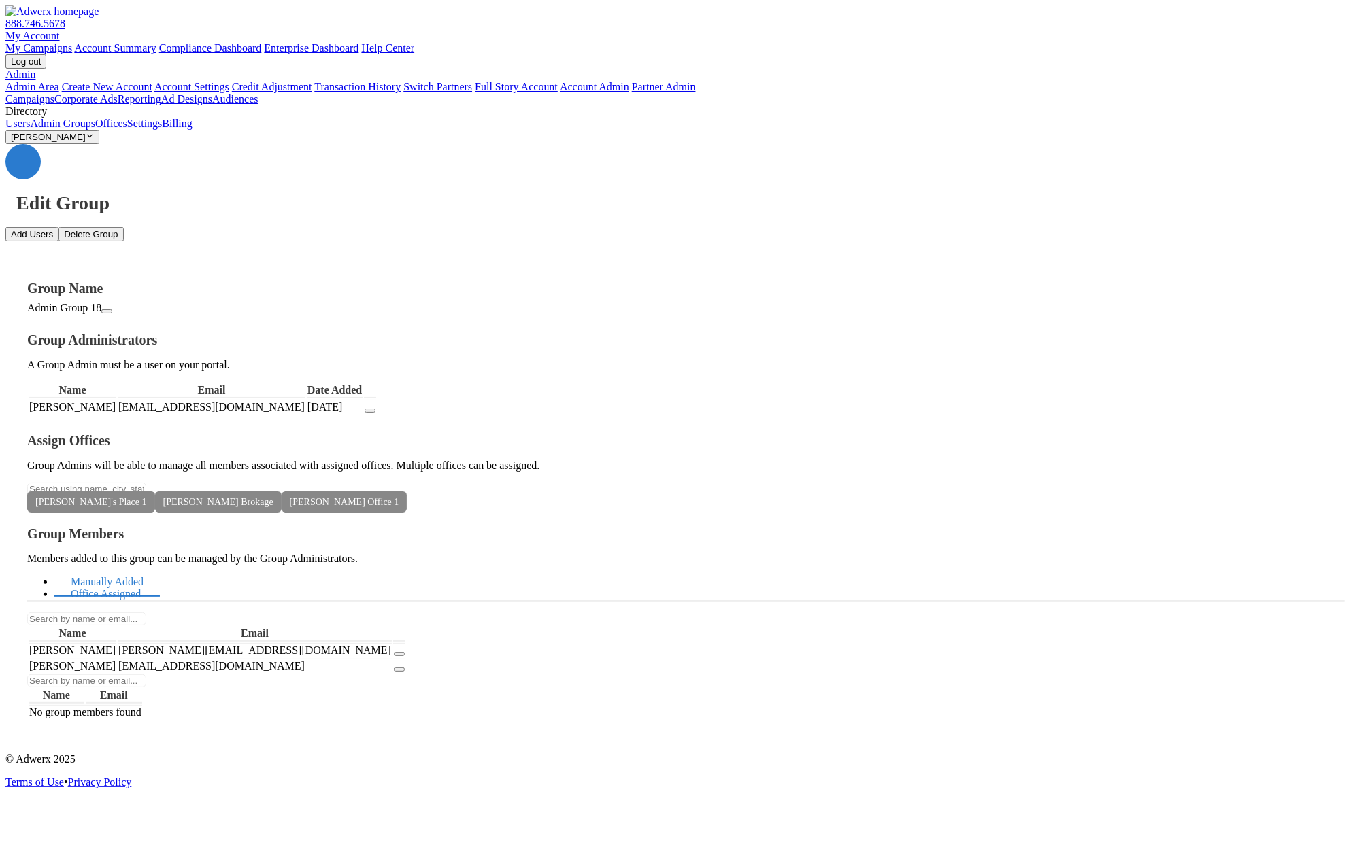
click at [157, 580] on link "Office Assigned" at bounding box center [106, 595] width 103 height 30
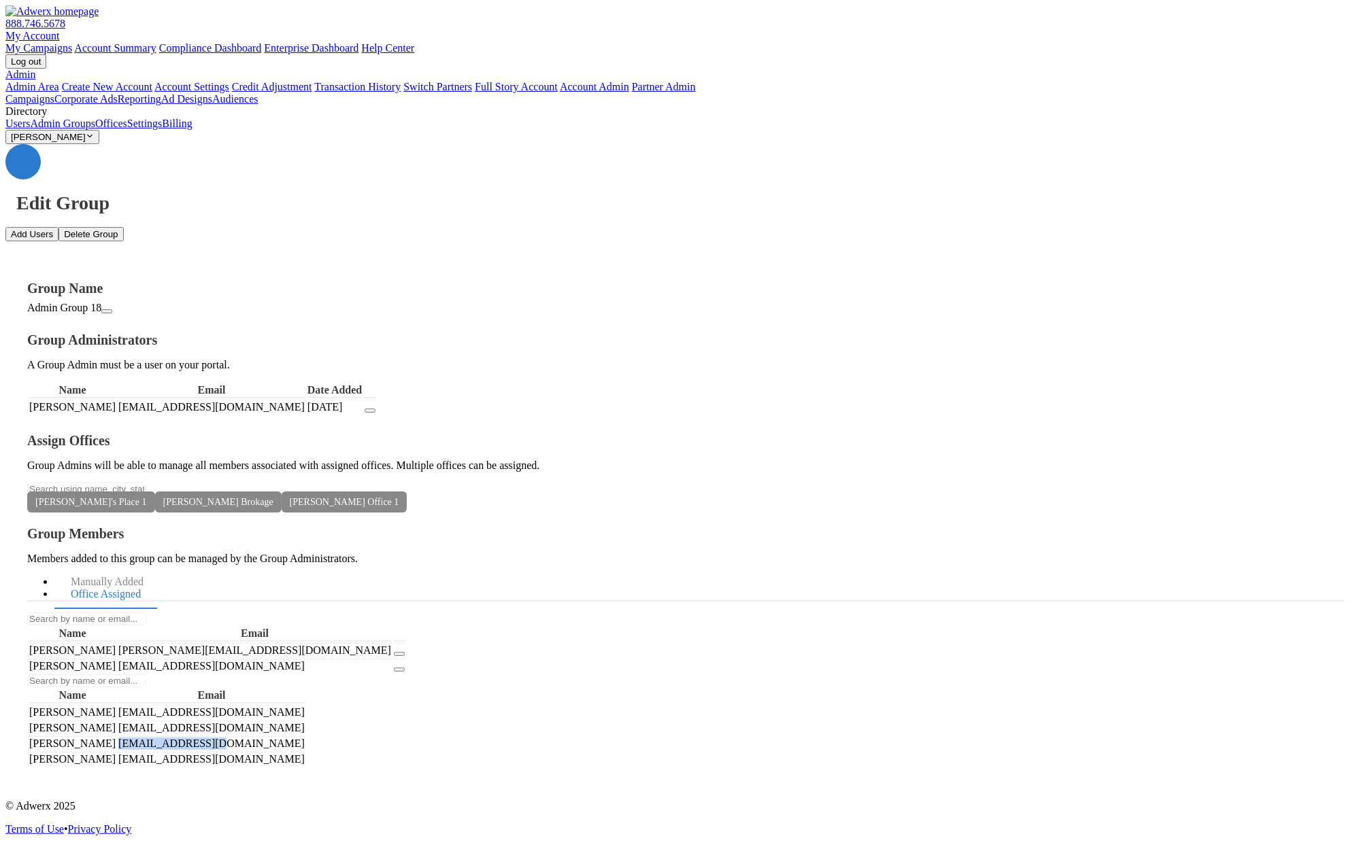
drag, startPoint x: 1098, startPoint y: 410, endPoint x: 991, endPoint y: 408, distance: 107.0
click at [305, 737] on td "[EMAIL_ADDRESS][DOMAIN_NAME]" at bounding box center [211, 744] width 188 height 14
copy td "[EMAIL_ADDRESS][DOMAIN_NAME]"
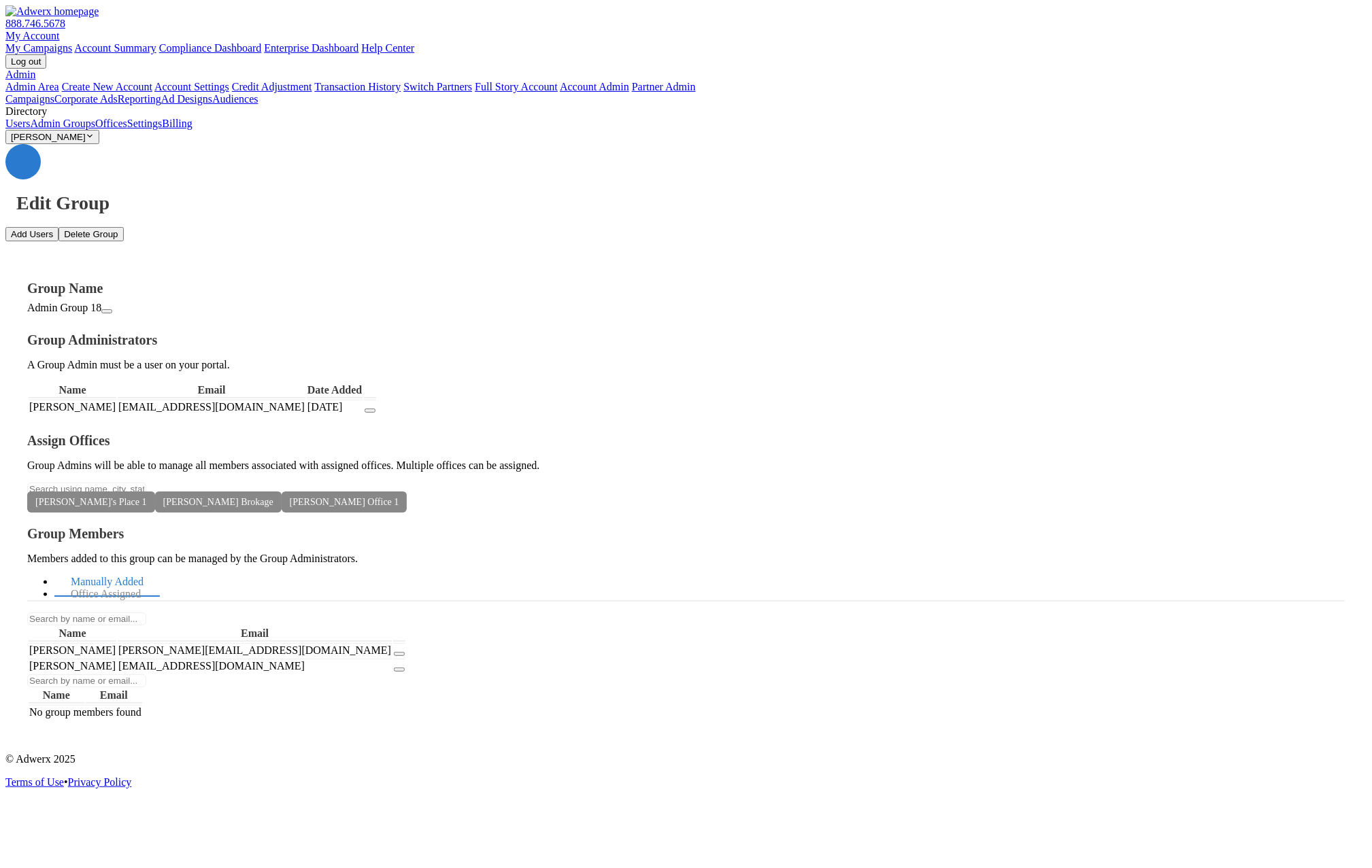
click at [96, 129] on link "Admin Groups" at bounding box center [62, 123] width 65 height 11
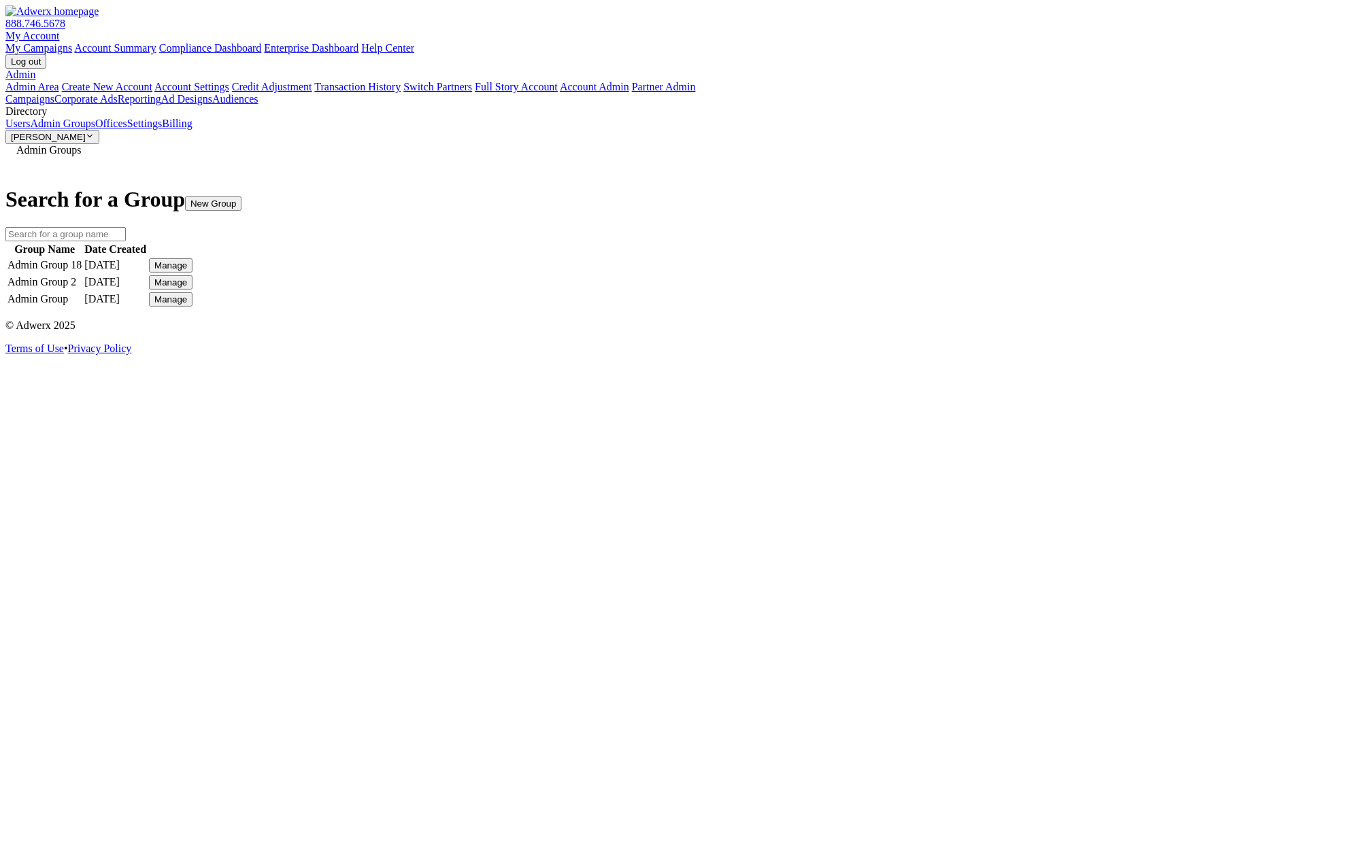
click at [55, 93] on link "Campaigns" at bounding box center [30, 98] width 49 height 11
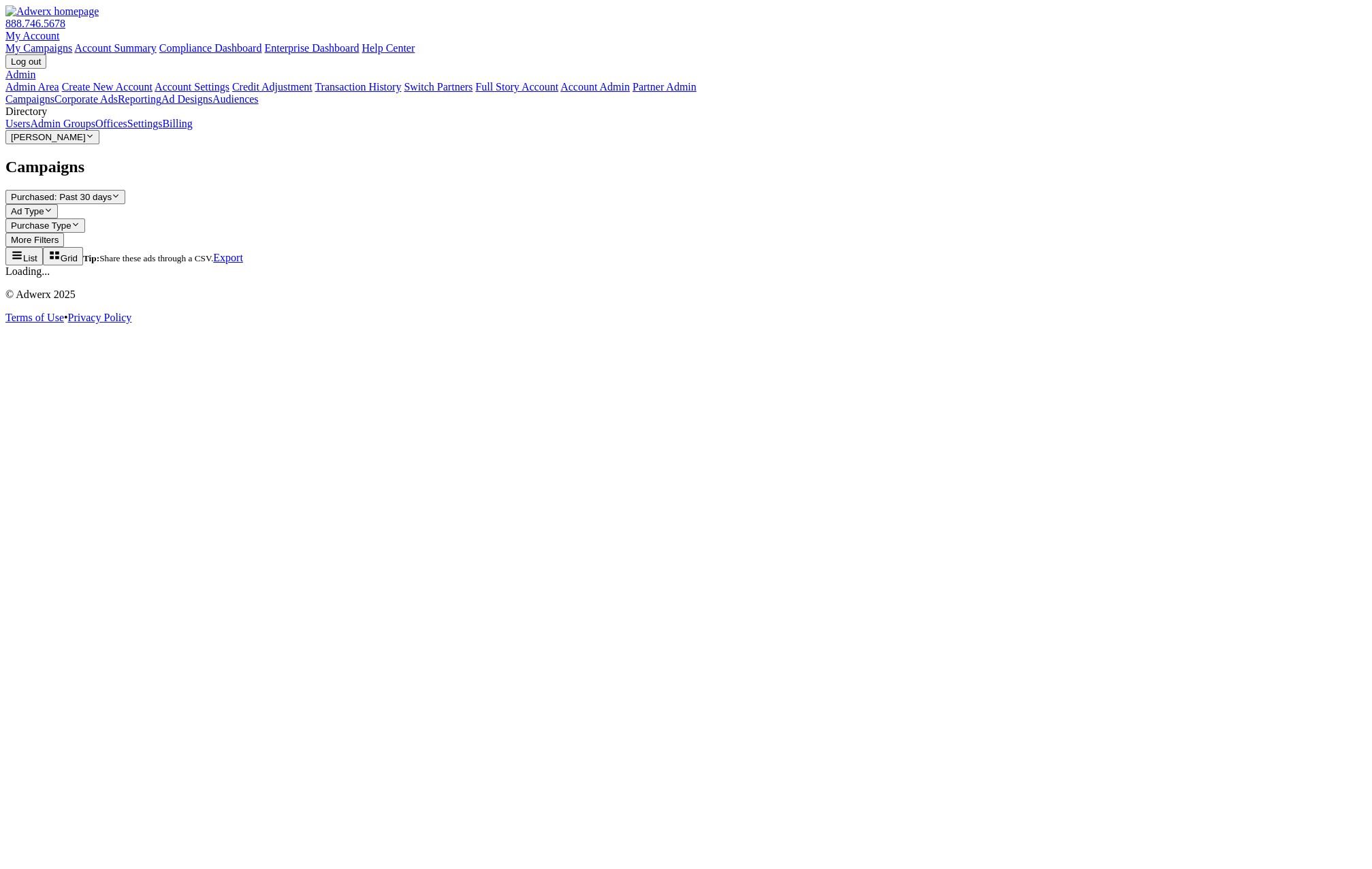
click at [93, 130] on link "Admin Groups" at bounding box center [62, 123] width 65 height 11
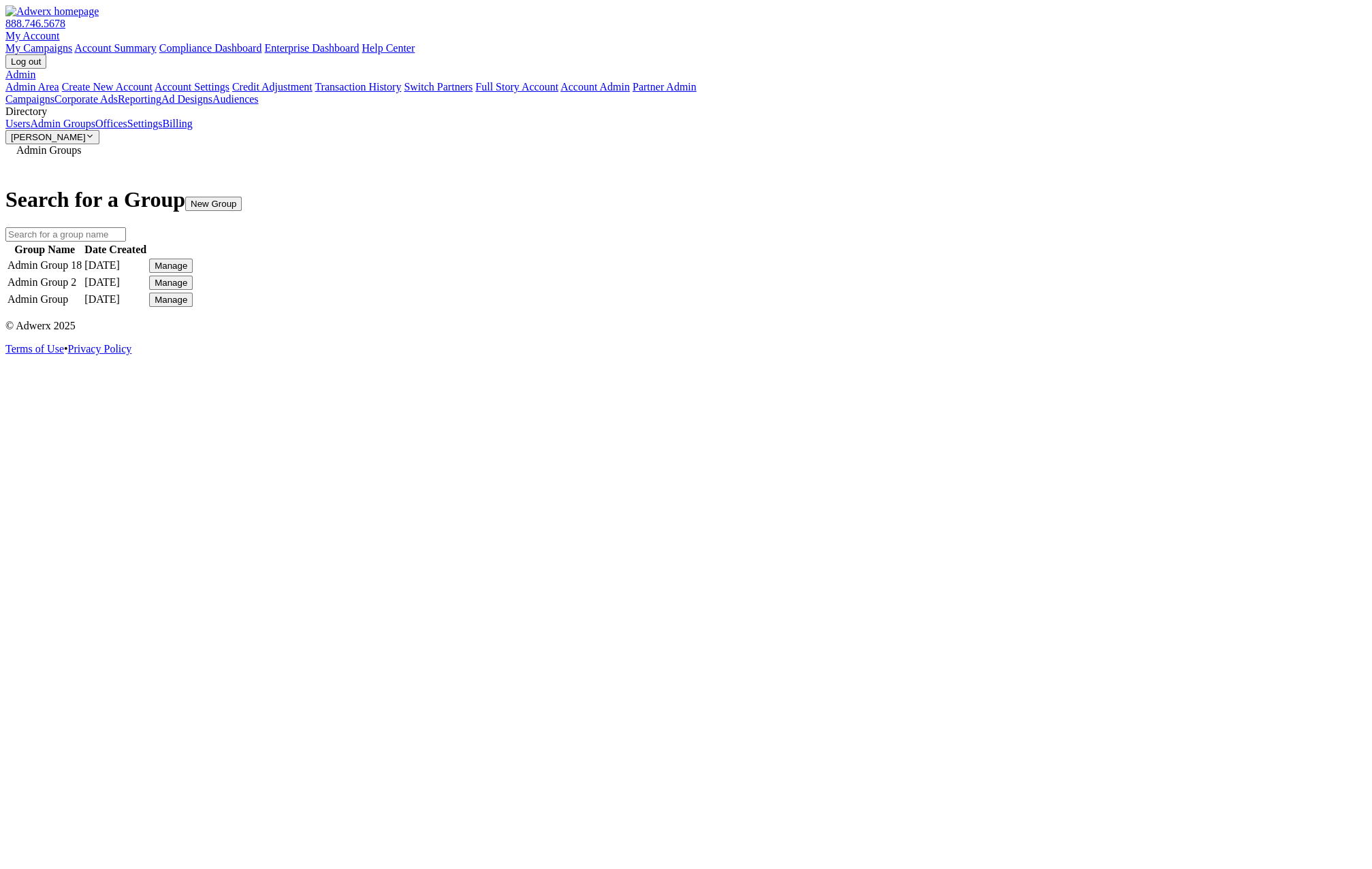
click at [192, 258] on button "Manage" at bounding box center [171, 265] width 44 height 14
click at [1025, 284] on link "Edit Group" at bounding box center [1001, 277] width 49 height 11
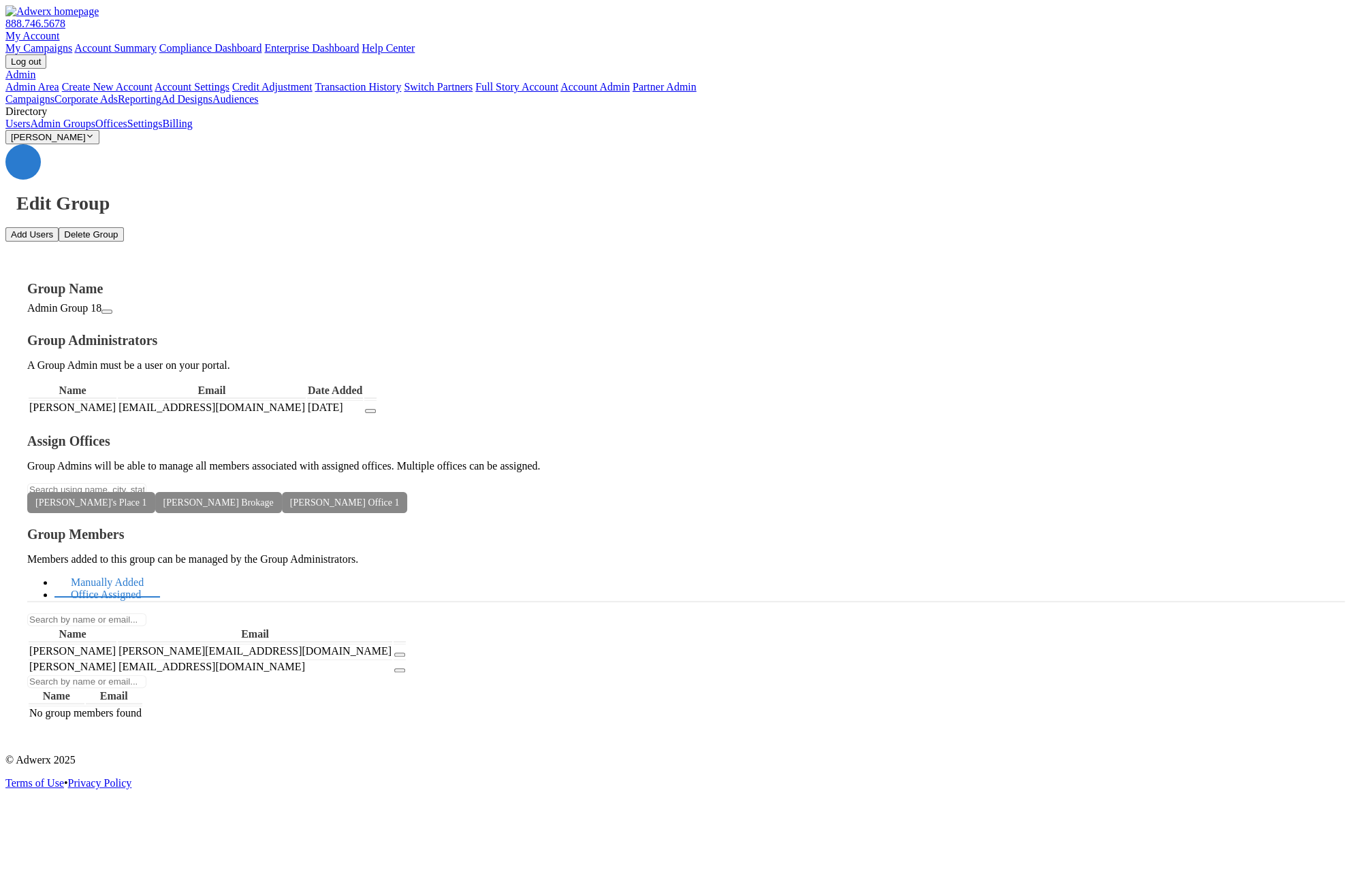
click at [157, 581] on link "Office Assigned" at bounding box center [106, 596] width 103 height 30
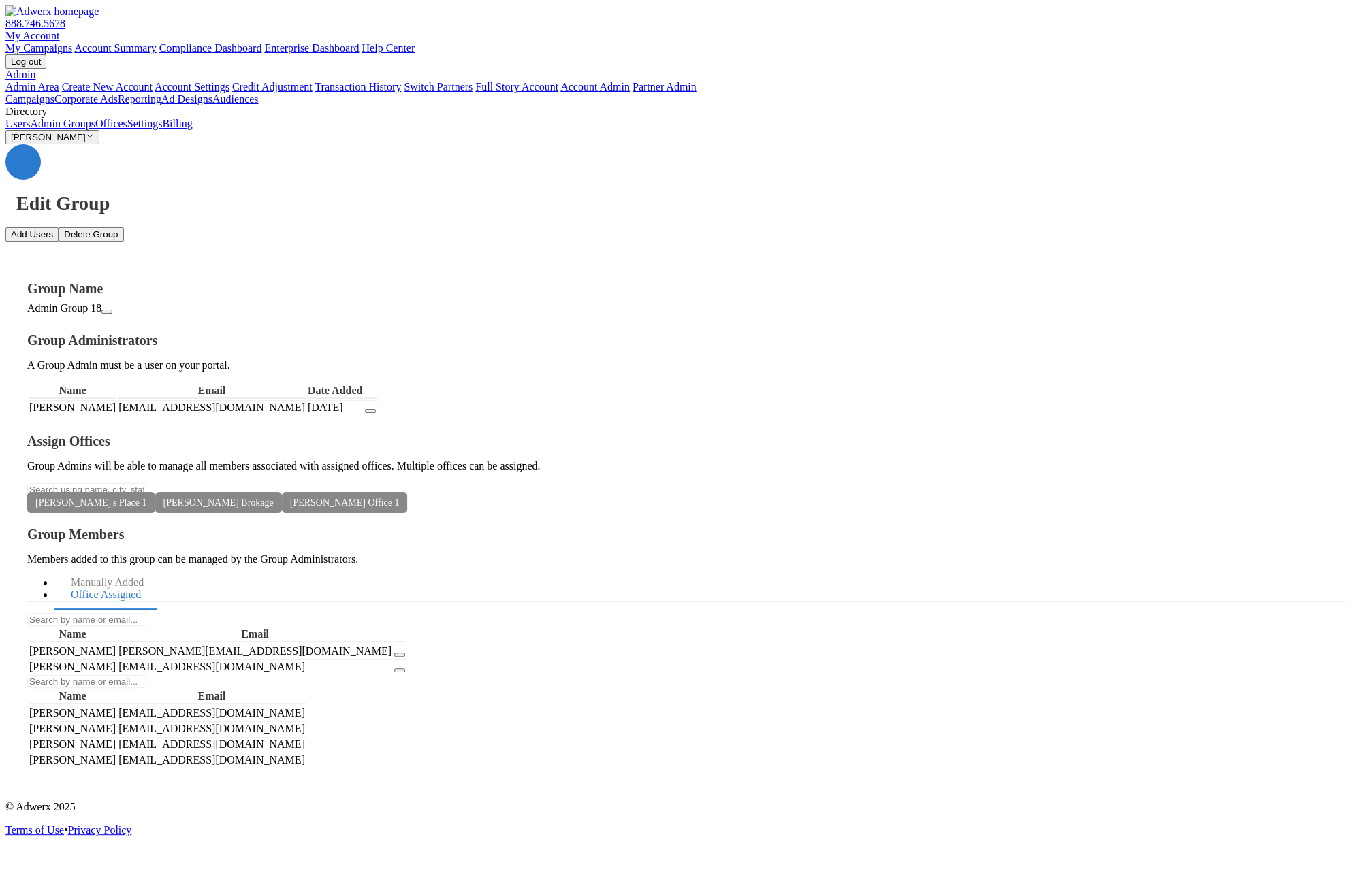
click at [408, 492] on span "[PERSON_NAME] Office 1" at bounding box center [345, 503] width 126 height 21
click at [399, 498] on icon at bounding box center [399, 503] width 0 height 10
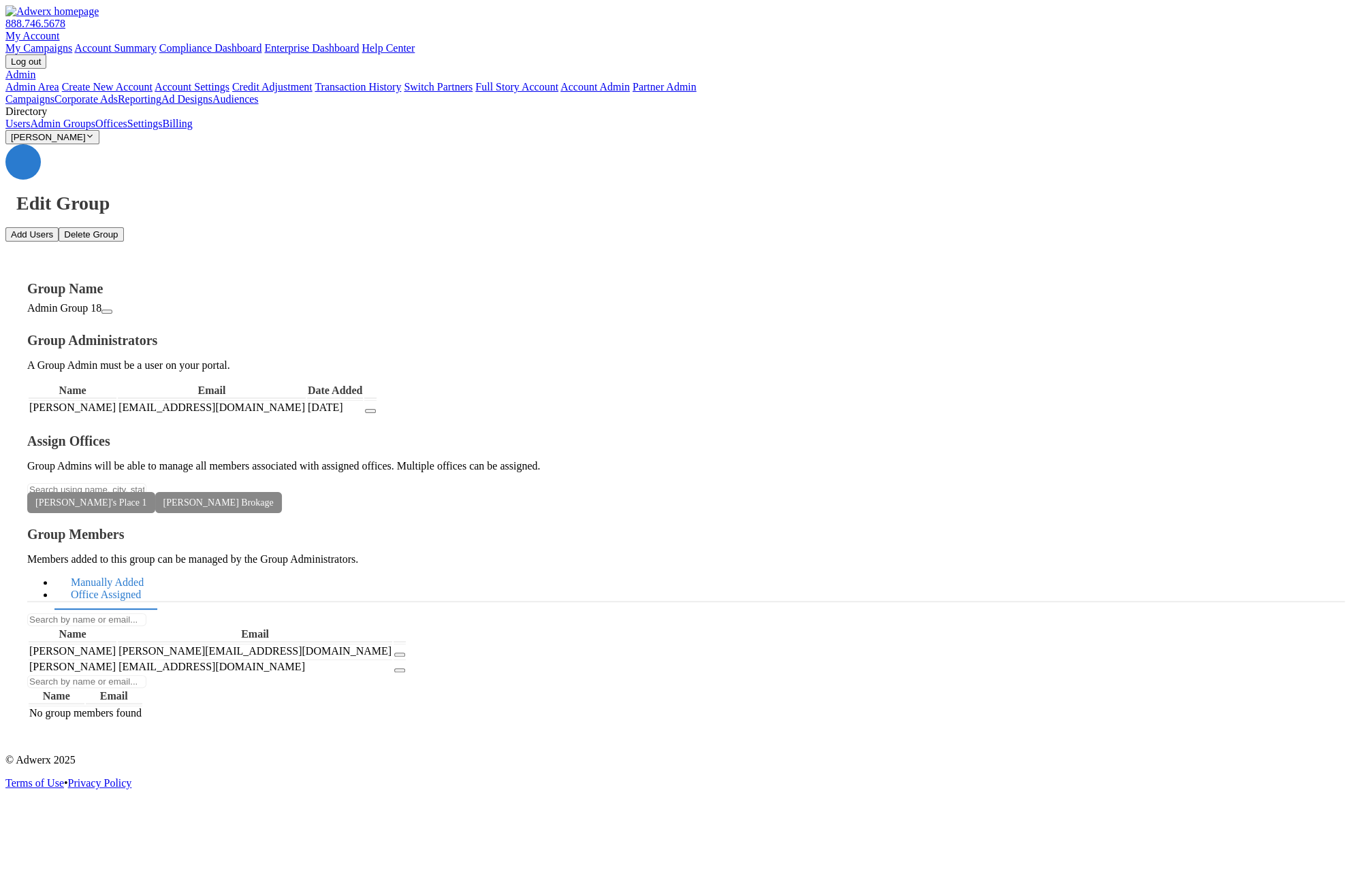
click at [160, 569] on link "Manually Added" at bounding box center [107, 584] width 105 height 30
click at [157, 581] on link "Office Assigned" at bounding box center [106, 596] width 103 height 30
click at [146, 484] on input "text" at bounding box center [86, 490] width 119 height 13
type input "[PERSON_NAME]"
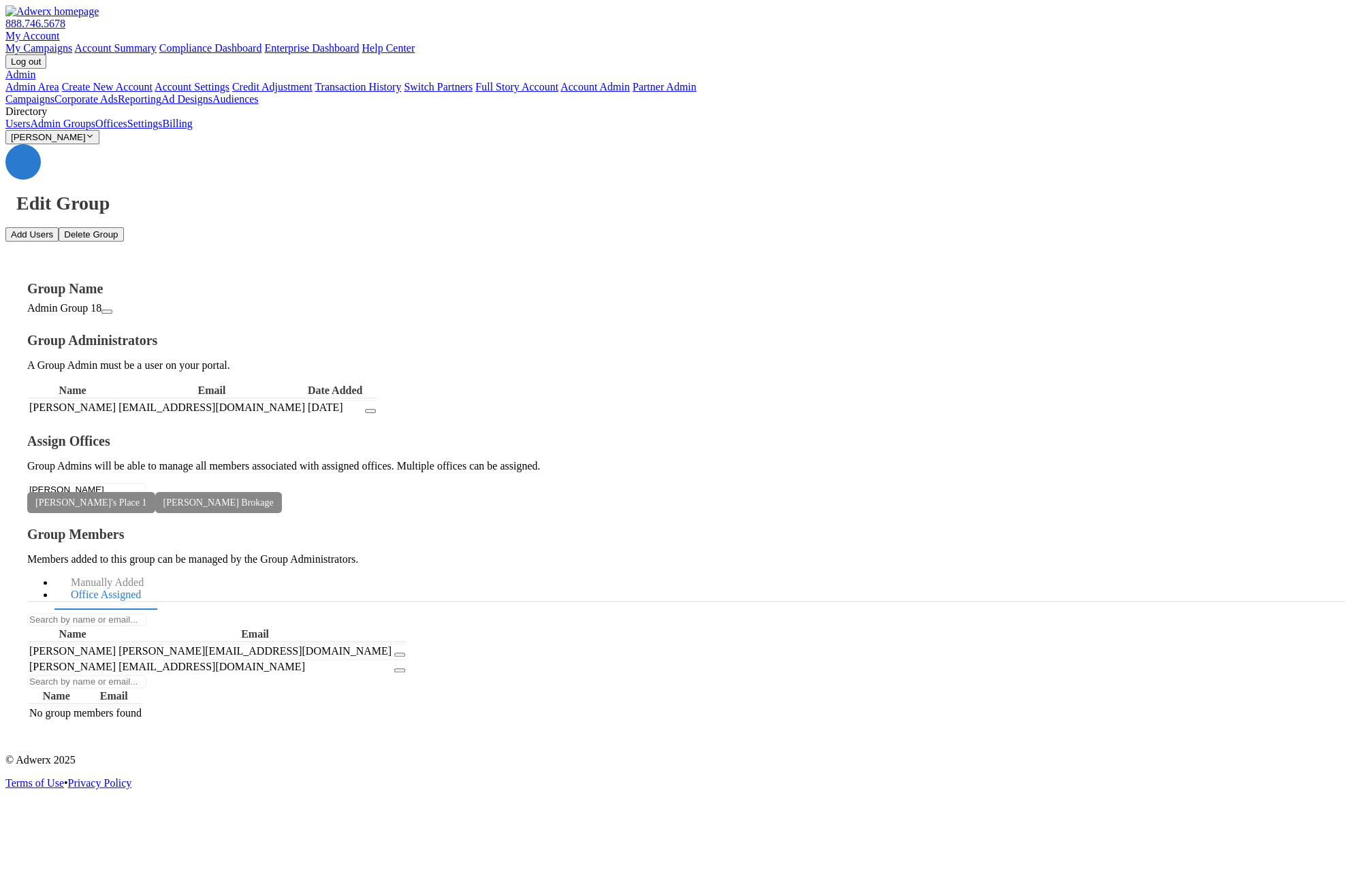
click at [298, 869] on button "[PERSON_NAME] Office 1" at bounding box center [686, 878] width 1372 height 18
